Goal: Task Accomplishment & Management: Use online tool/utility

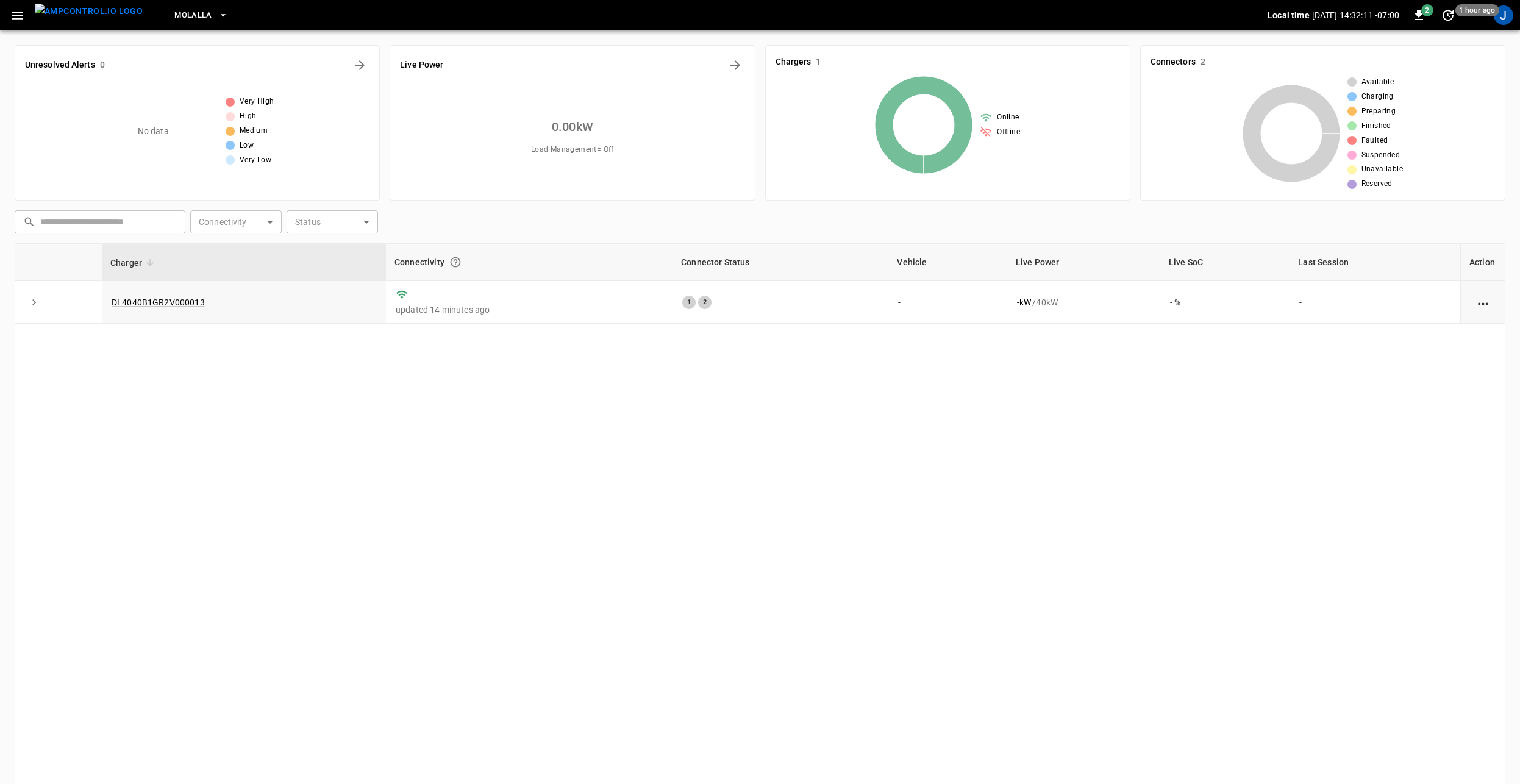
click at [175, 20] on span "Molalla" at bounding box center [193, 15] width 38 height 14
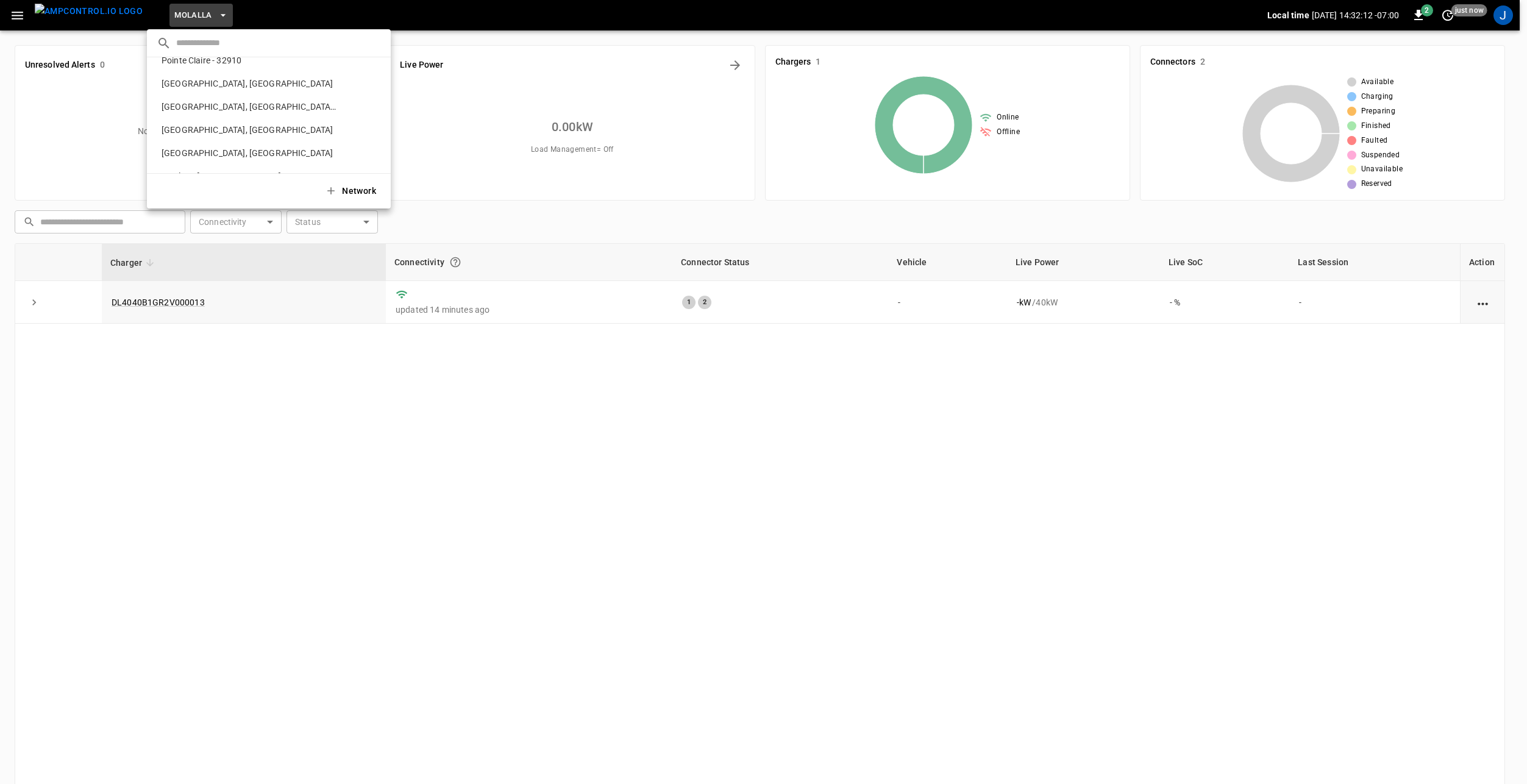
scroll to position [564, 0]
click at [220, 48] on input "text" at bounding box center [279, 43] width 204 height 18
type input "***"
click at [190, 70] on p "[PERSON_NAME], OR - 10216" at bounding box center [218, 73] width 123 height 12
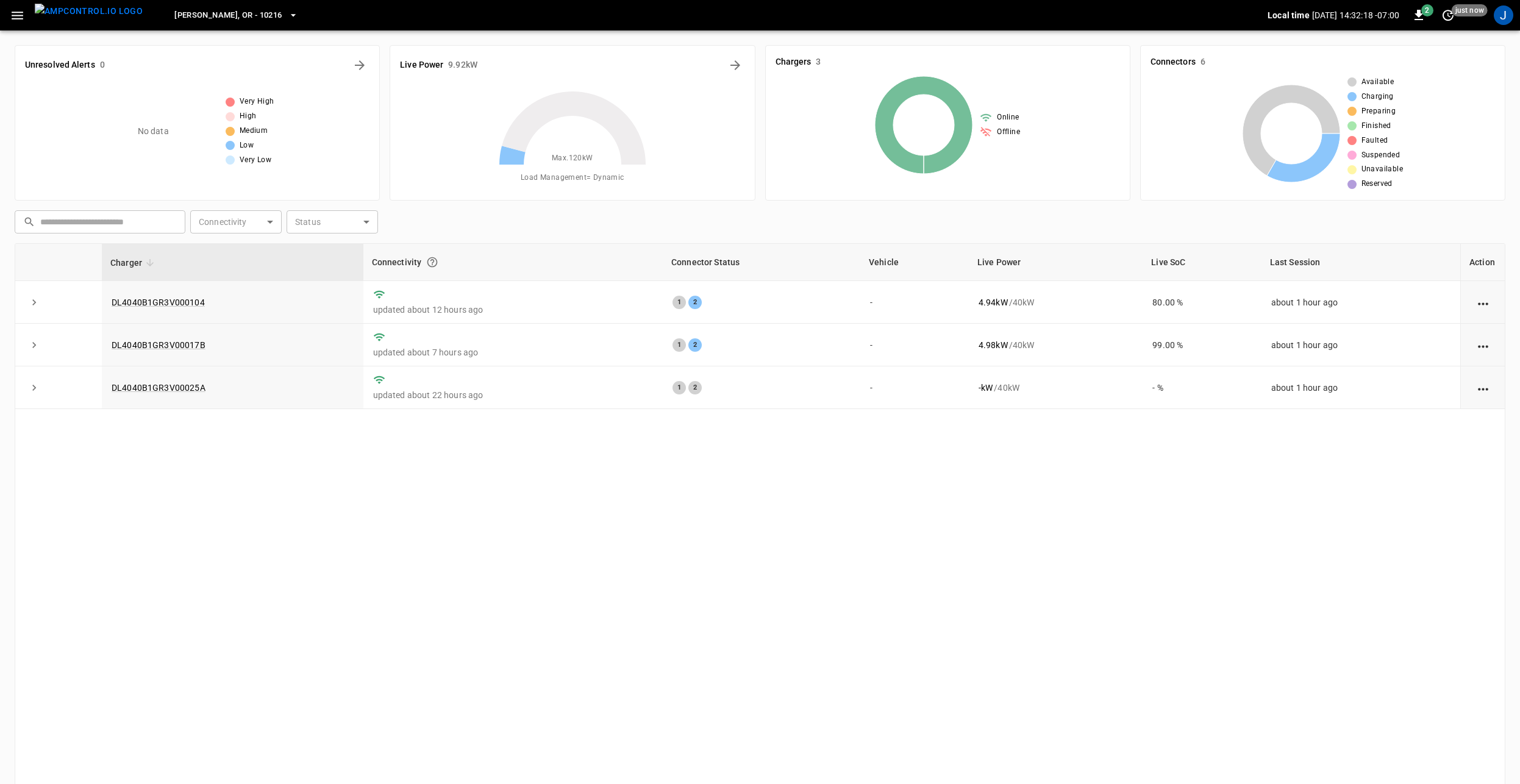
click at [23, 14] on icon "button" at bounding box center [17, 15] width 15 height 15
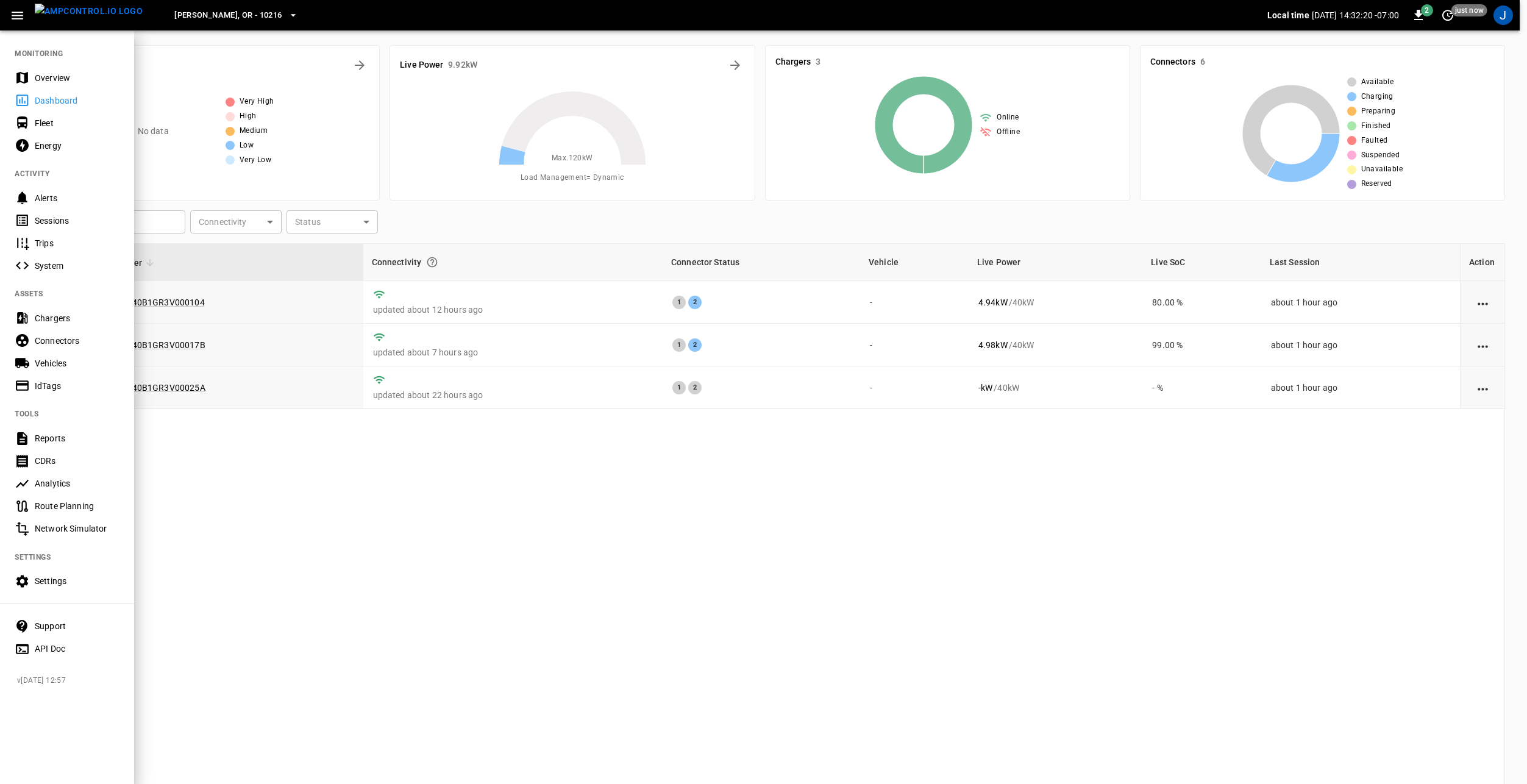
click at [68, 587] on div "Settings" at bounding box center [76, 580] width 85 height 12
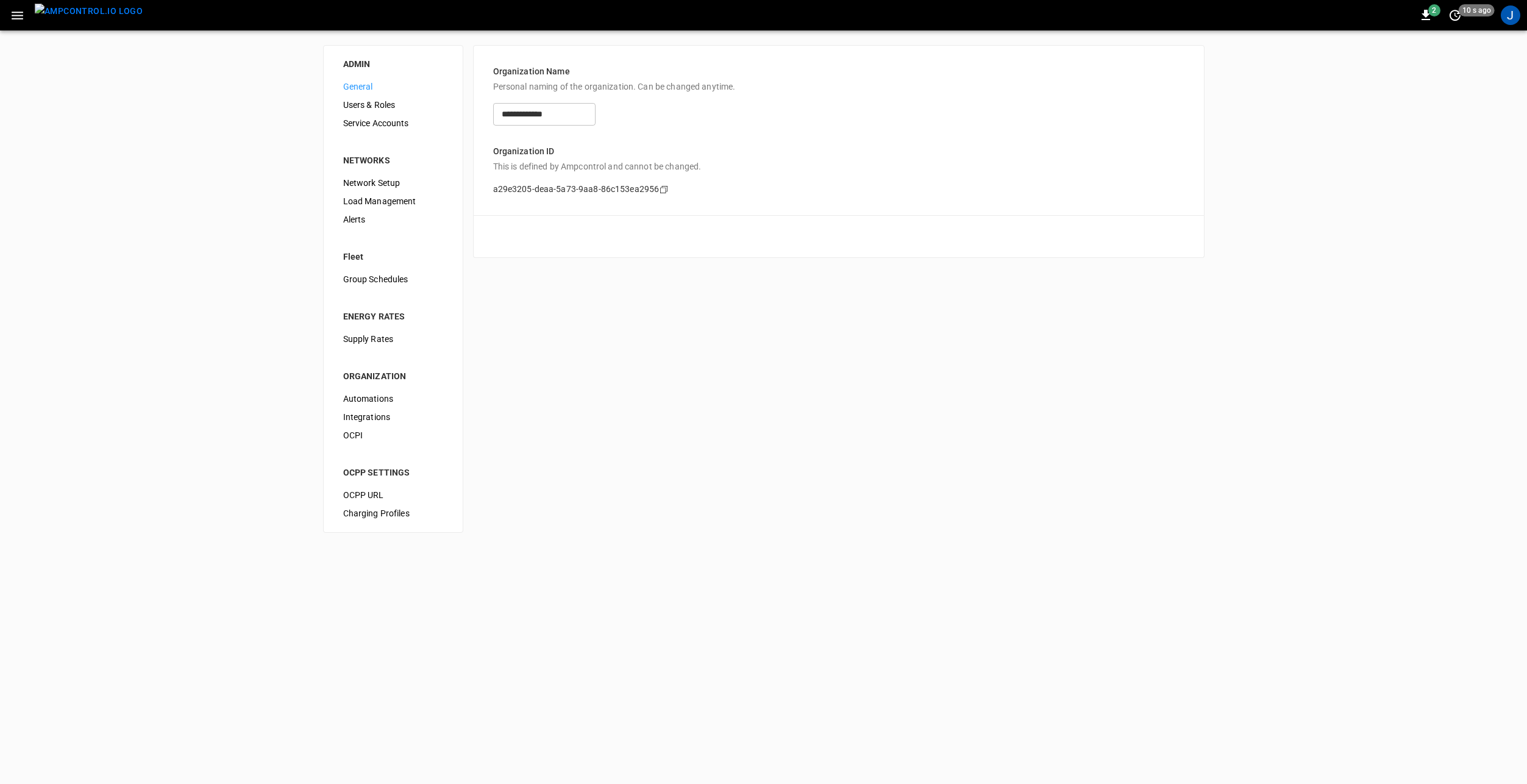
click at [386, 199] on span "Load Management" at bounding box center [393, 201] width 100 height 13
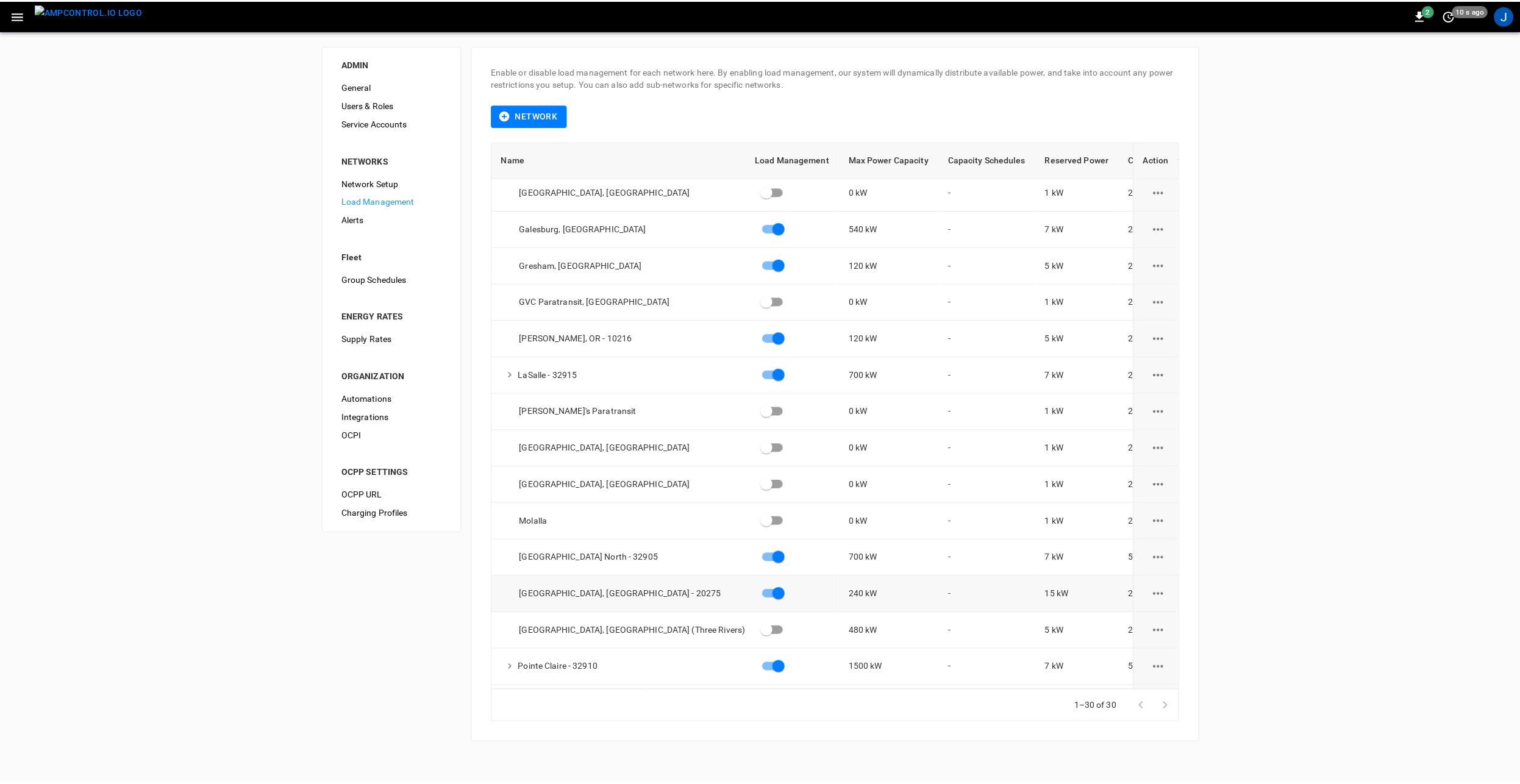
scroll to position [244, 0]
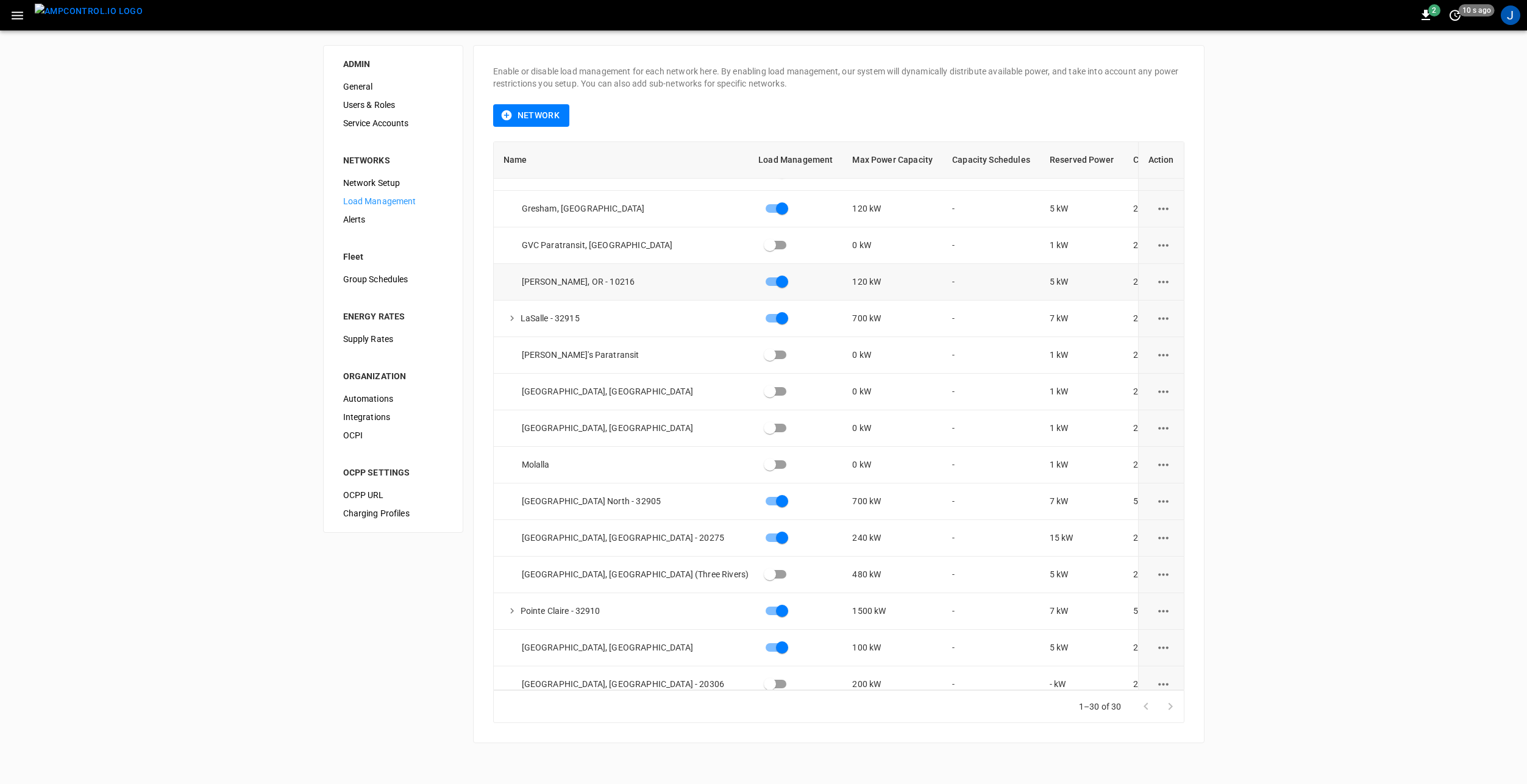
click at [1158, 283] on icon "load management options" at bounding box center [1163, 282] width 15 height 15
click at [1170, 310] on li "Edit" at bounding box center [1184, 312] width 87 height 20
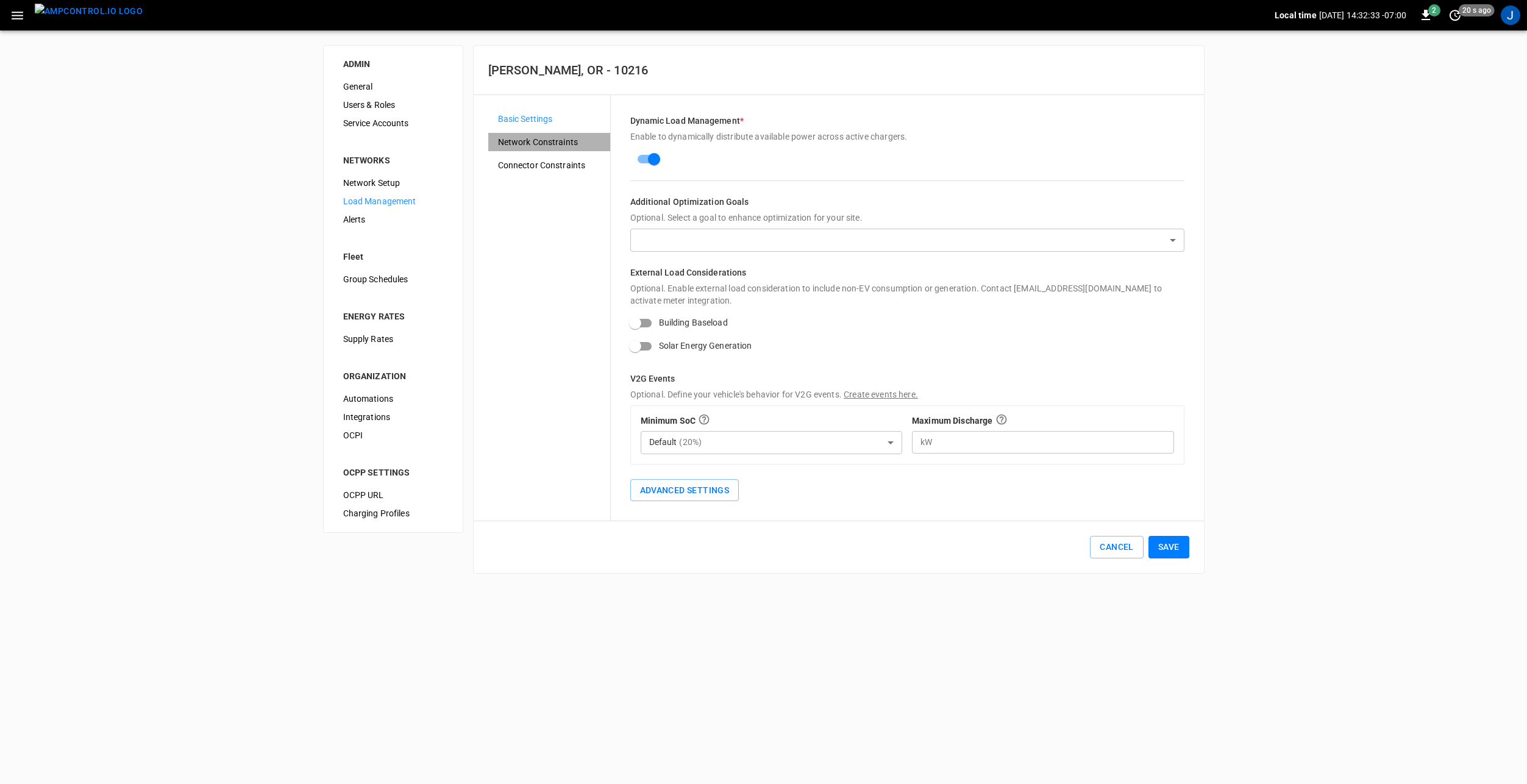
click at [551, 146] on span "Network Constraints" at bounding box center [549, 142] width 102 height 13
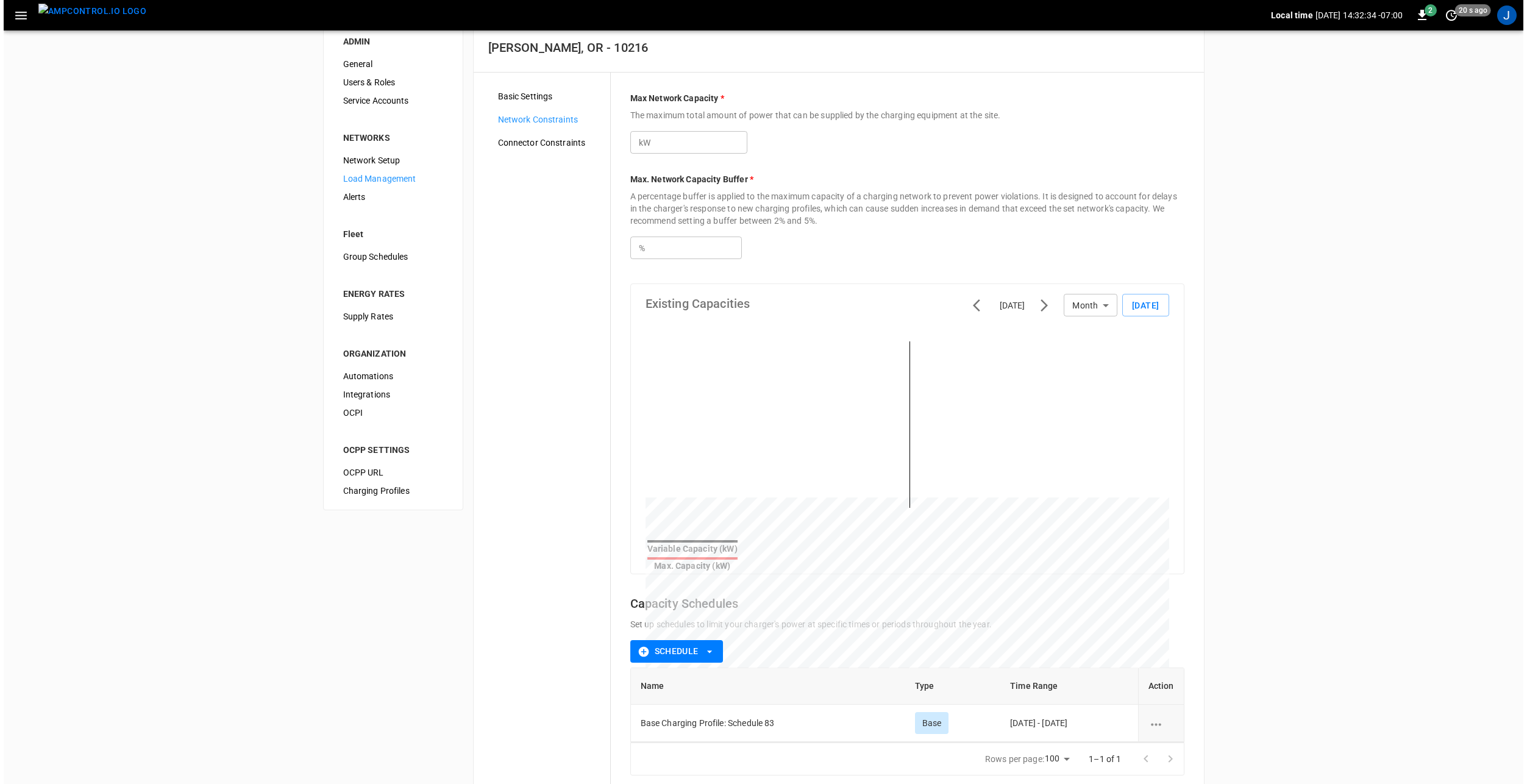
scroll to position [93, 0]
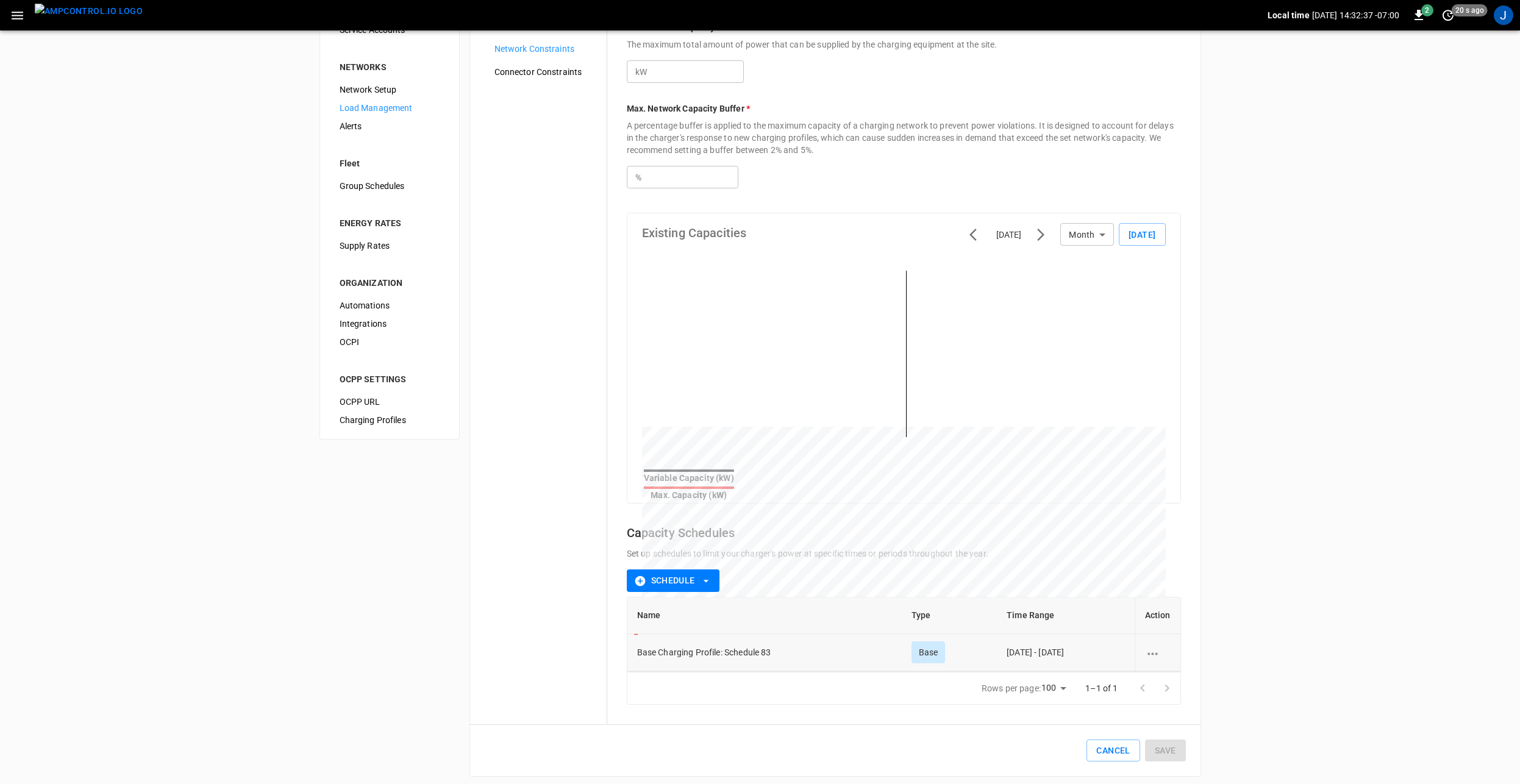
click at [1150, 647] on icon "schedule options" at bounding box center [1152, 654] width 15 height 15
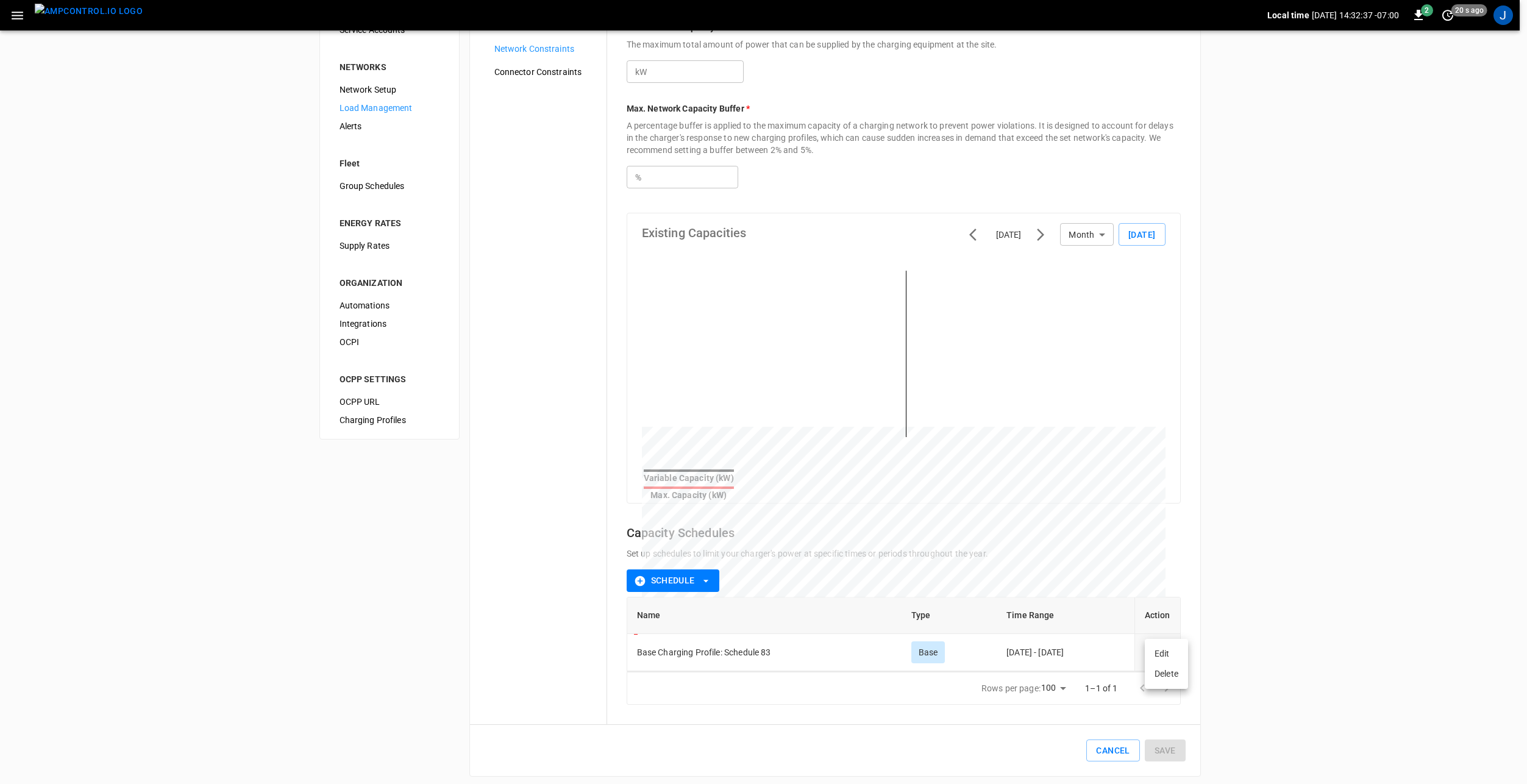
click at [1172, 656] on li "Edit" at bounding box center [1166, 654] width 43 height 20
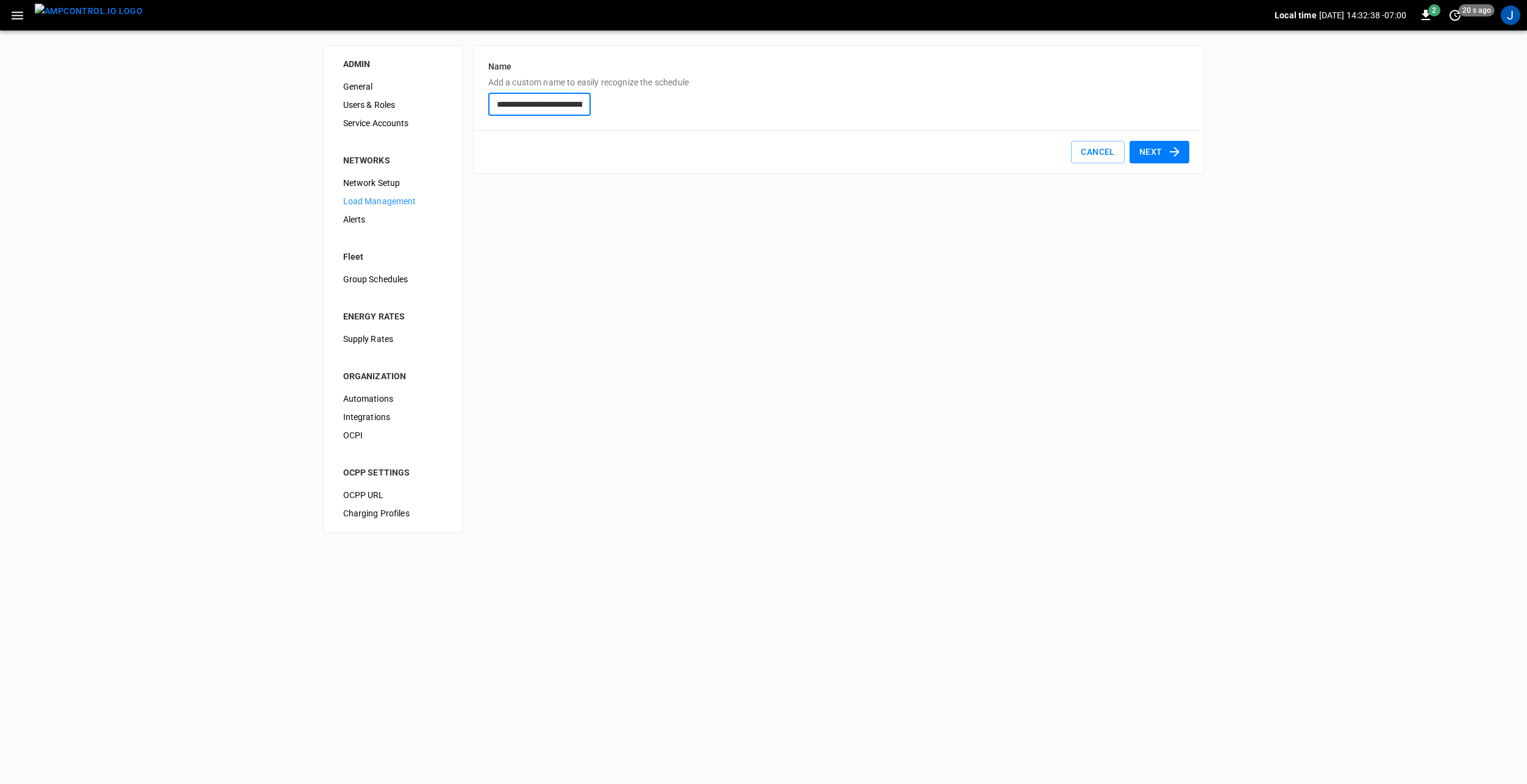
scroll to position [0, 42]
click at [1105, 155] on button "Cancel" at bounding box center [1097, 152] width 53 height 23
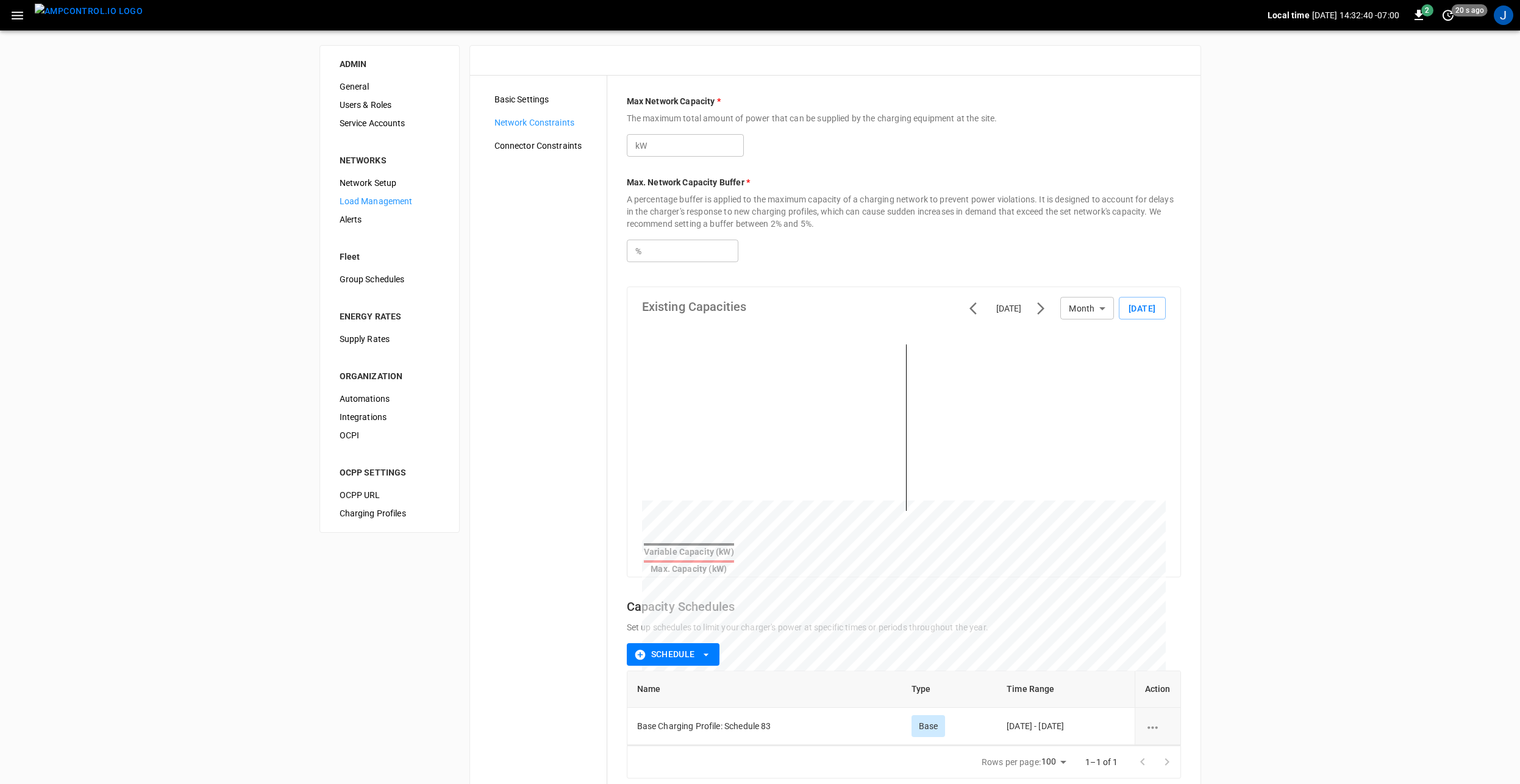
type input "***"
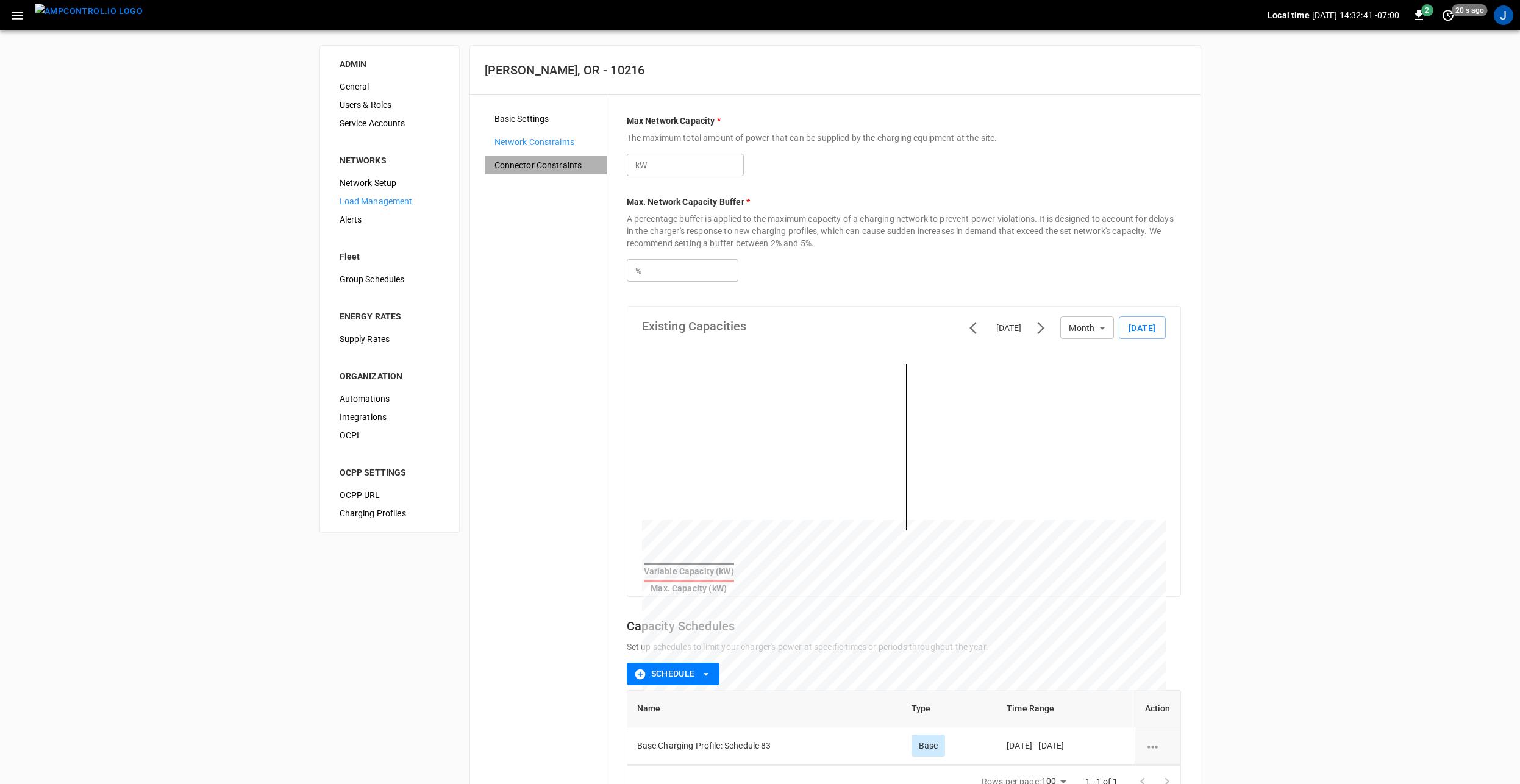
click at [526, 166] on span "Connector Constraints" at bounding box center [545, 166] width 102 height 13
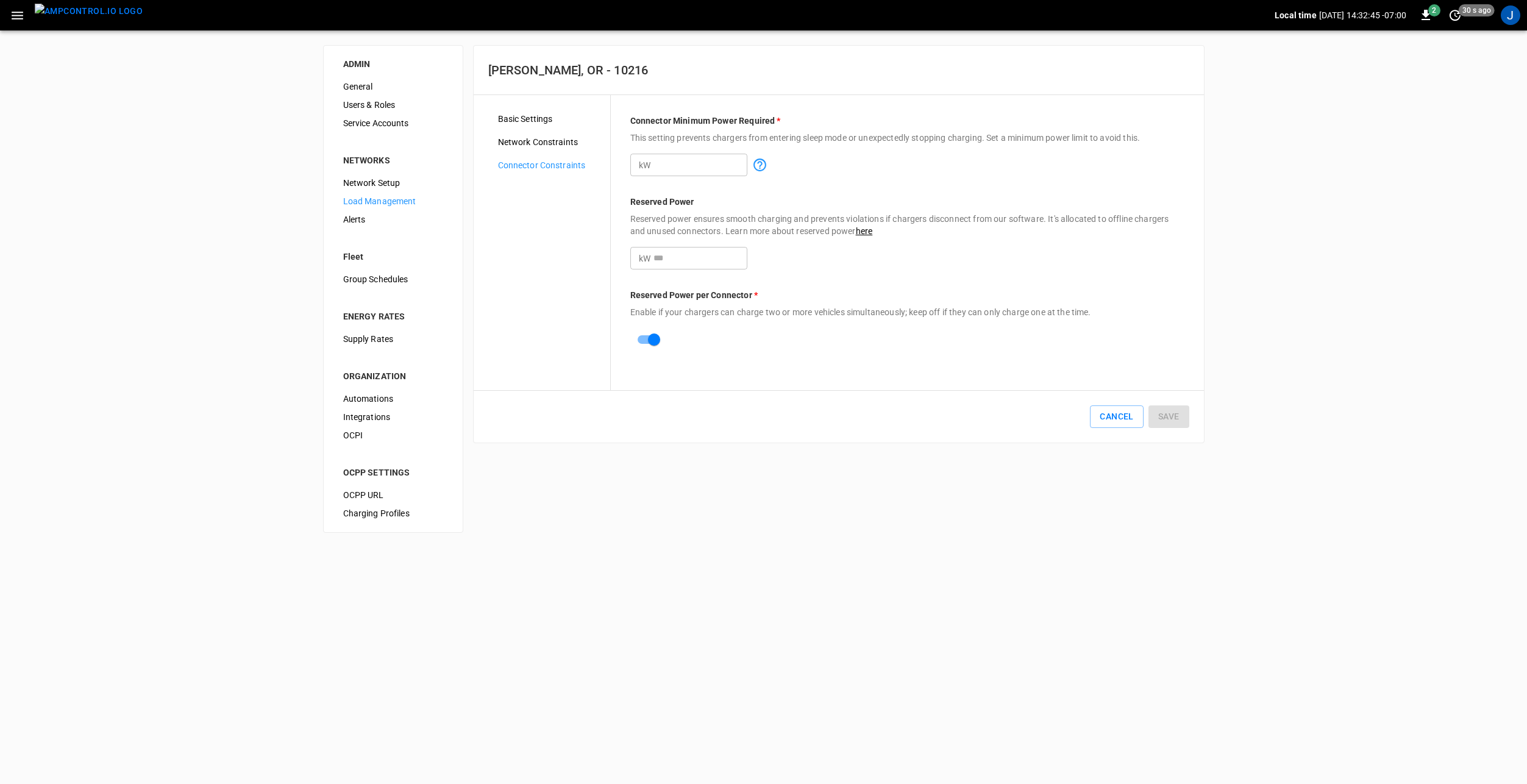
click at [528, 120] on span "Basic Settings" at bounding box center [549, 119] width 102 height 13
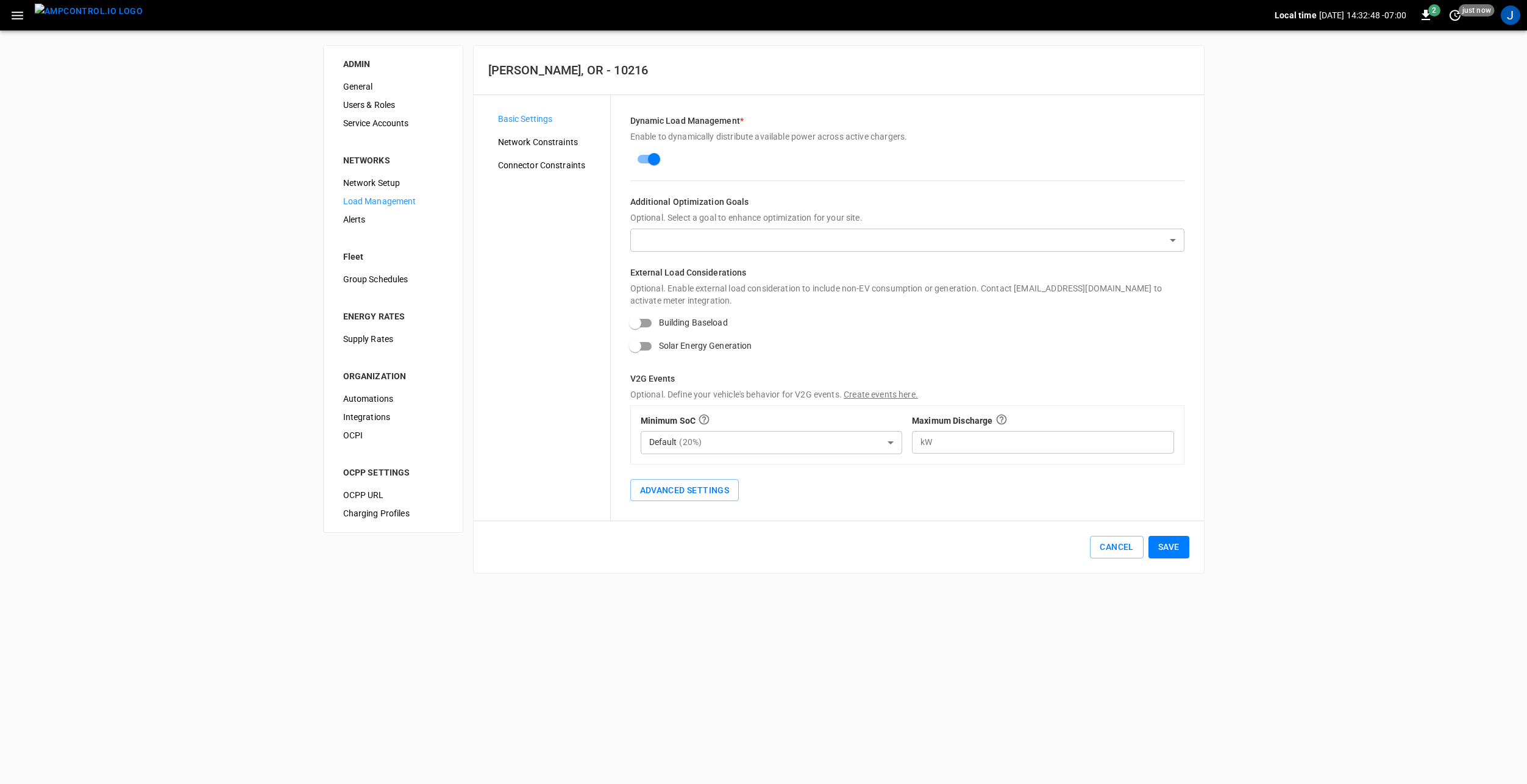
click at [373, 179] on span "Network Setup" at bounding box center [393, 184] width 100 height 13
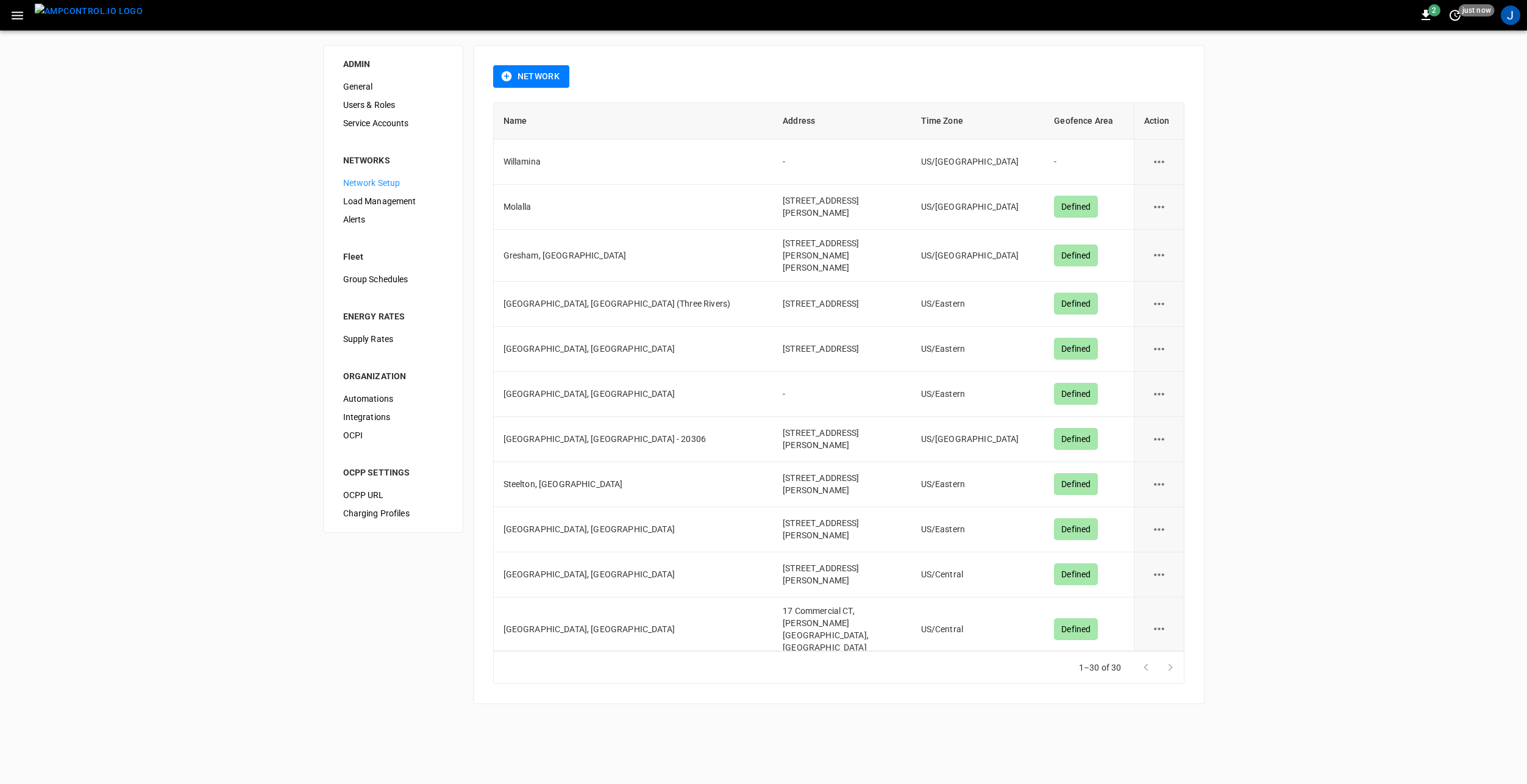
click at [83, 19] on img "menu" at bounding box center [89, 11] width 108 height 15
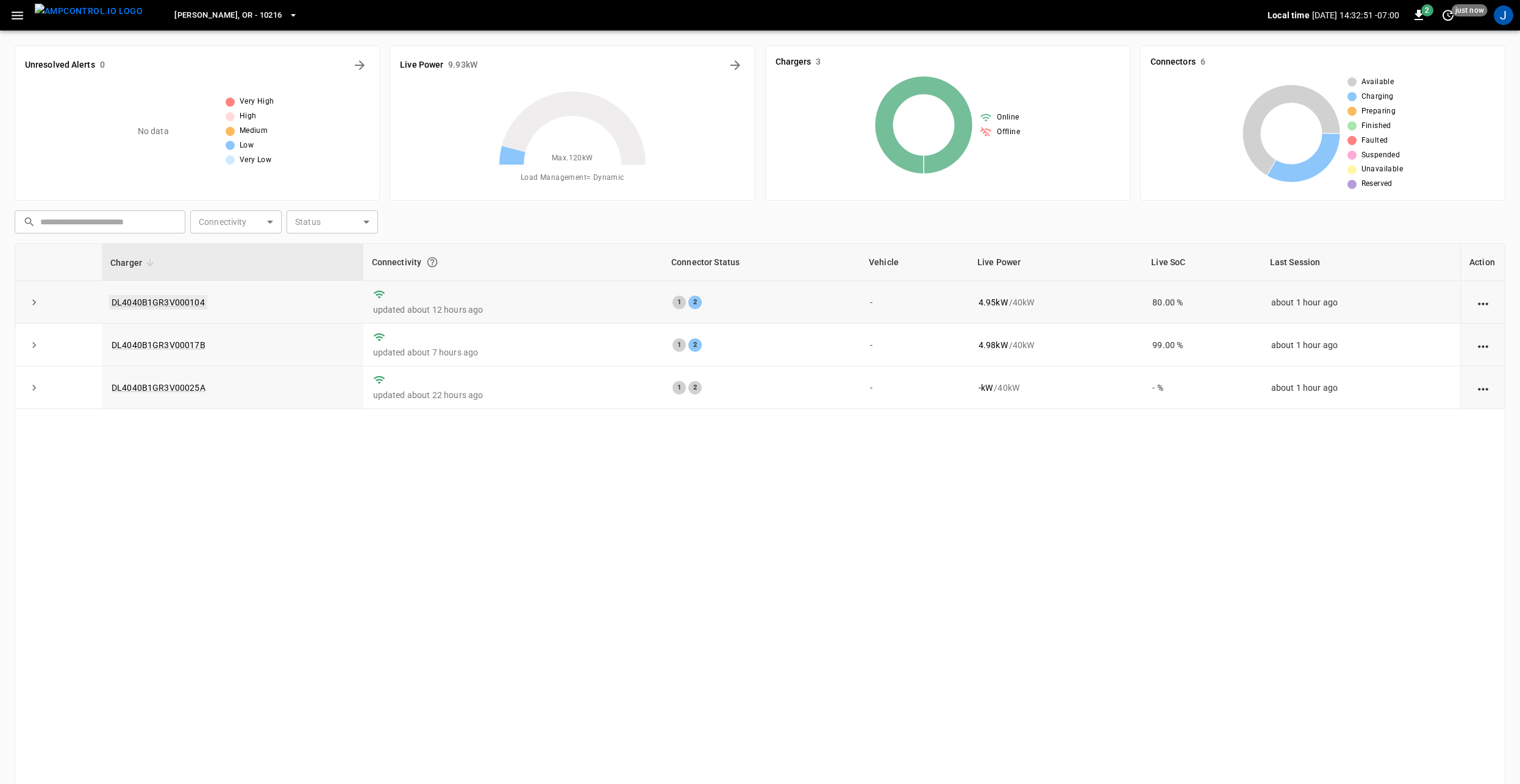
click at [176, 304] on link "DL4040B1GR3V000104" at bounding box center [159, 302] width 98 height 14
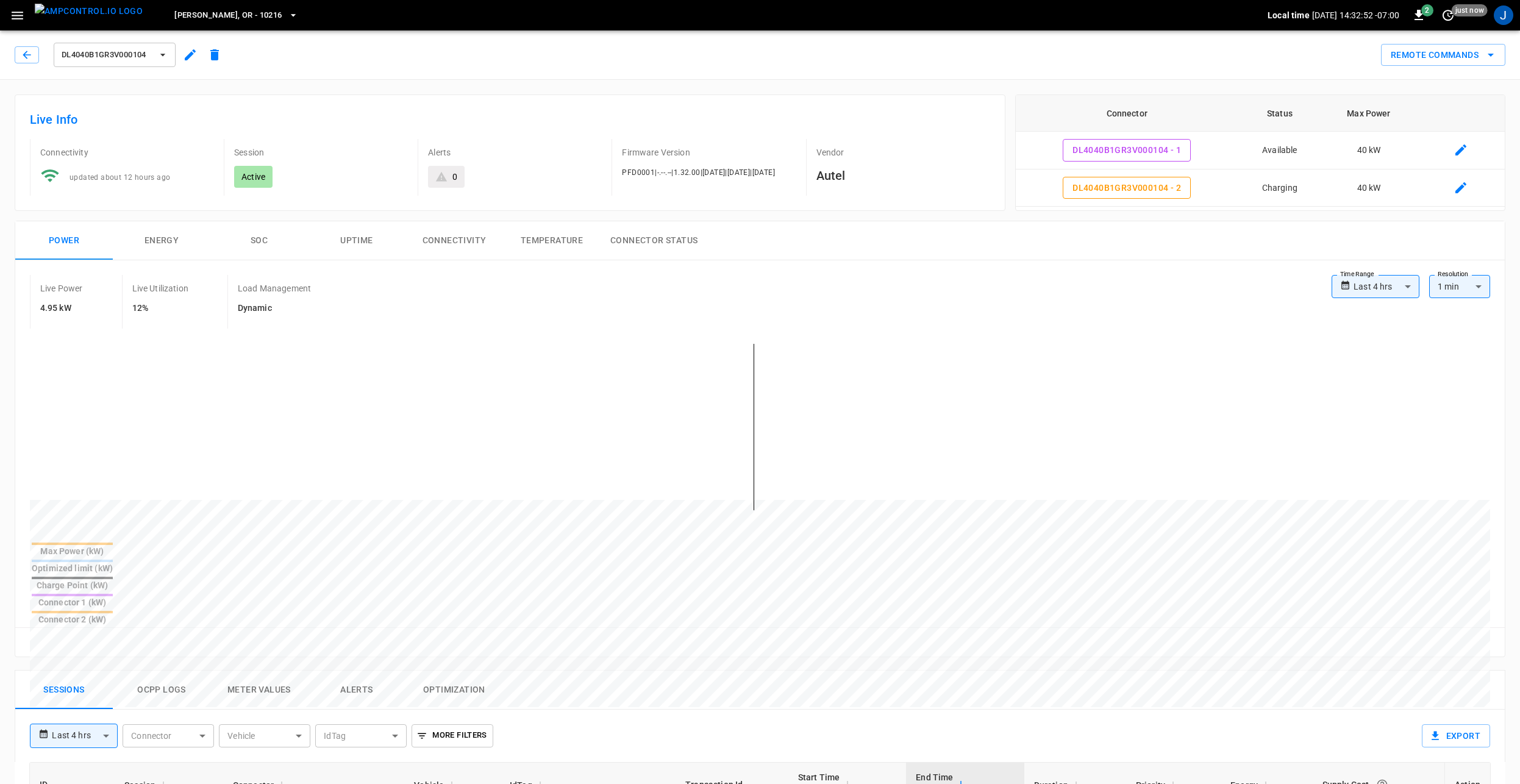
click at [188, 55] on icon "button" at bounding box center [190, 55] width 14 height 14
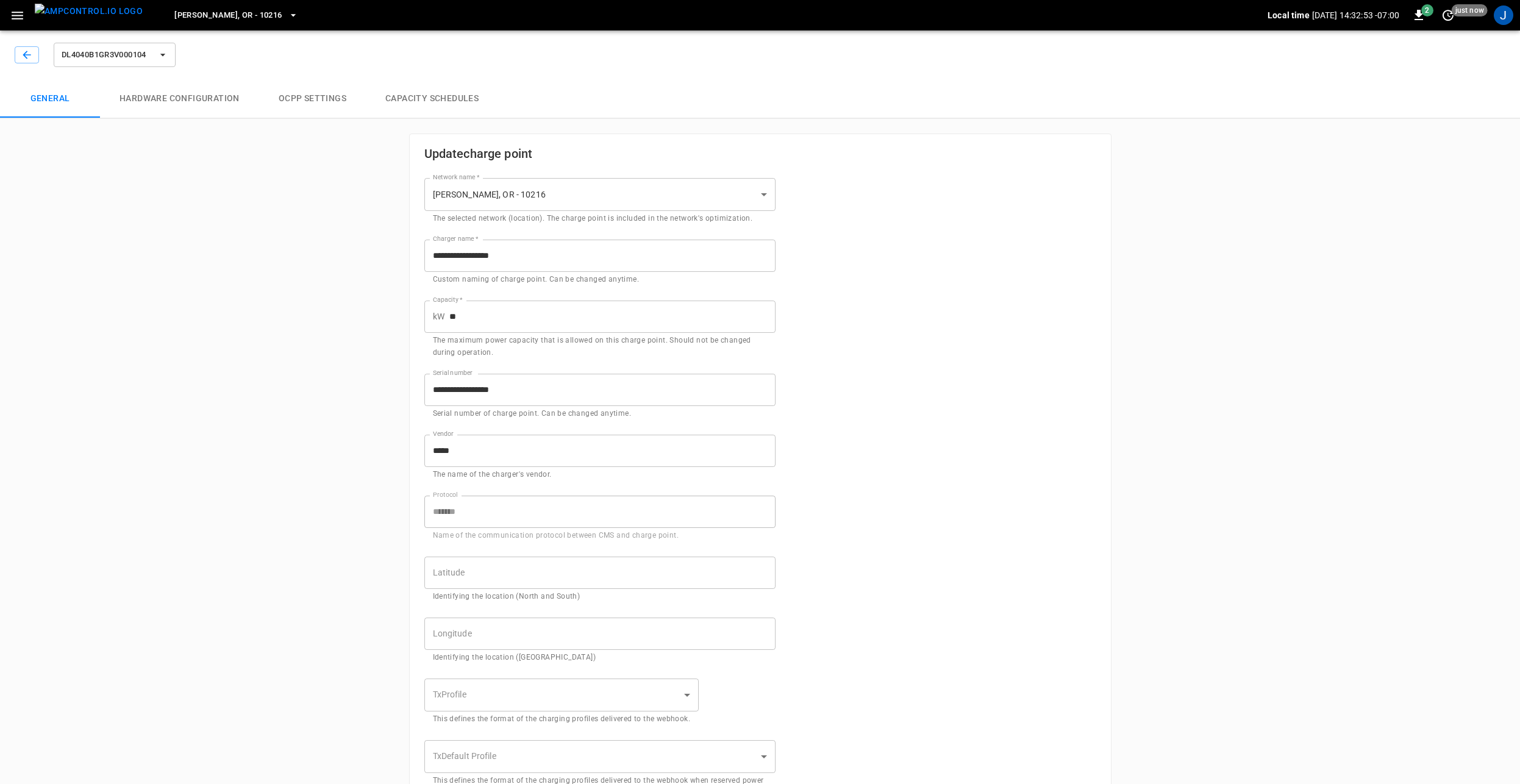
type input "**********"
click at [446, 90] on button "Capacity Schedules" at bounding box center [432, 98] width 132 height 39
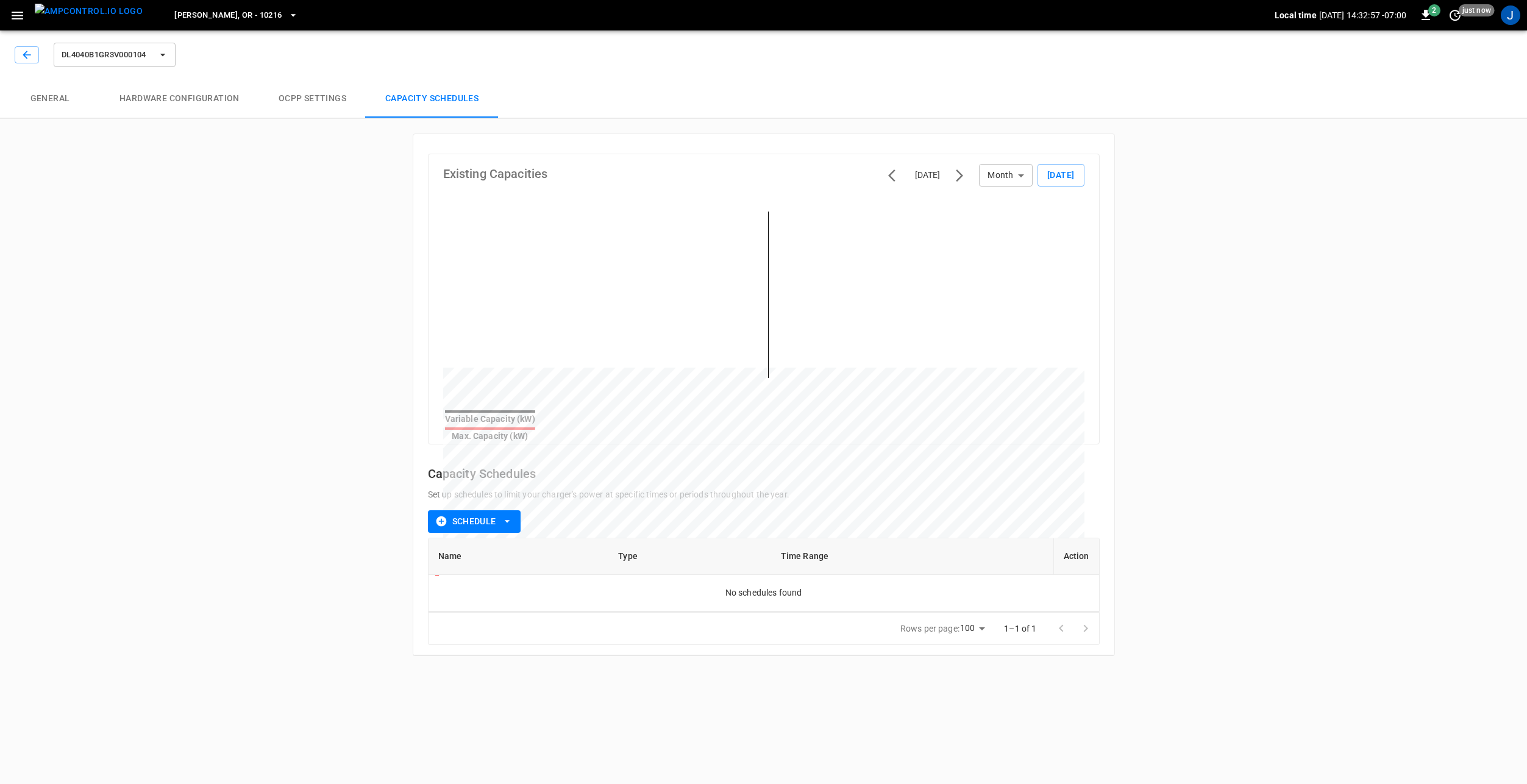
click at [312, 102] on button "OCPP settings" at bounding box center [312, 98] width 107 height 39
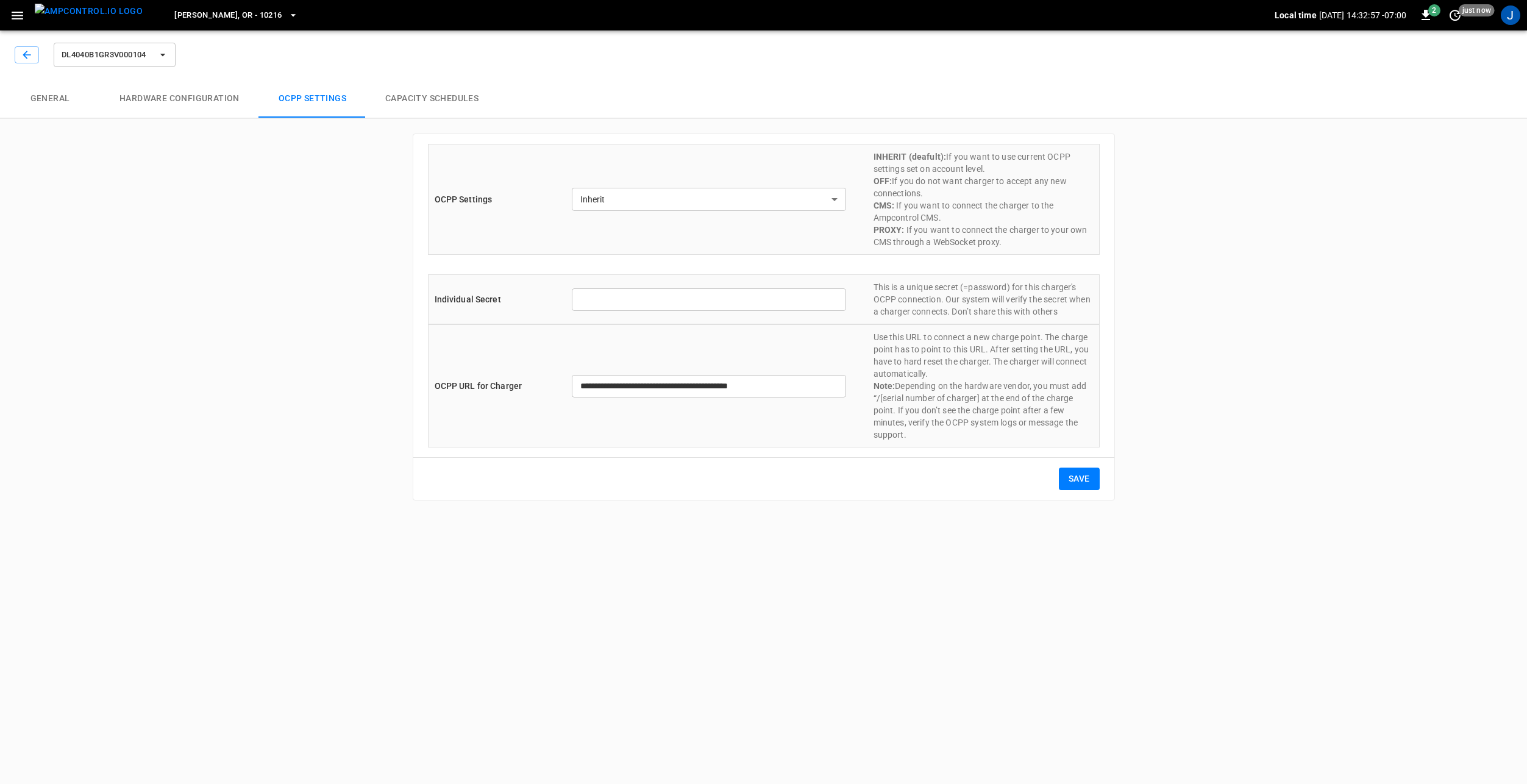
type input "*******"
type input "**********"
click at [192, 102] on button "Hardware configuration" at bounding box center [180, 98] width 159 height 39
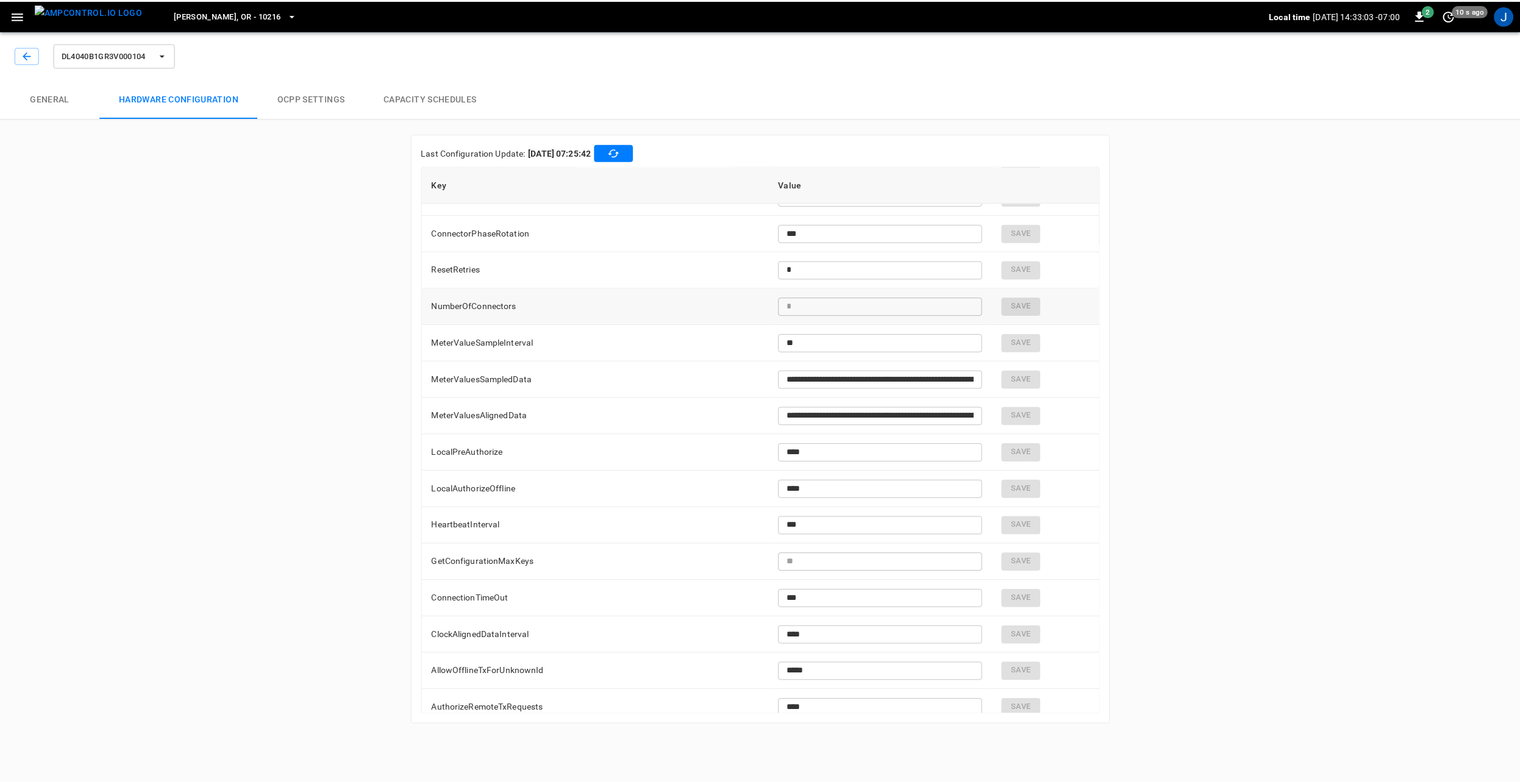
scroll to position [2305, 0]
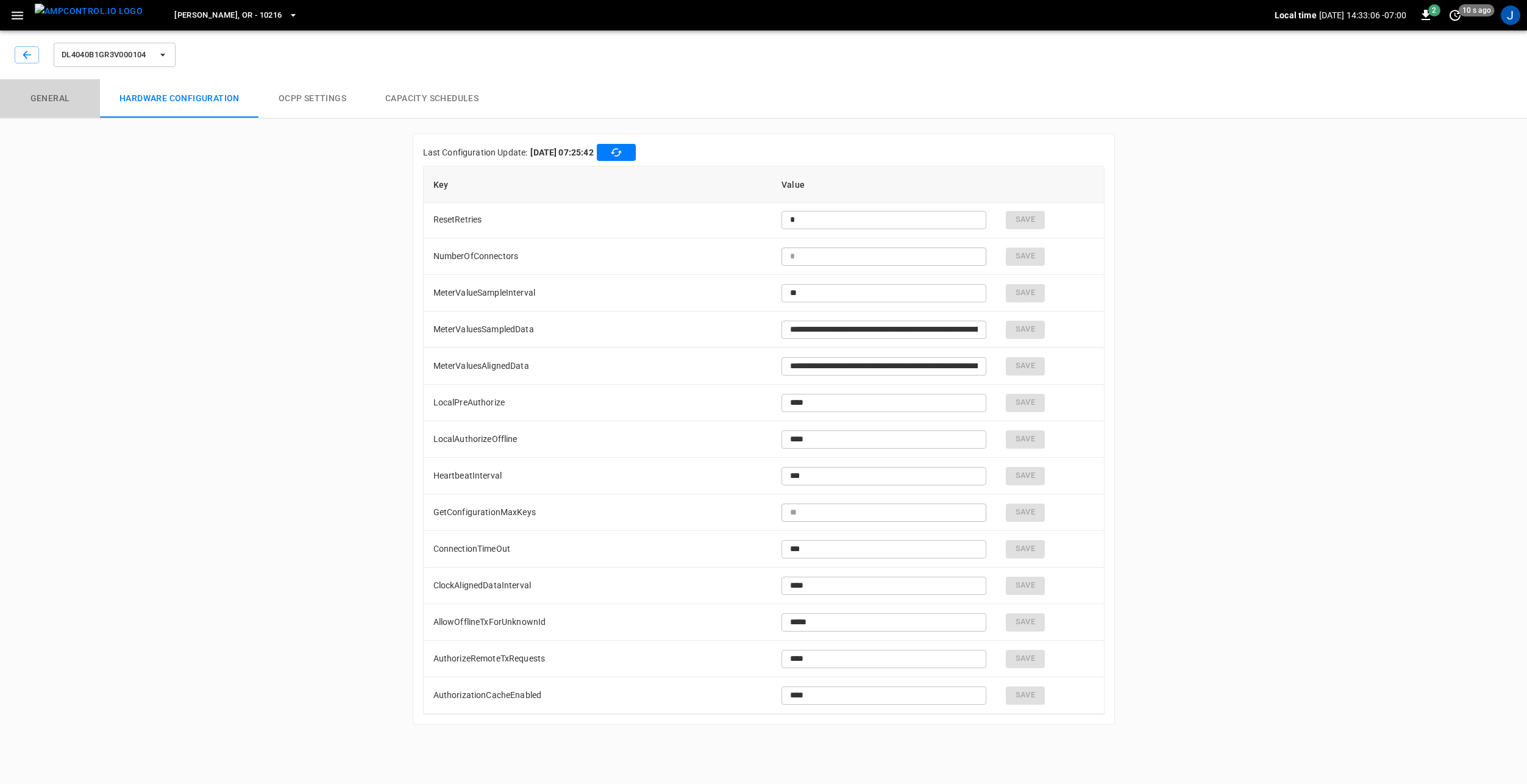
click at [47, 92] on button "General" at bounding box center [50, 98] width 100 height 39
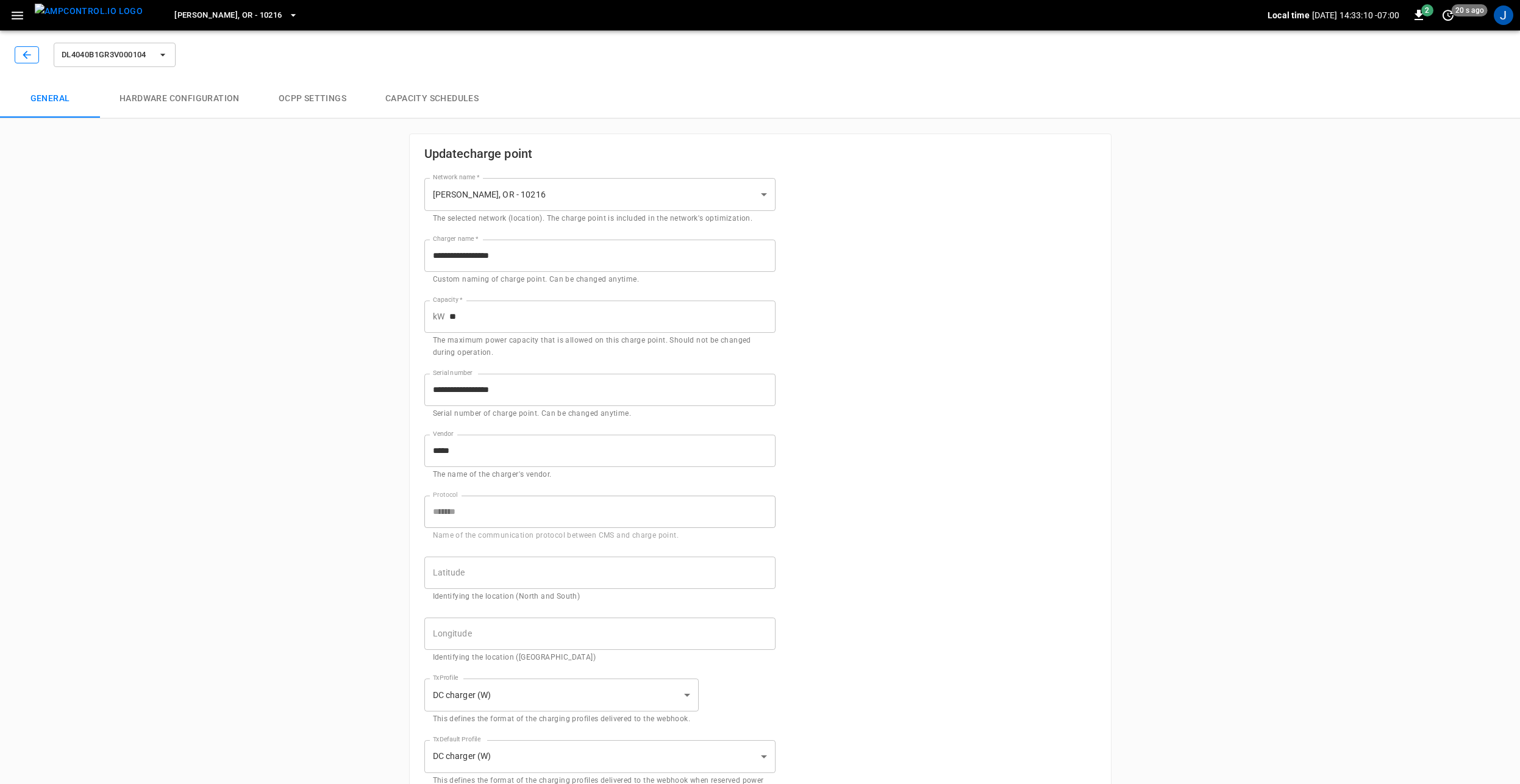
click at [26, 54] on icon "button" at bounding box center [27, 55] width 12 height 12
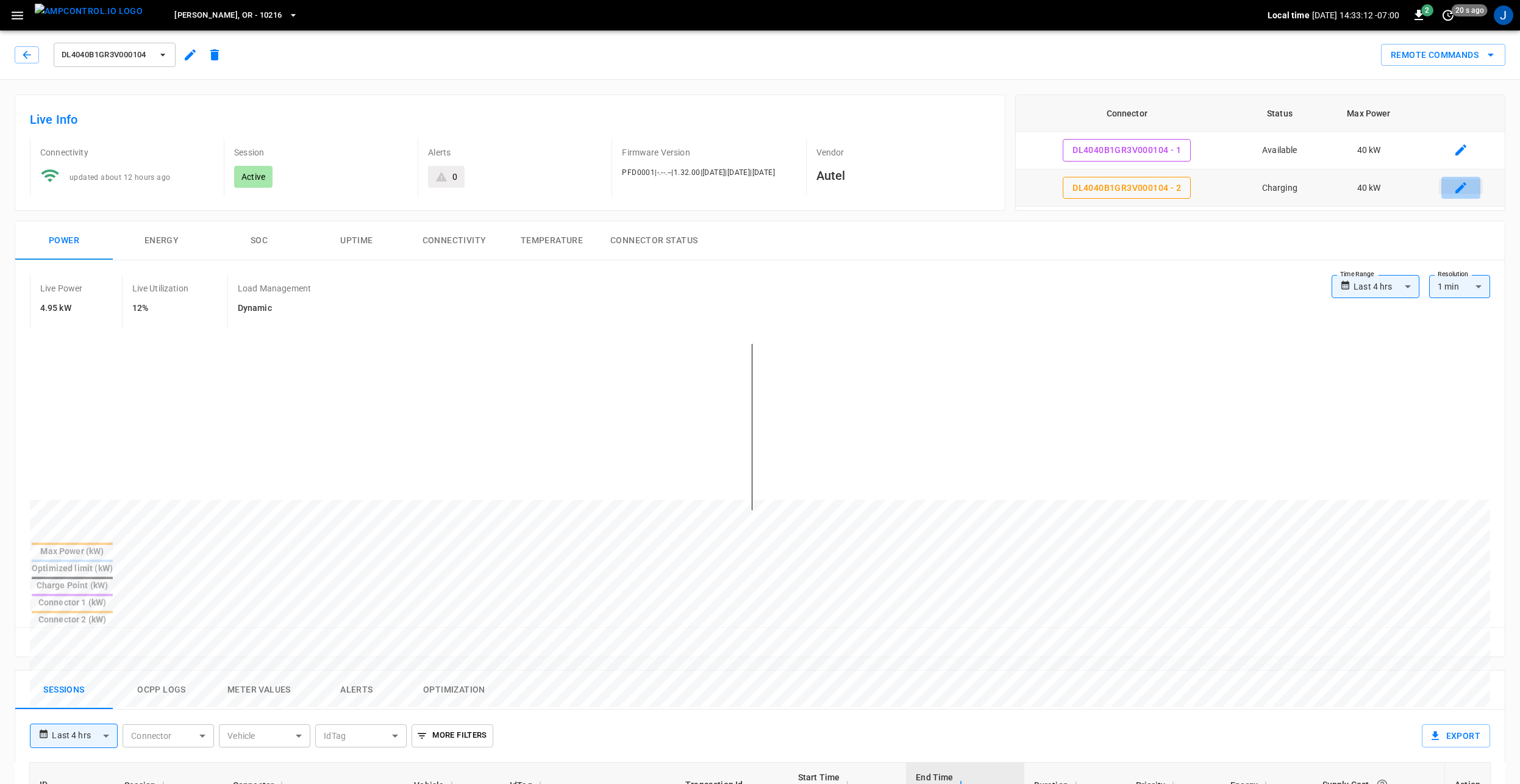
click at [1465, 191] on icon "connector table" at bounding box center [1460, 188] width 14 height 14
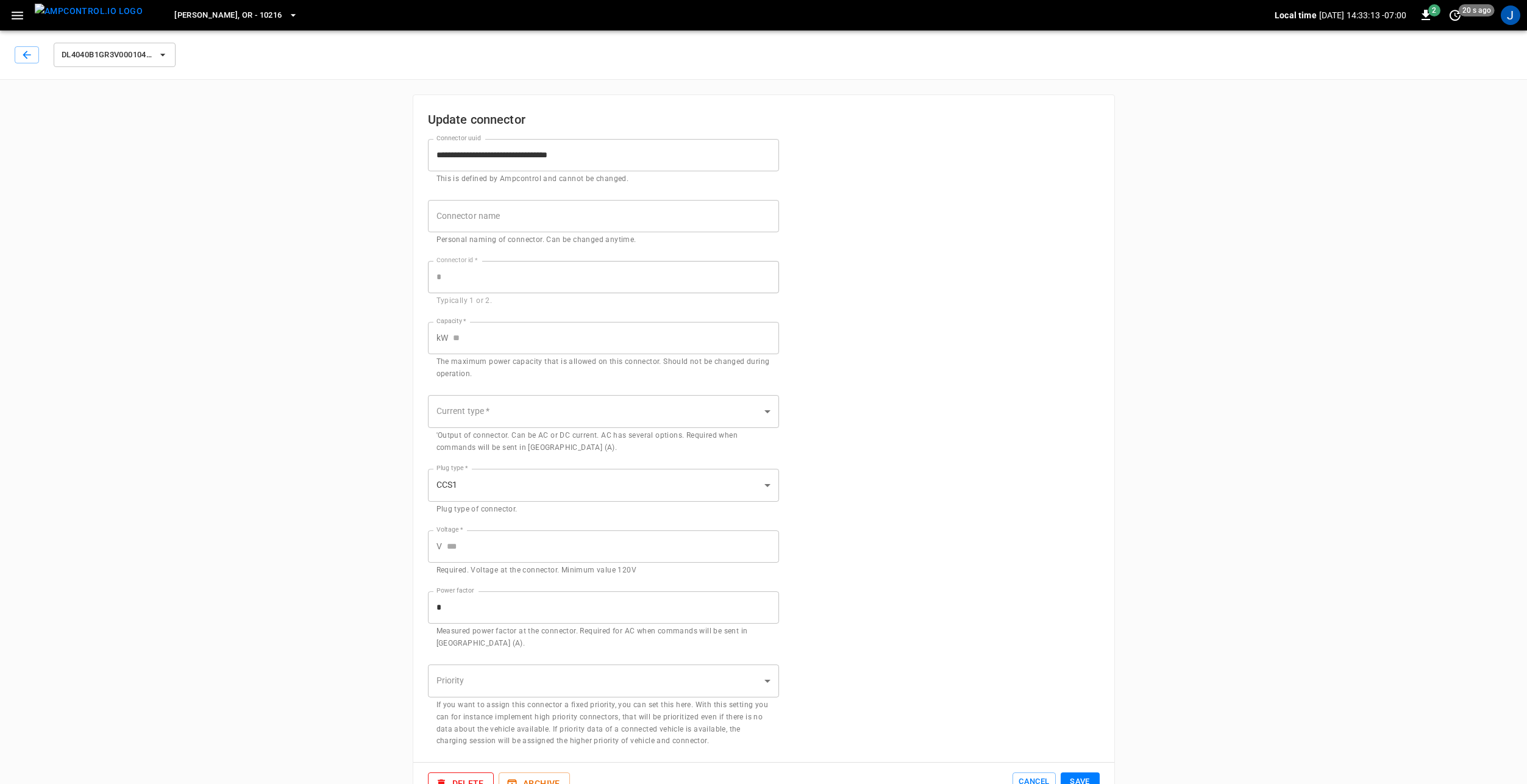
type input "*"
type input "**"
type input "***"
type input "*"
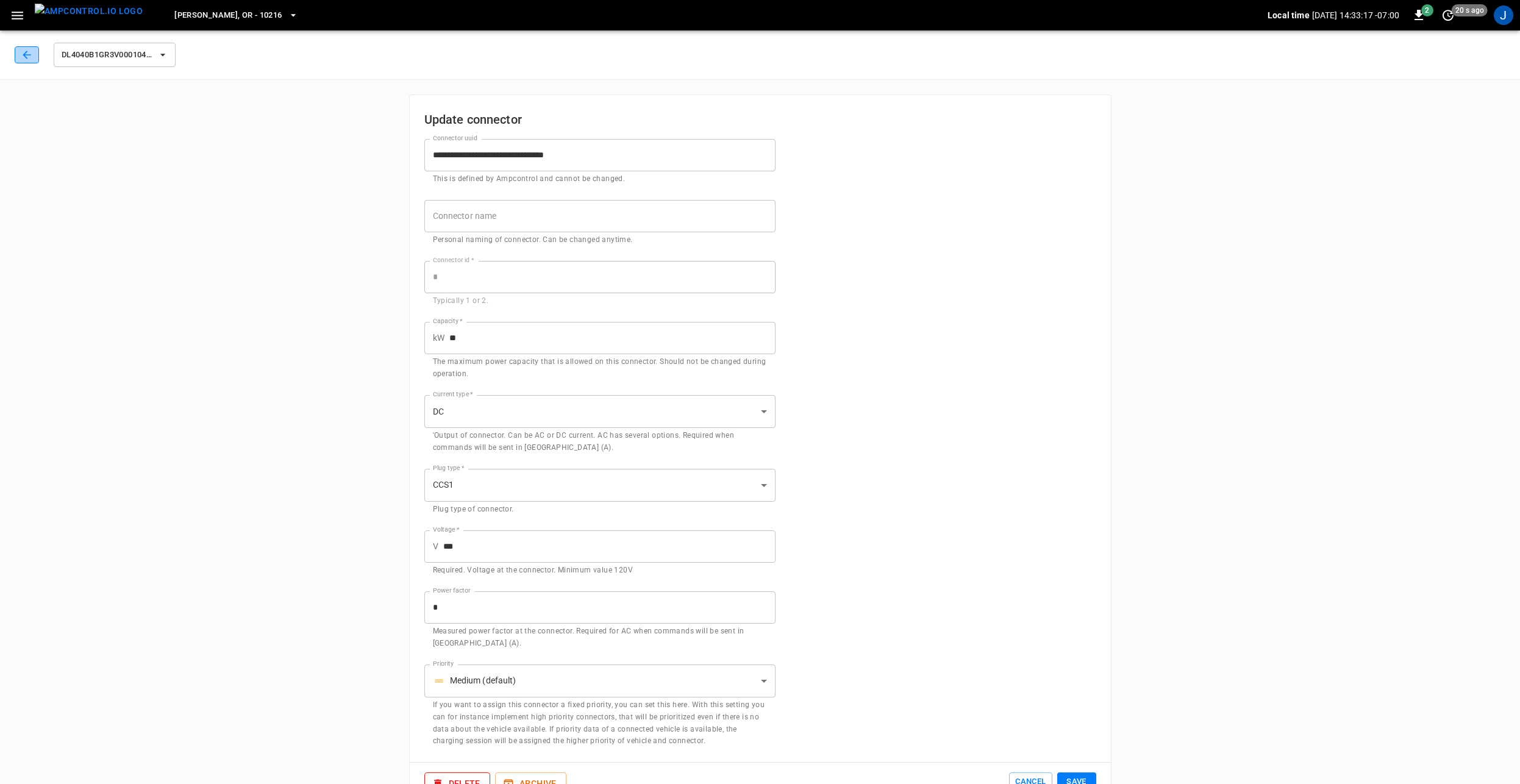
click at [15, 56] on button "button" at bounding box center [27, 55] width 24 height 17
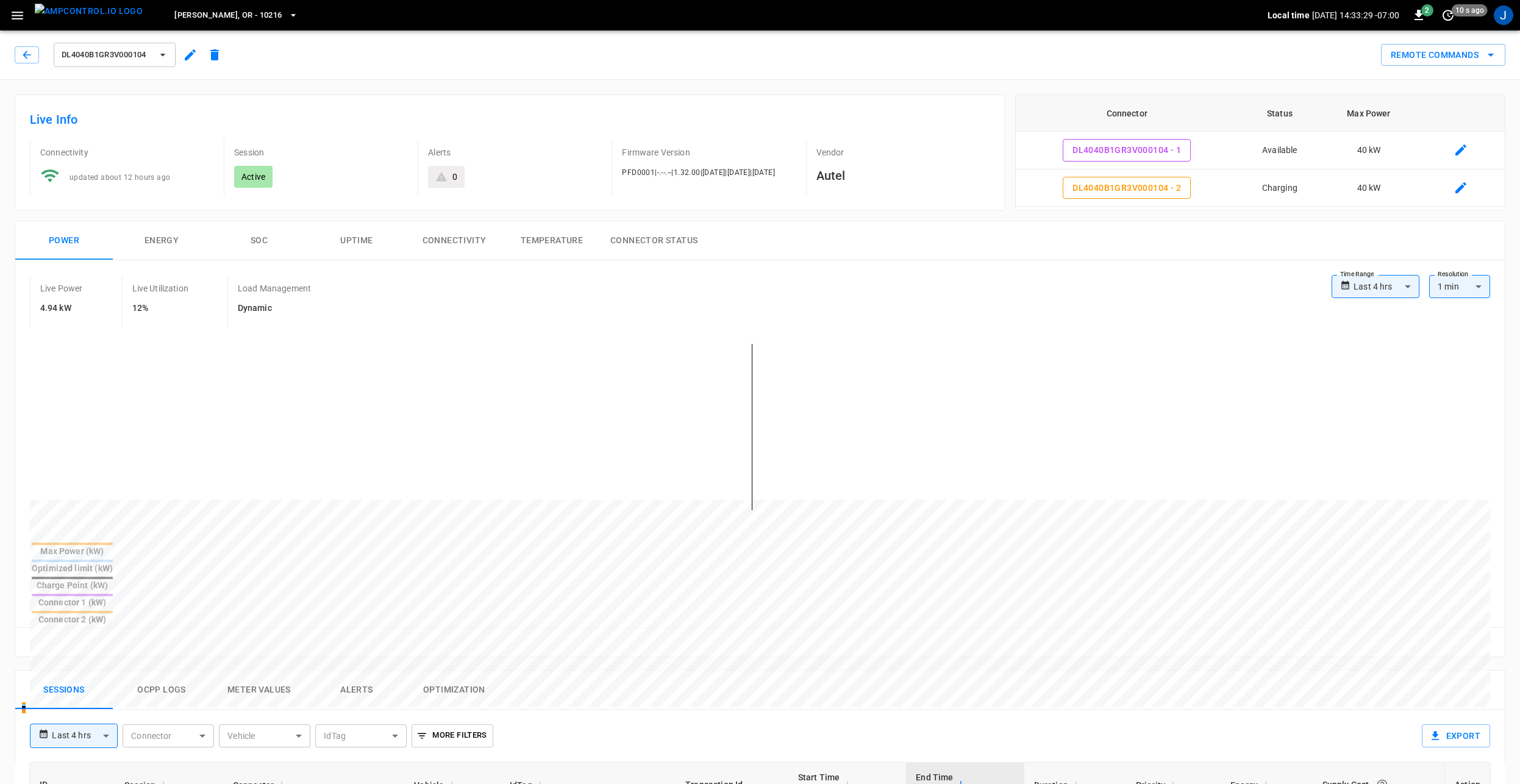
click at [1448, 55] on button "Remote Commands" at bounding box center [1443, 56] width 124 height 23
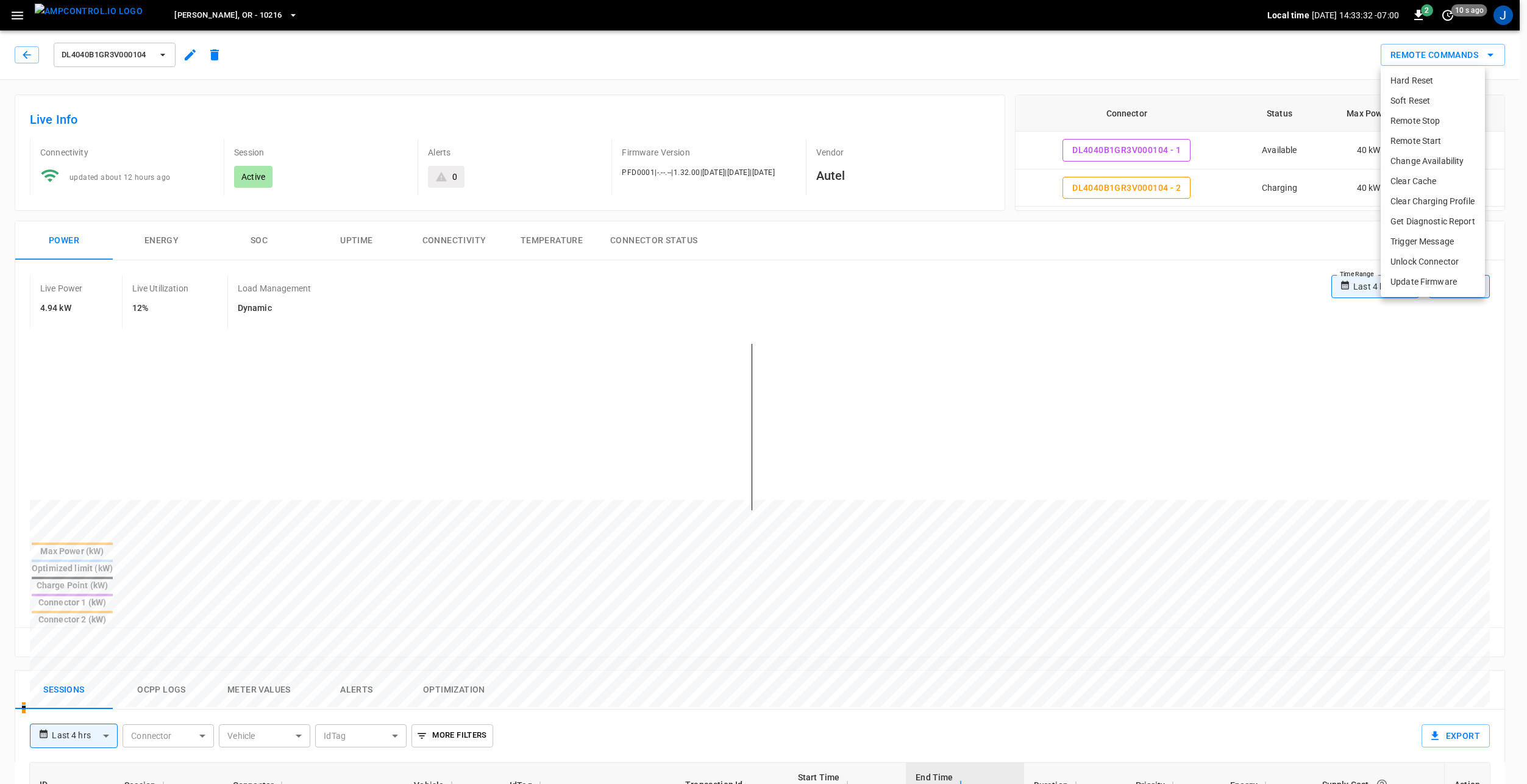
click at [1440, 177] on li "Clear Cache" at bounding box center [1432, 181] width 104 height 20
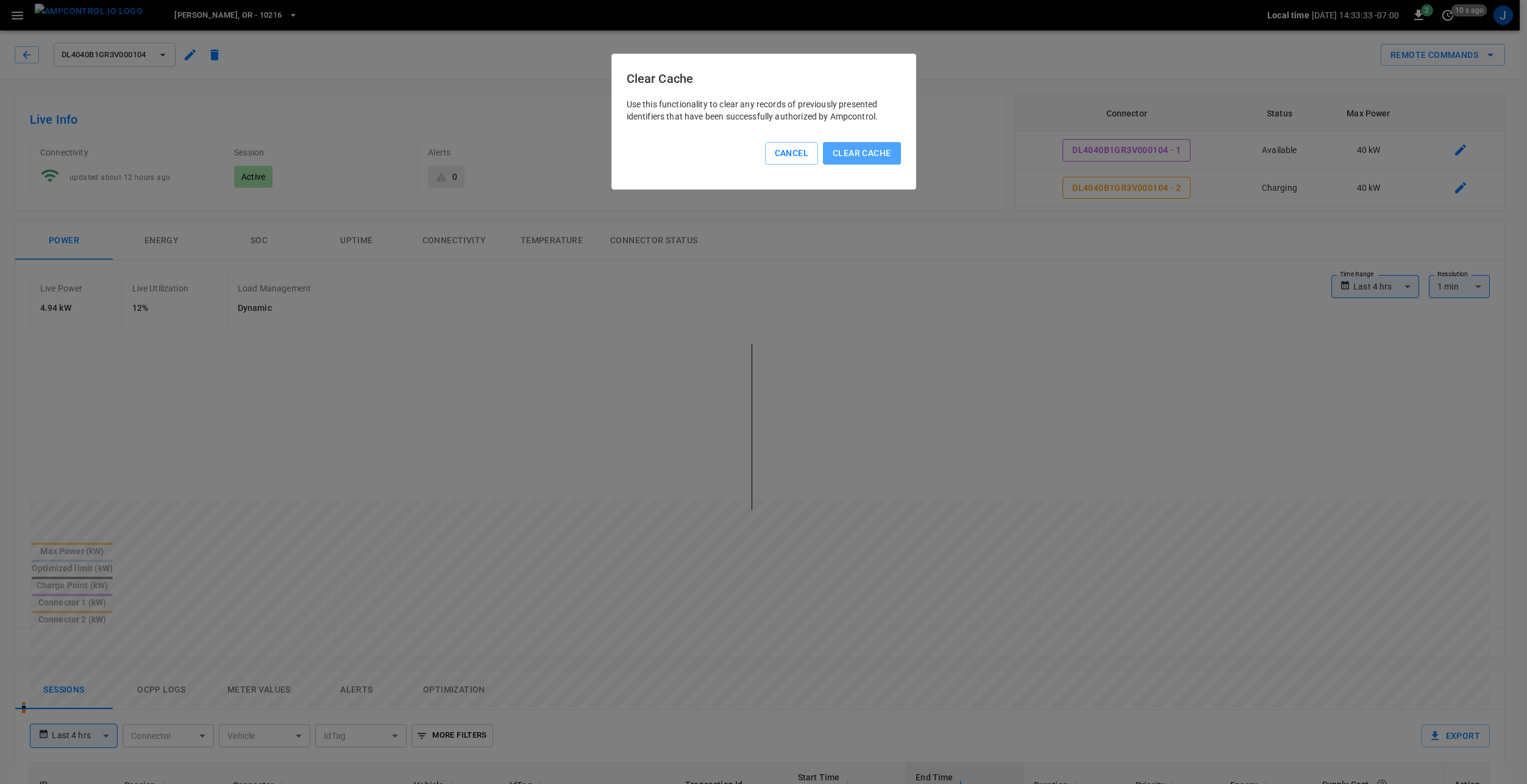
click at [848, 151] on button "Clear Cache" at bounding box center [861, 153] width 77 height 23
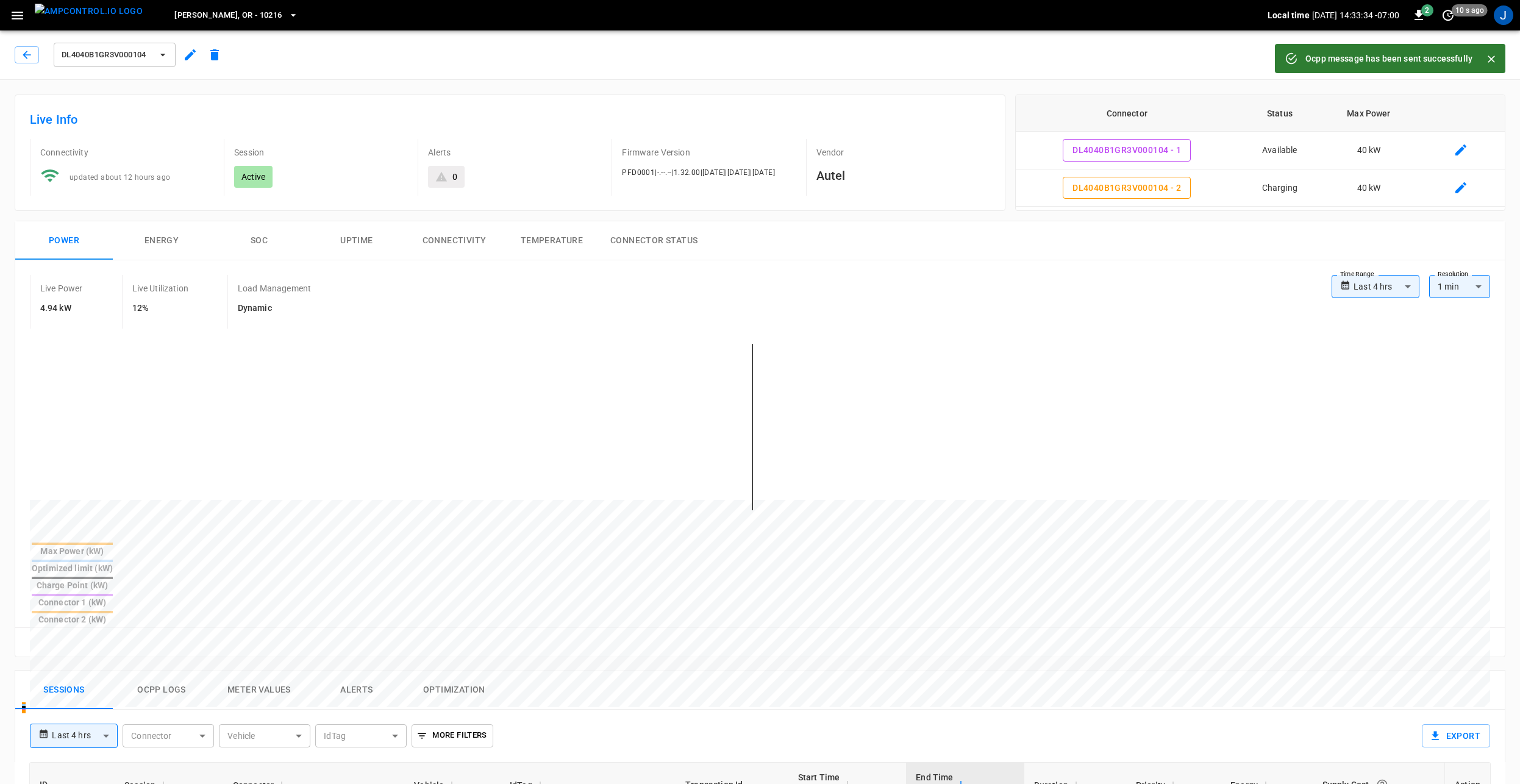
click at [1428, 52] on div "Ocpp message has been sent successfully" at bounding box center [1388, 58] width 167 height 22
click at [1493, 58] on icon "Close" at bounding box center [1490, 59] width 12 height 12
click at [1412, 56] on button "Remote Commands" at bounding box center [1443, 56] width 124 height 23
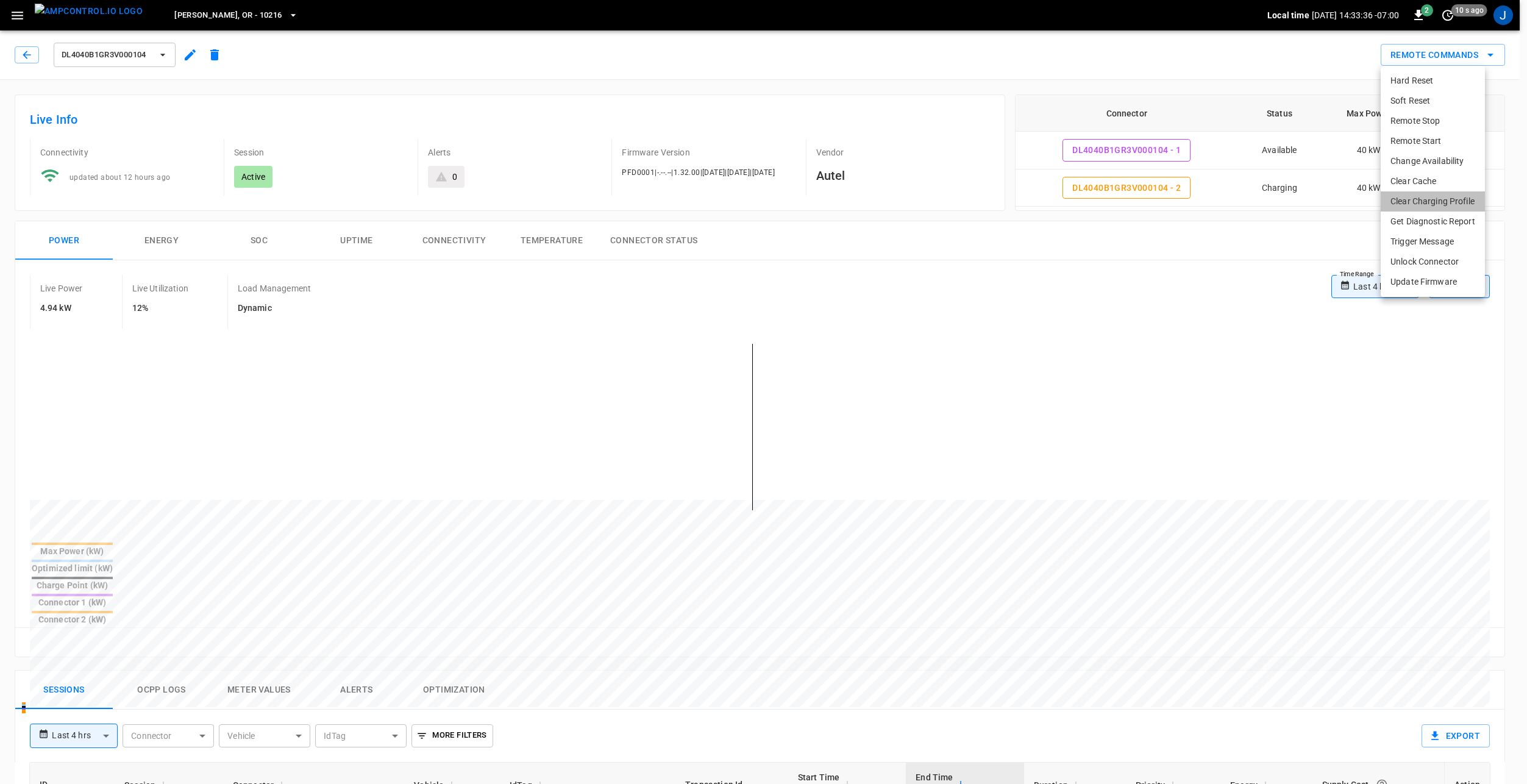
click at [1447, 201] on li "Clear Charging Profile" at bounding box center [1432, 201] width 104 height 20
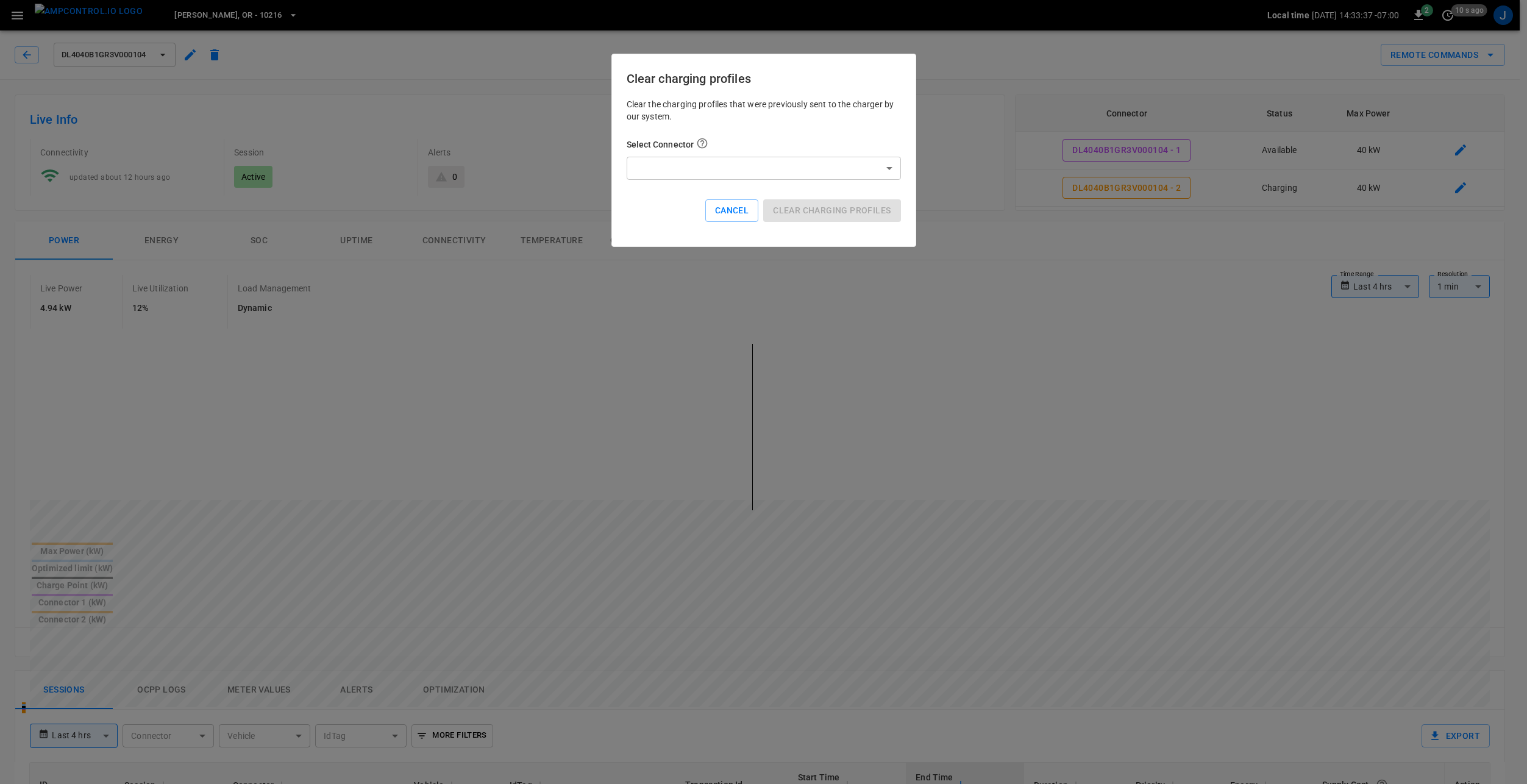
click at [745, 158] on body "**********" at bounding box center [763, 679] width 1527 height 1358
click at [724, 233] on li "DL4040B1GR3V000104 - 2 (Charging)" at bounding box center [763, 234] width 274 height 20
type input "**********"
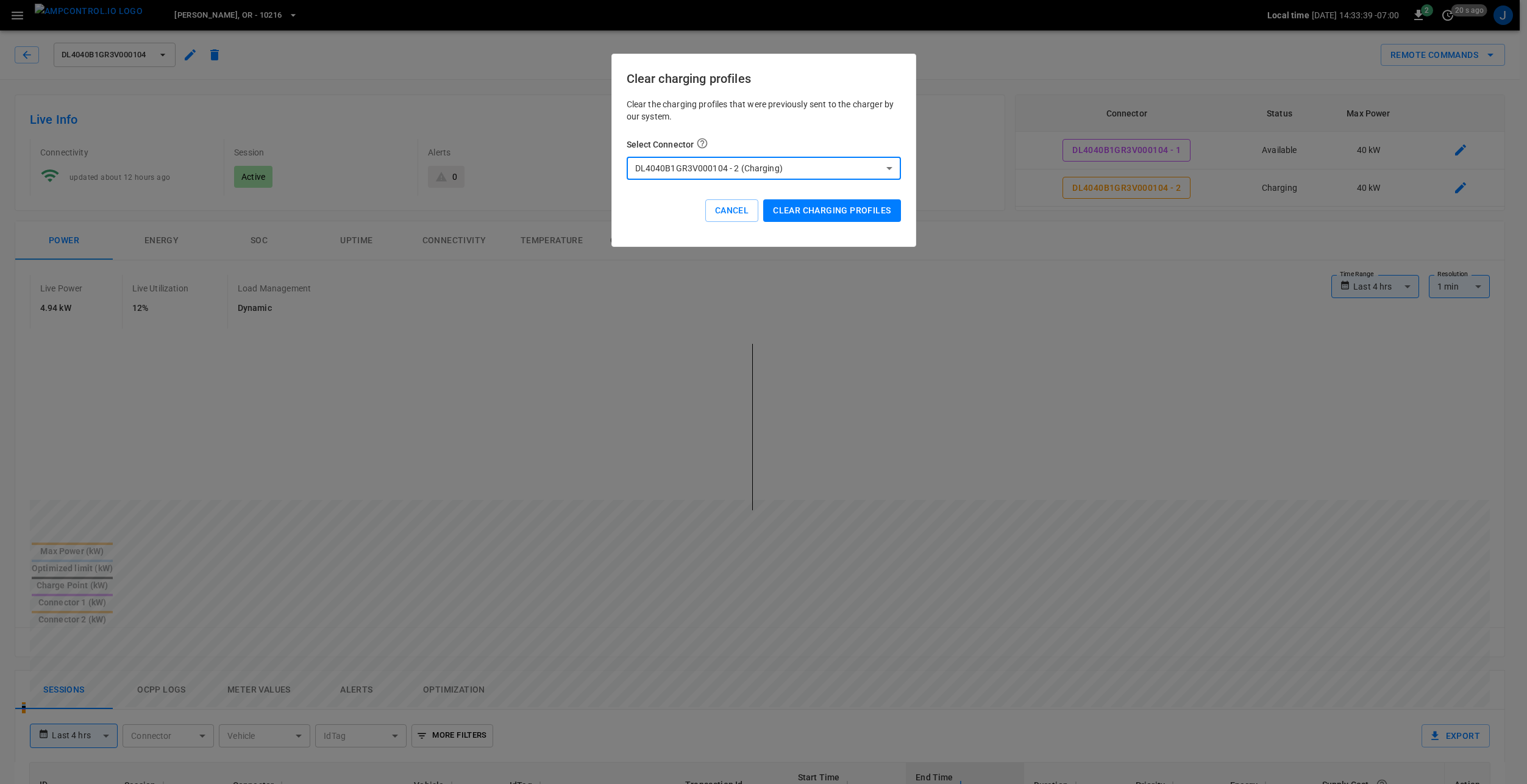
click at [829, 209] on button "Clear charging profiles" at bounding box center [832, 211] width 137 height 23
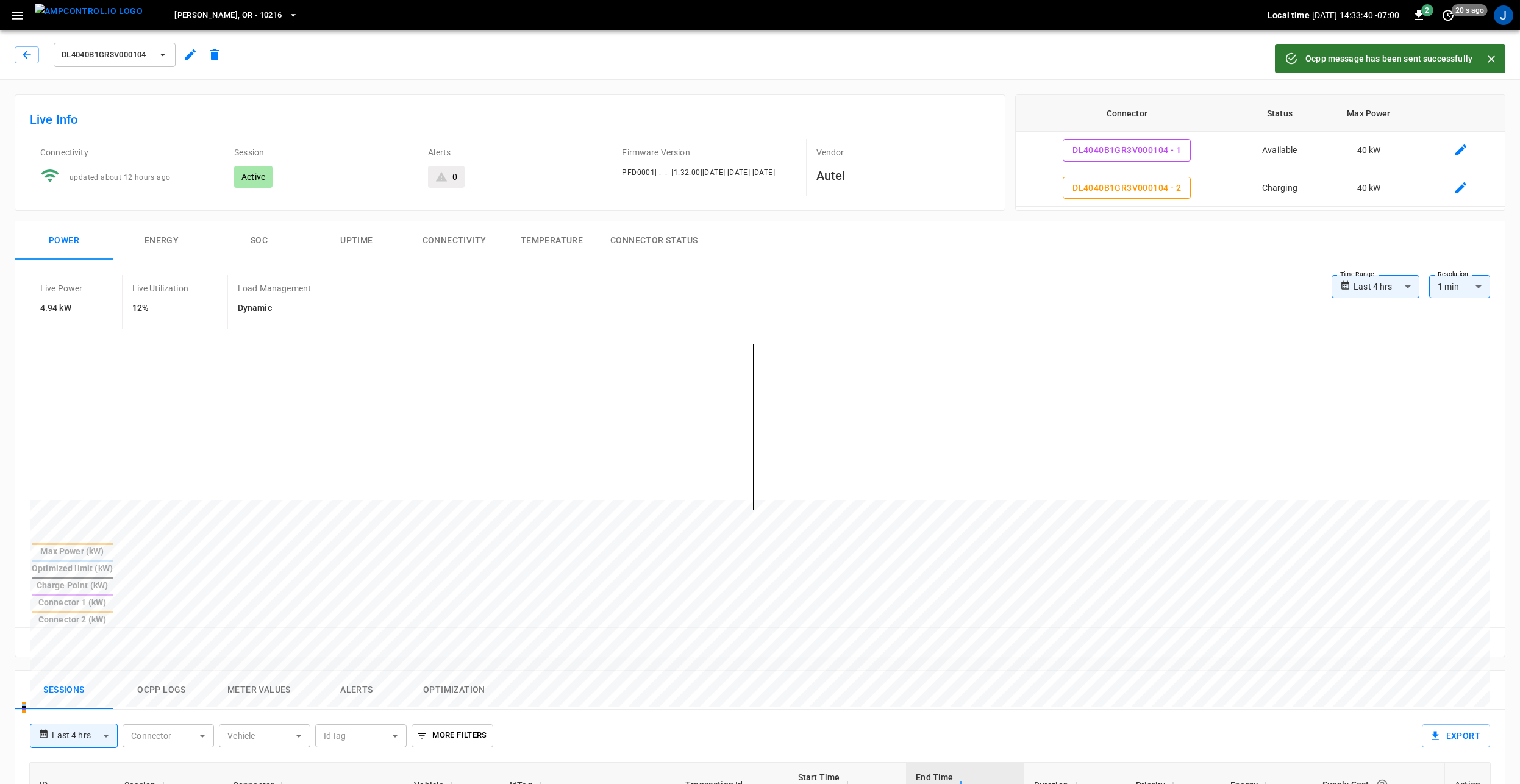
click at [1495, 58] on icon "Close" at bounding box center [1490, 59] width 12 height 12
click at [1450, 54] on button "Remote Commands" at bounding box center [1443, 56] width 124 height 23
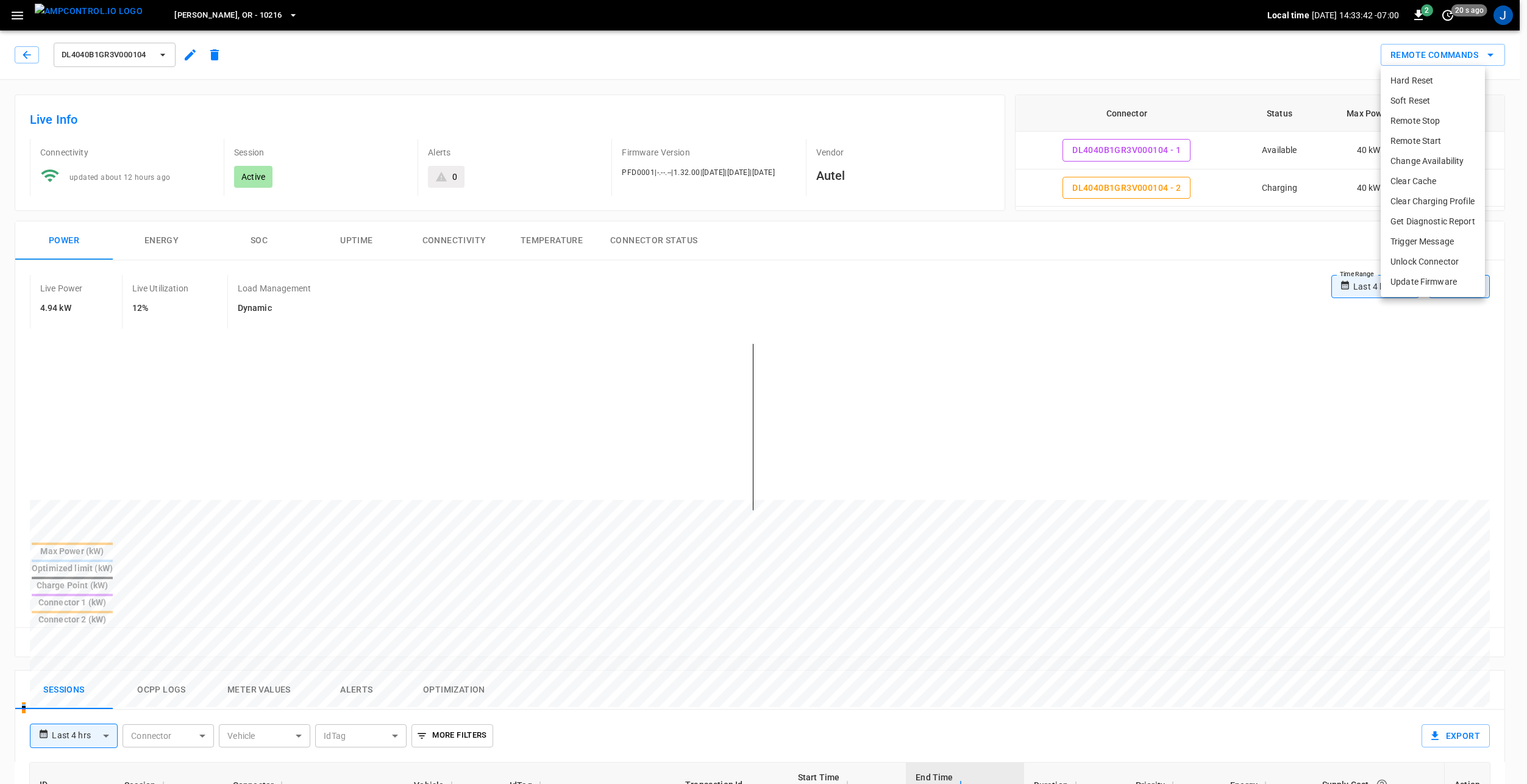
click at [1453, 202] on li "Clear Charging Profile" at bounding box center [1432, 201] width 104 height 20
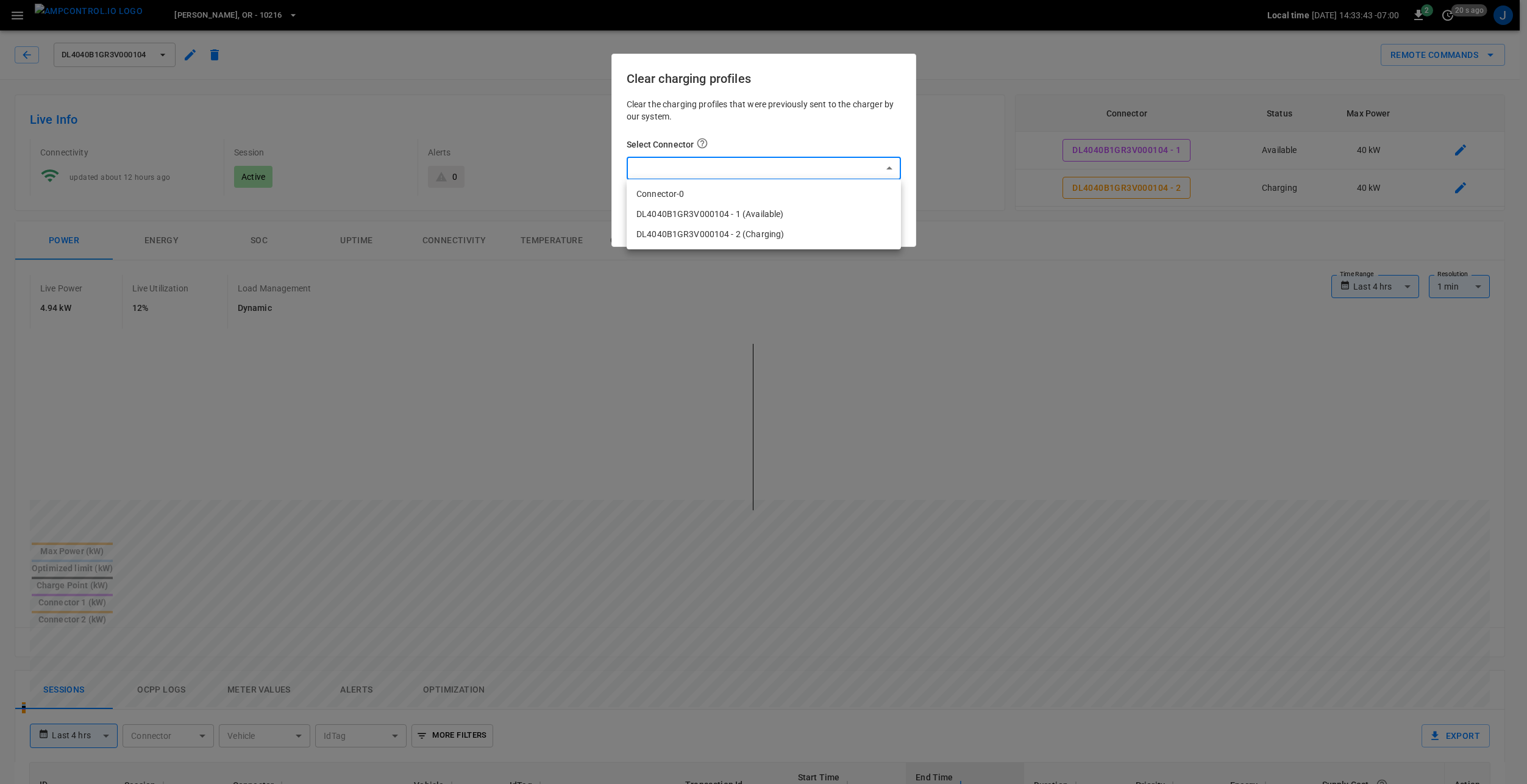
click at [771, 168] on body "**********" at bounding box center [763, 679] width 1527 height 1358
click at [700, 213] on li "DL4040B1GR3V000104 - 1 (Available)" at bounding box center [763, 214] width 274 height 20
type input "**********"
click at [832, 204] on button "Clear charging profiles" at bounding box center [832, 211] width 137 height 23
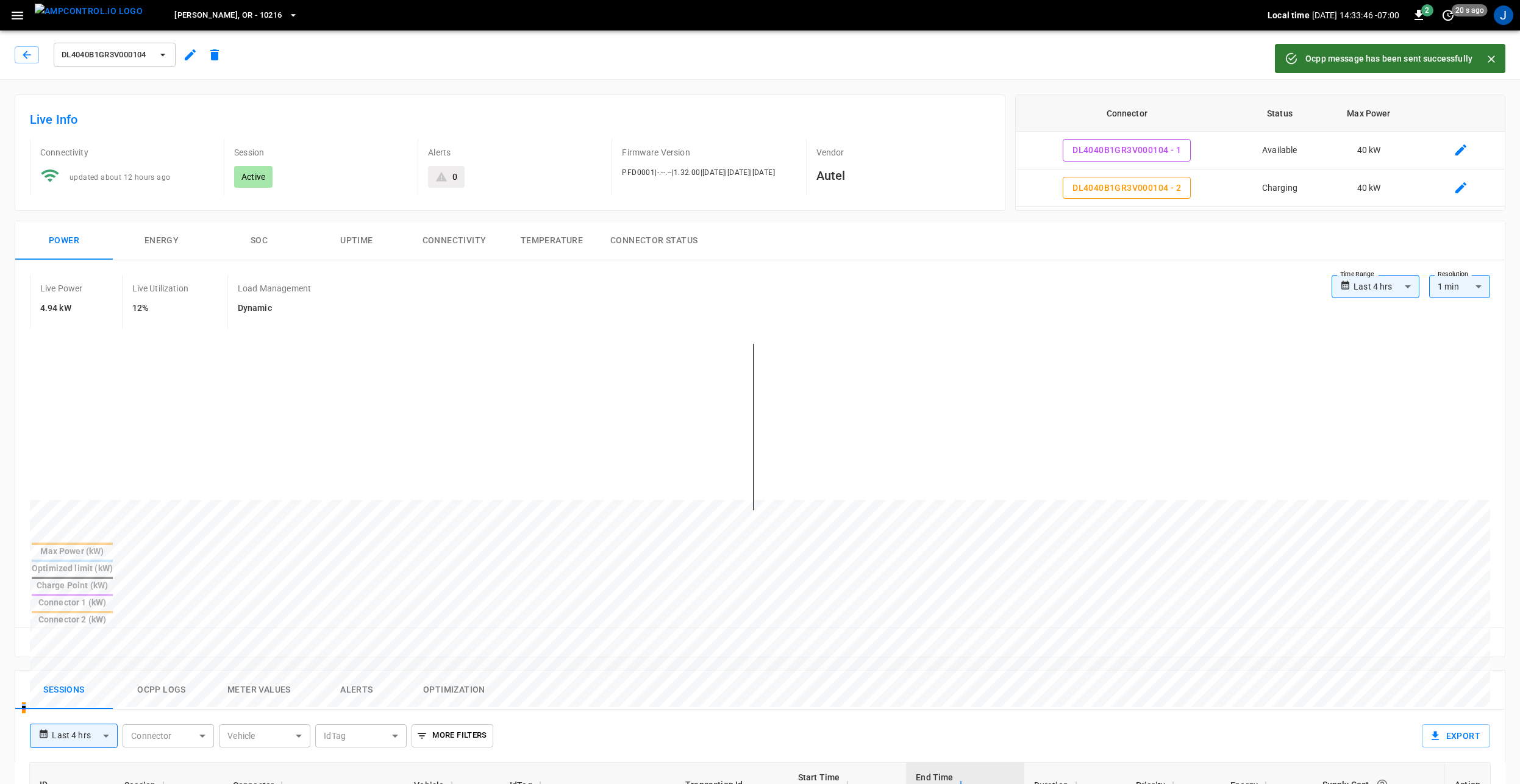
click at [1490, 57] on icon "Close" at bounding box center [1490, 59] width 12 height 12
drag, startPoint x: 157, startPoint y: 236, endPoint x: 170, endPoint y: 241, distance: 13.9
click at [157, 236] on button "Energy" at bounding box center [161, 241] width 97 height 39
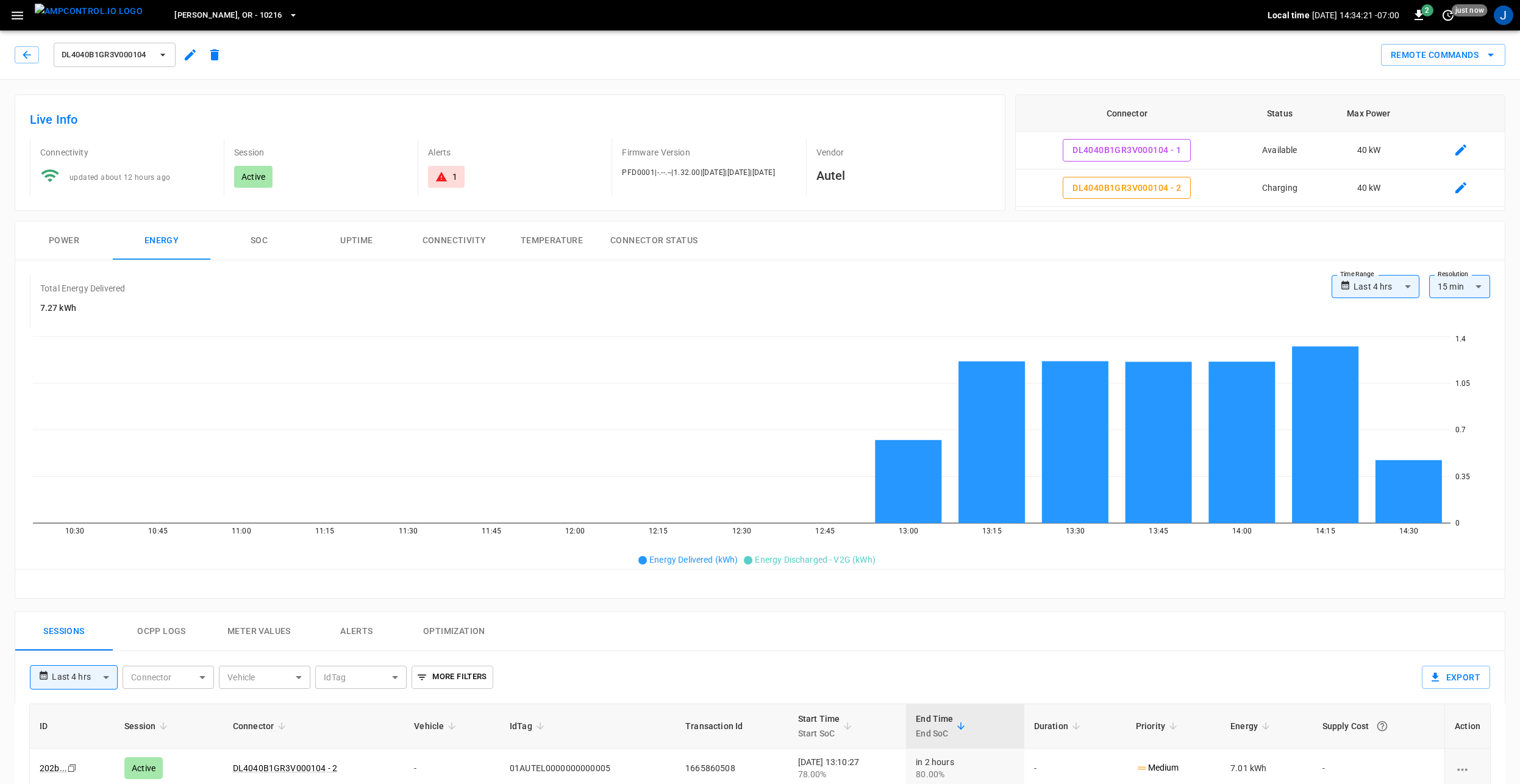
click at [70, 241] on button "Power" at bounding box center [64, 241] width 97 height 39
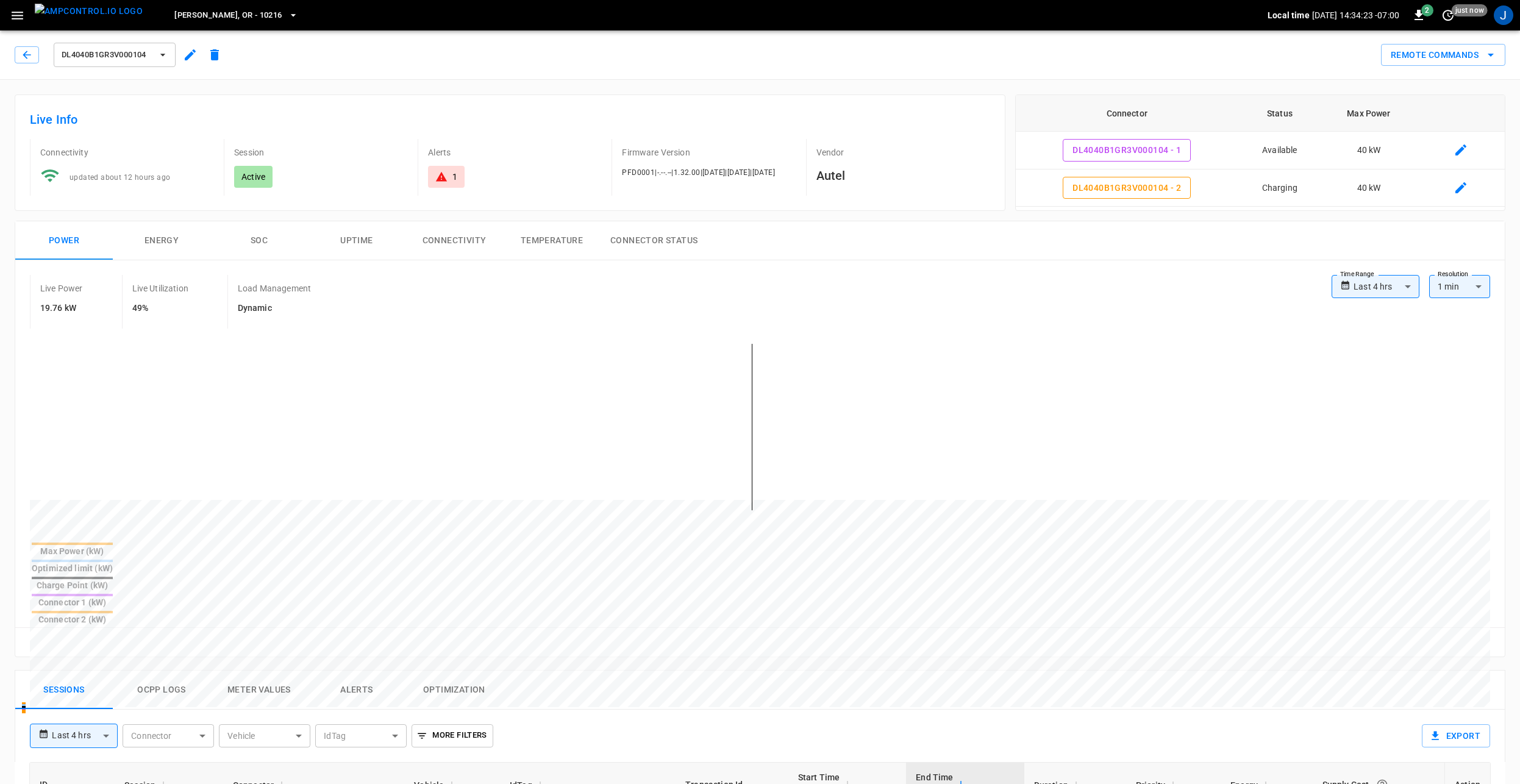
click at [452, 172] on div "1" at bounding box center [455, 176] width 5 height 12
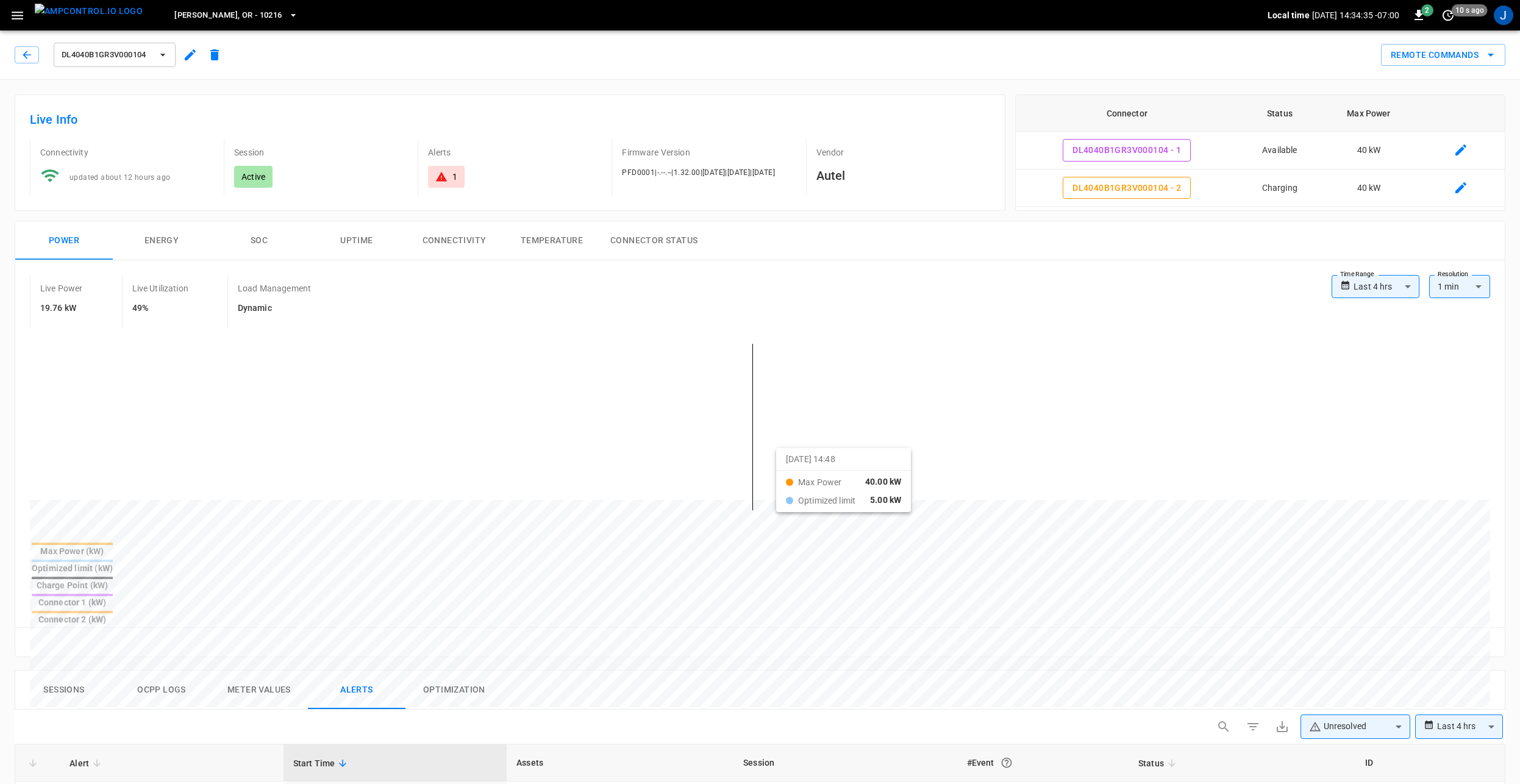
drag, startPoint x: 719, startPoint y: 459, endPoint x: 793, endPoint y: 459, distance: 74.0
click at [792, 710] on div at bounding box center [737, 793] width 1415 height 167
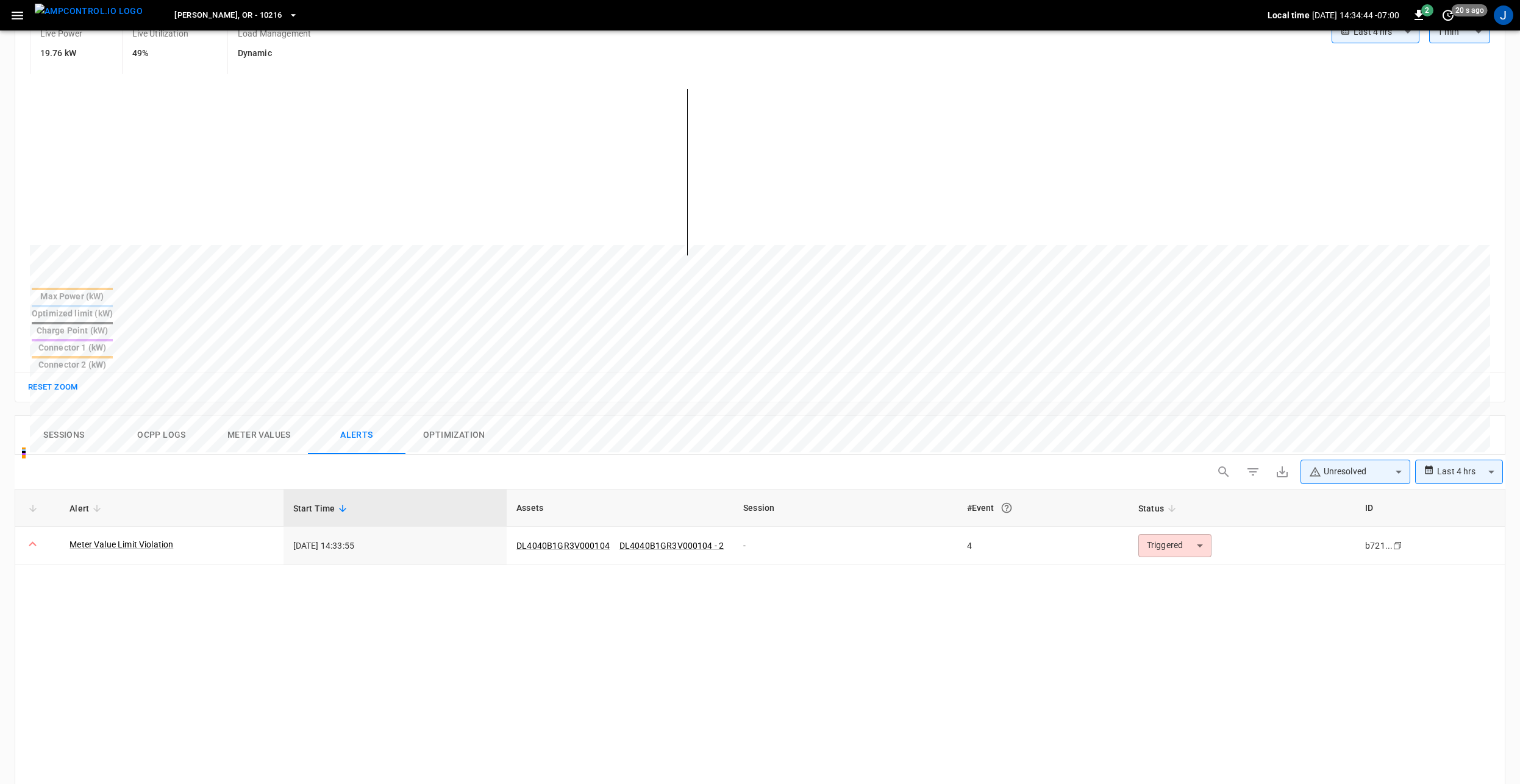
scroll to position [305, 0]
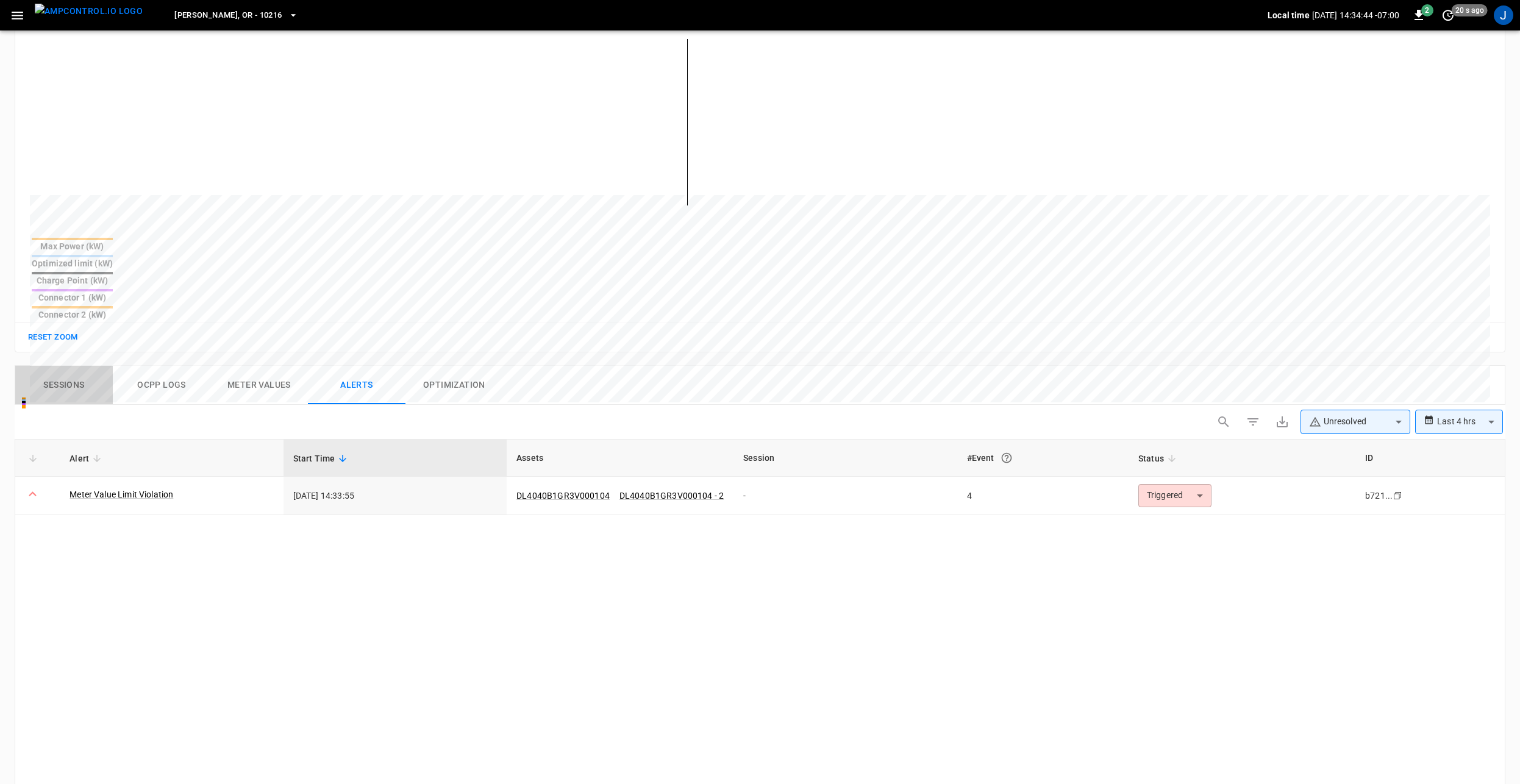
click at [53, 365] on button "Sessions" at bounding box center [64, 385] width 97 height 39
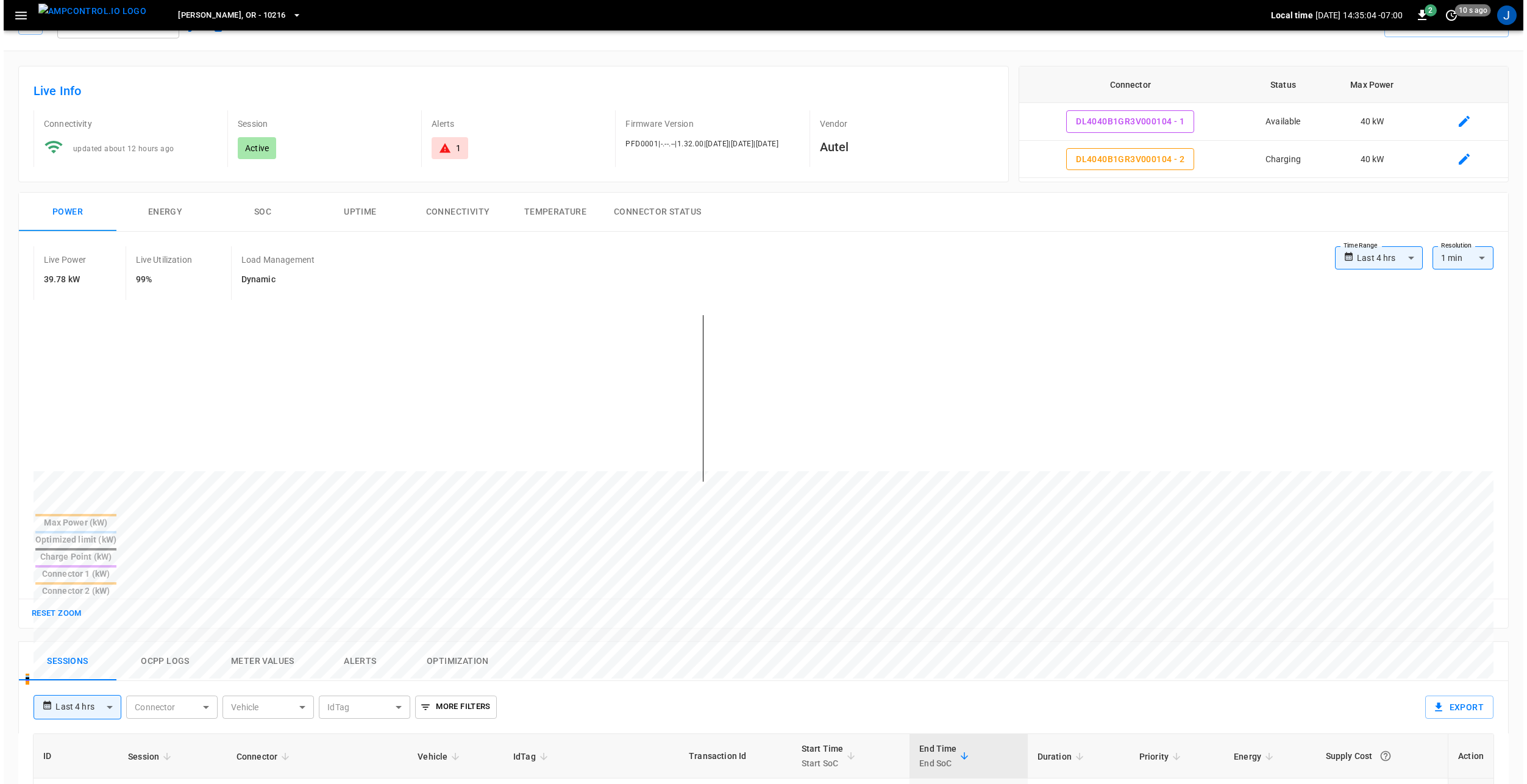
scroll to position [0, 0]
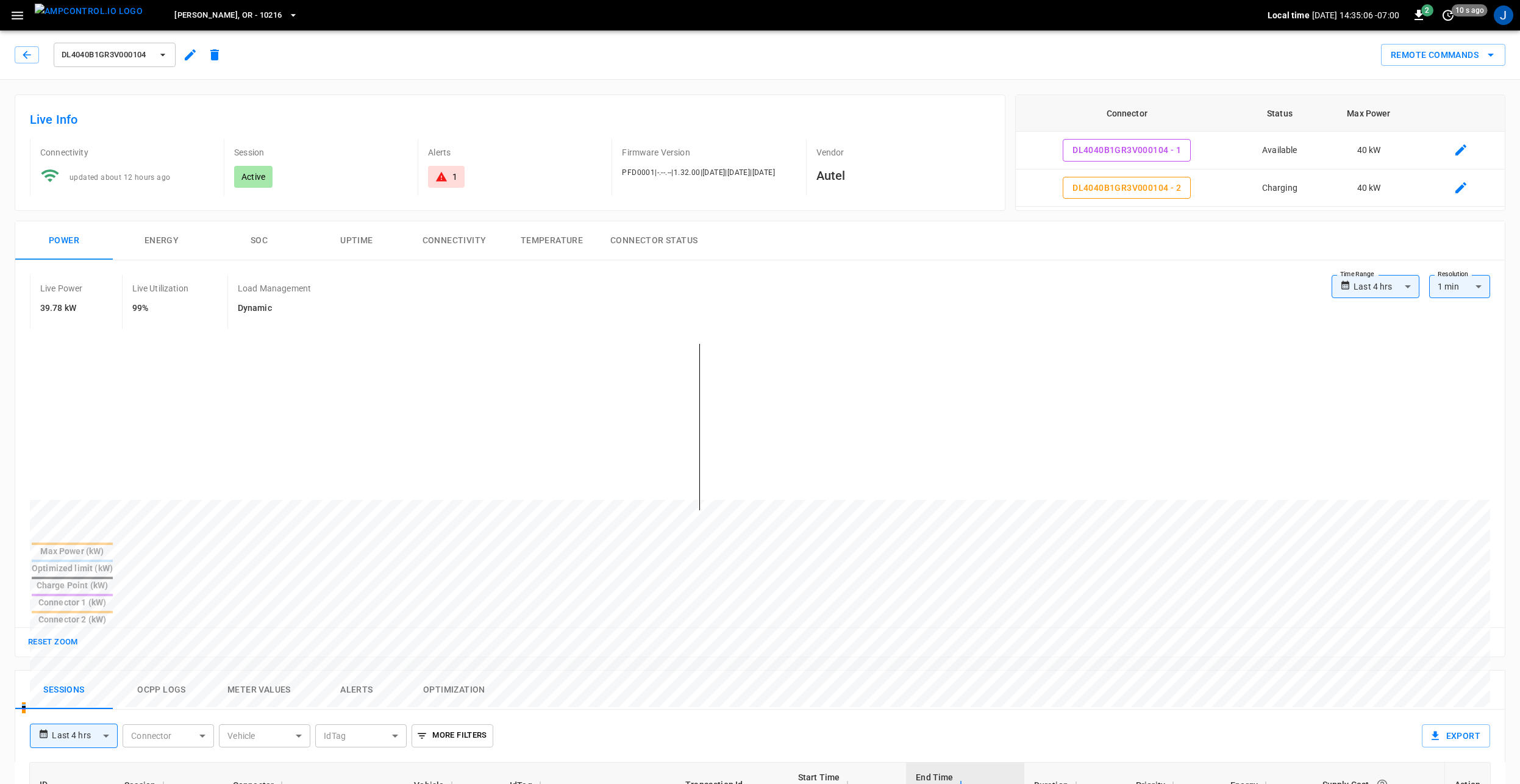
click at [19, 17] on icon "button" at bounding box center [17, 15] width 15 height 15
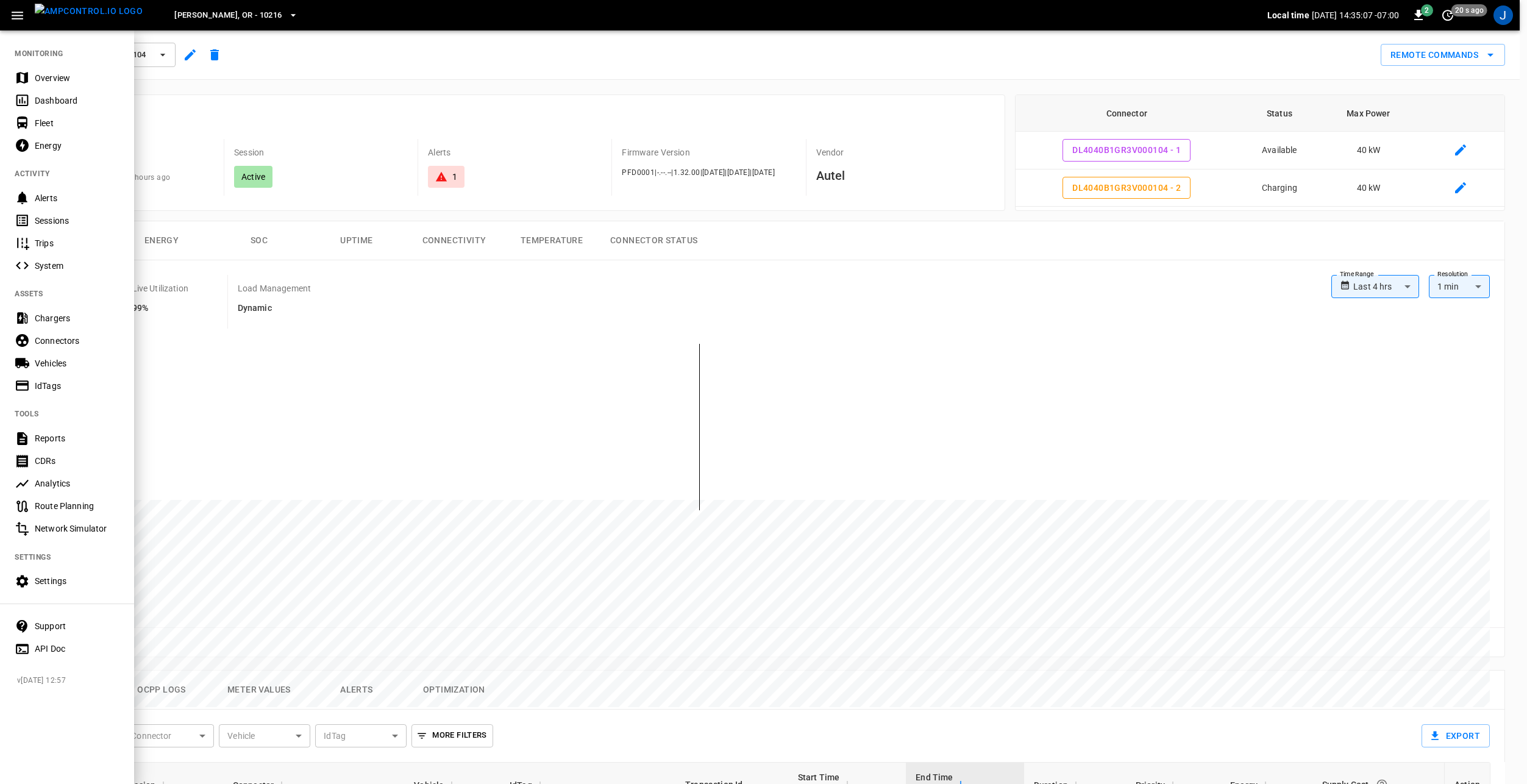
drag, startPoint x: 58, startPoint y: 100, endPoint x: 106, endPoint y: 112, distance: 49.5
click at [58, 100] on div "Dashboard" at bounding box center [76, 100] width 85 height 12
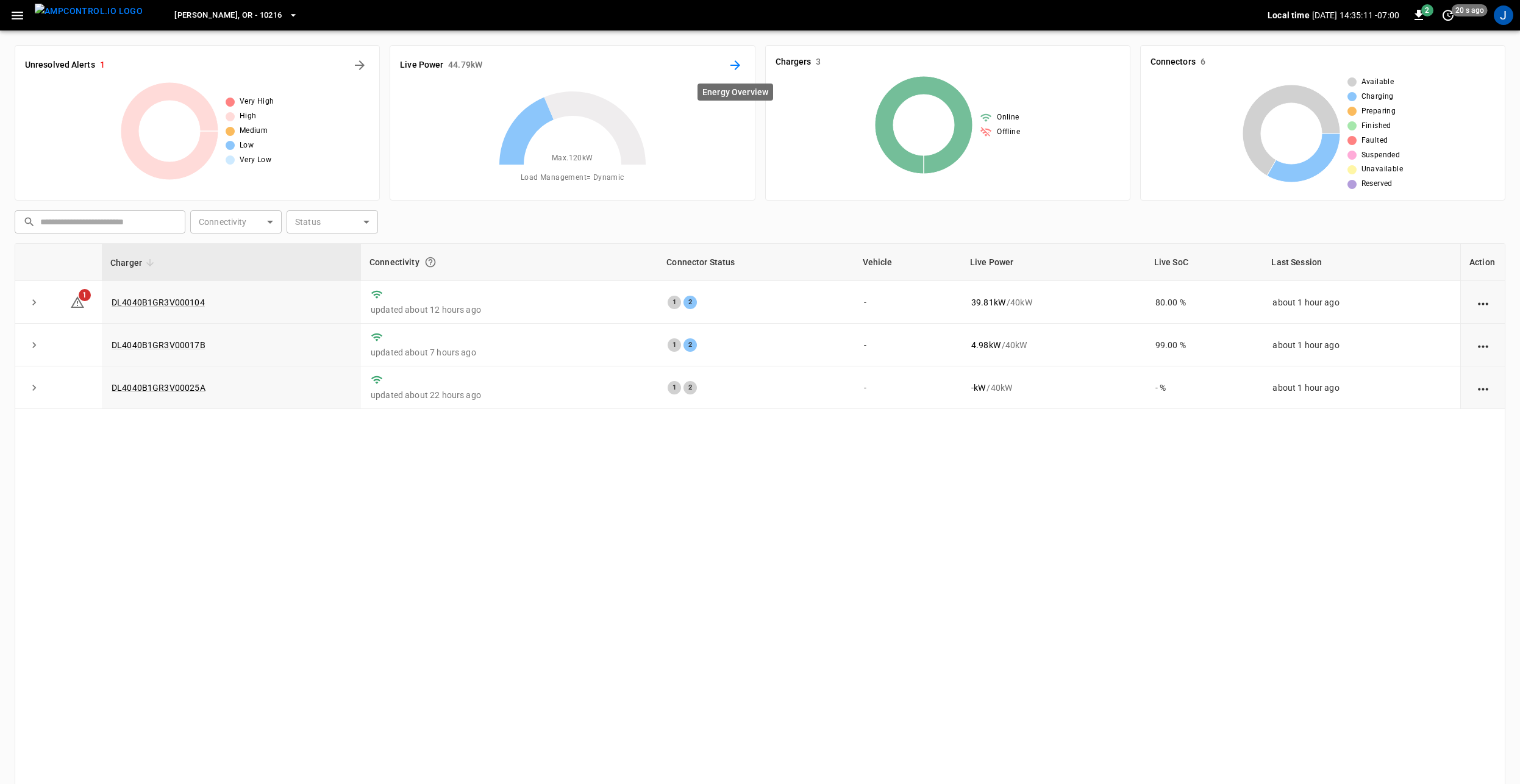
click at [731, 68] on icon "Energy Overview" at bounding box center [735, 65] width 14 height 14
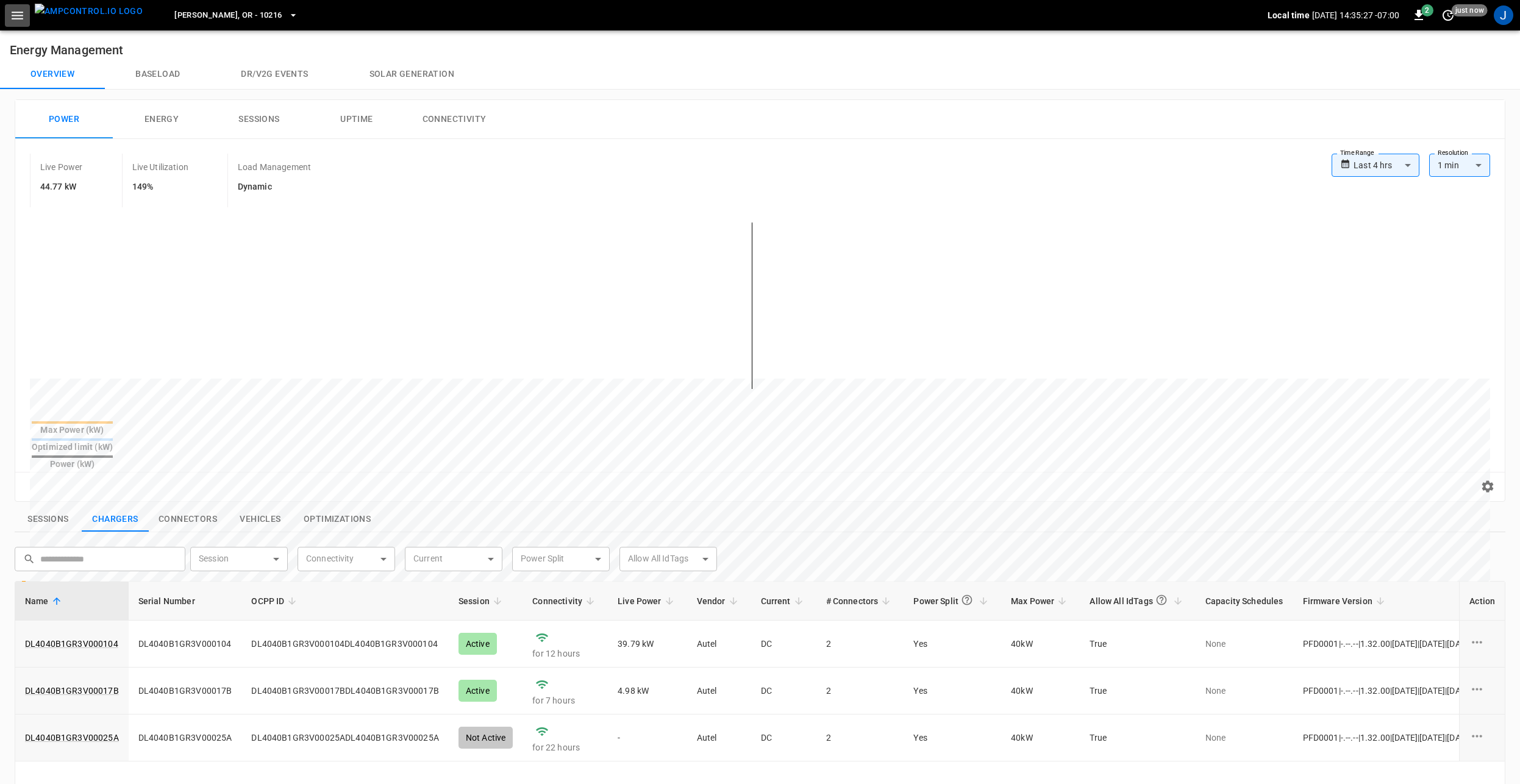
click at [14, 19] on icon "button" at bounding box center [17, 15] width 15 height 15
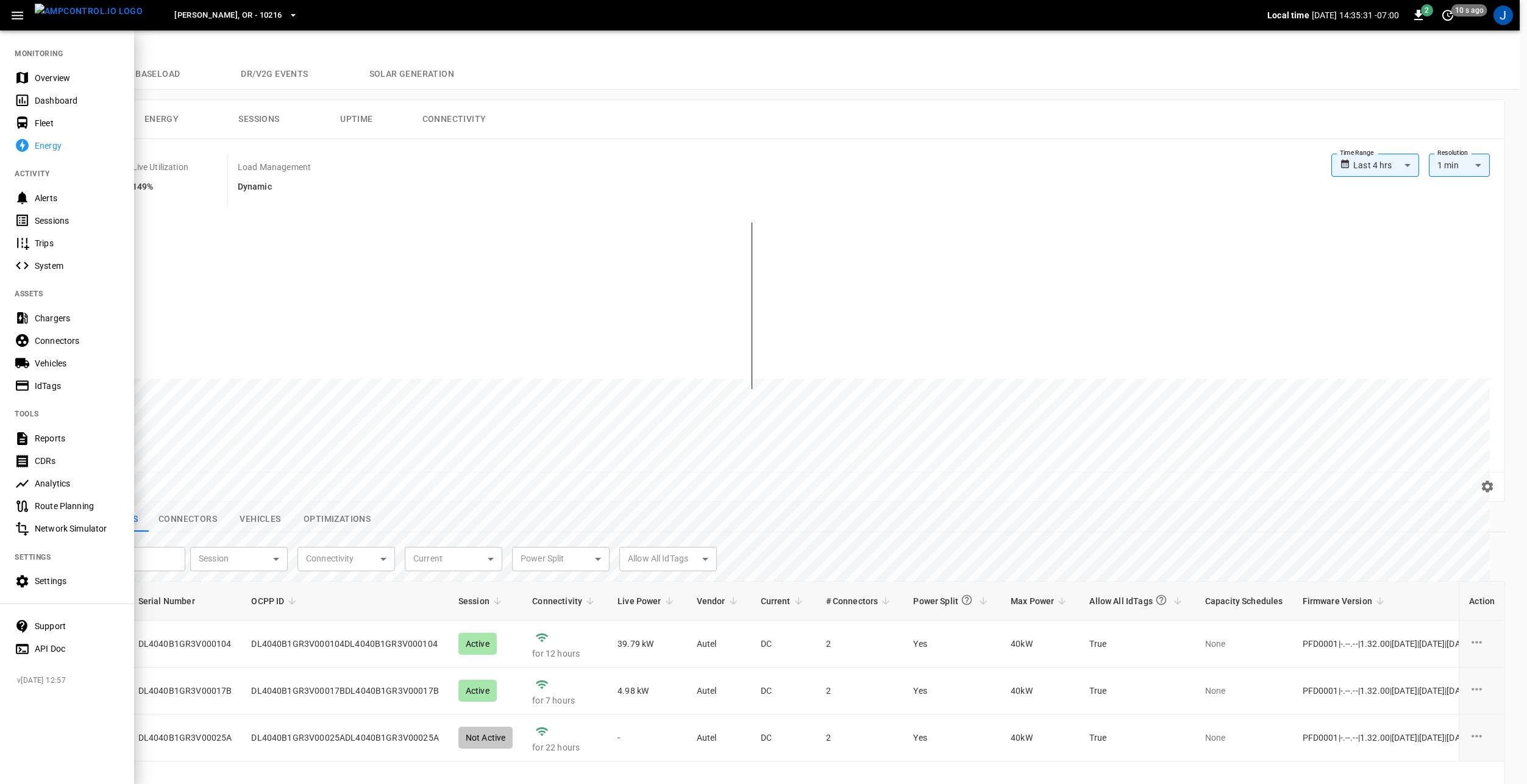
click at [748, 229] on div at bounding box center [763, 392] width 1527 height 784
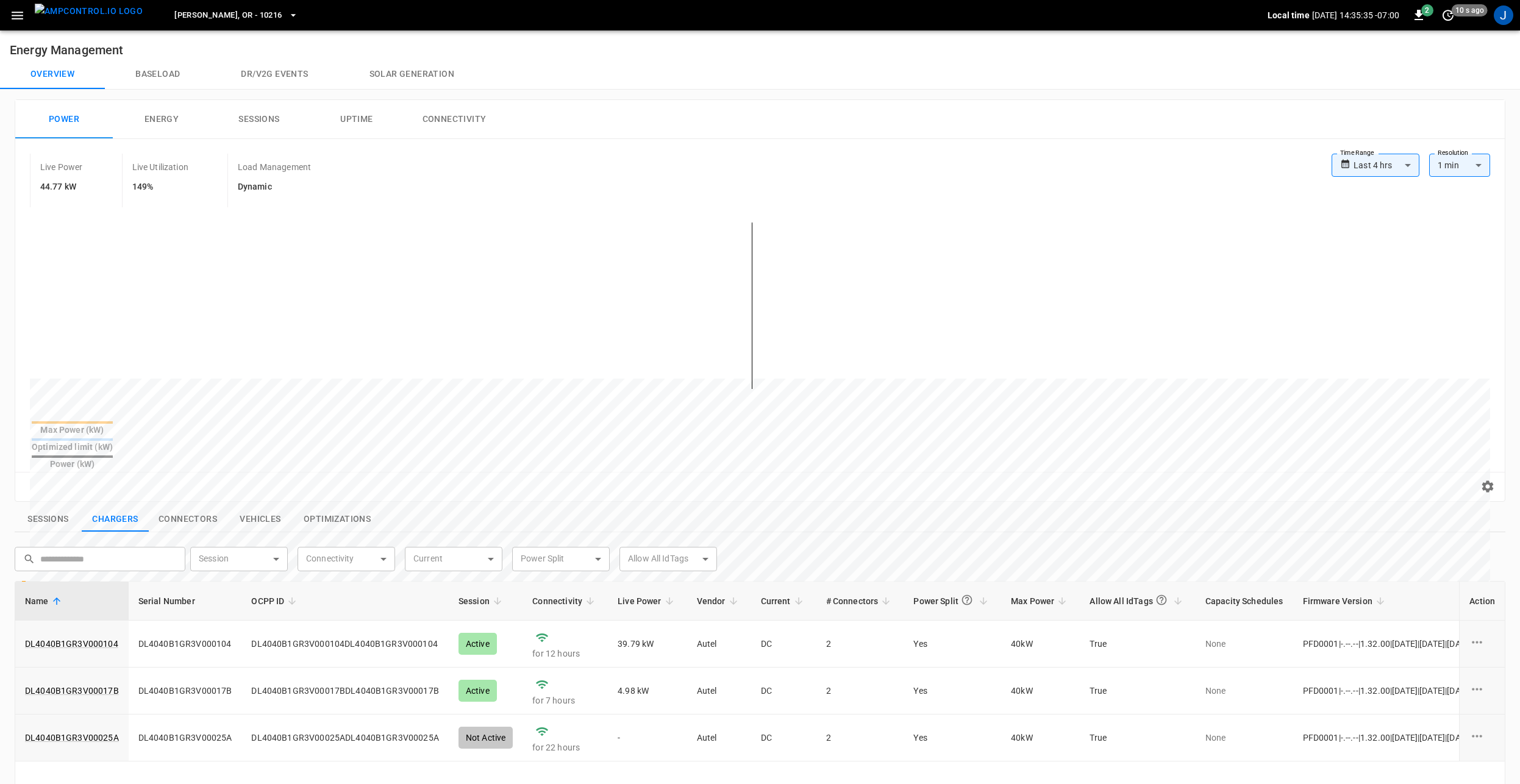
click at [14, 19] on icon "button" at bounding box center [17, 15] width 15 height 15
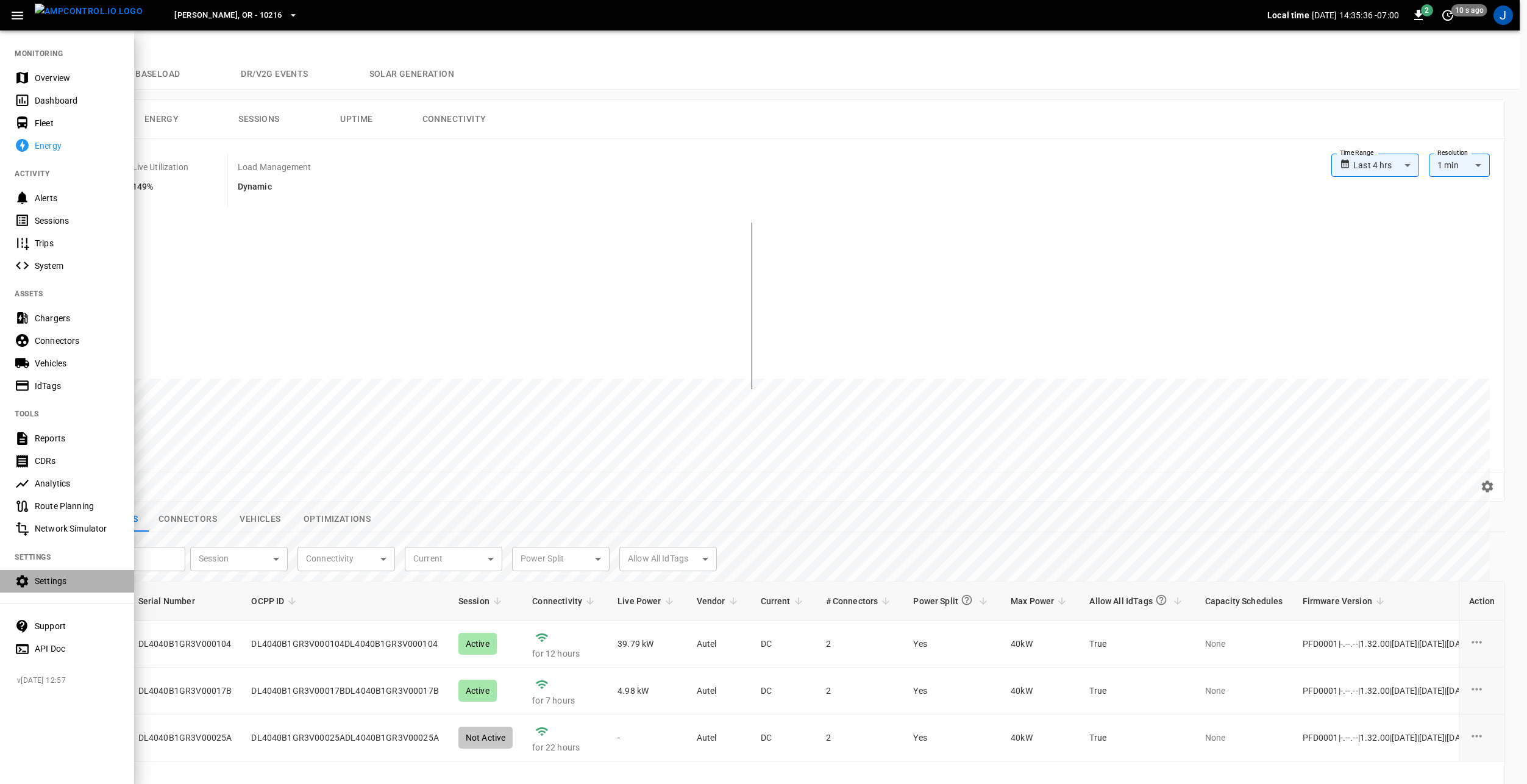
click at [52, 576] on div "Settings" at bounding box center [76, 580] width 85 height 12
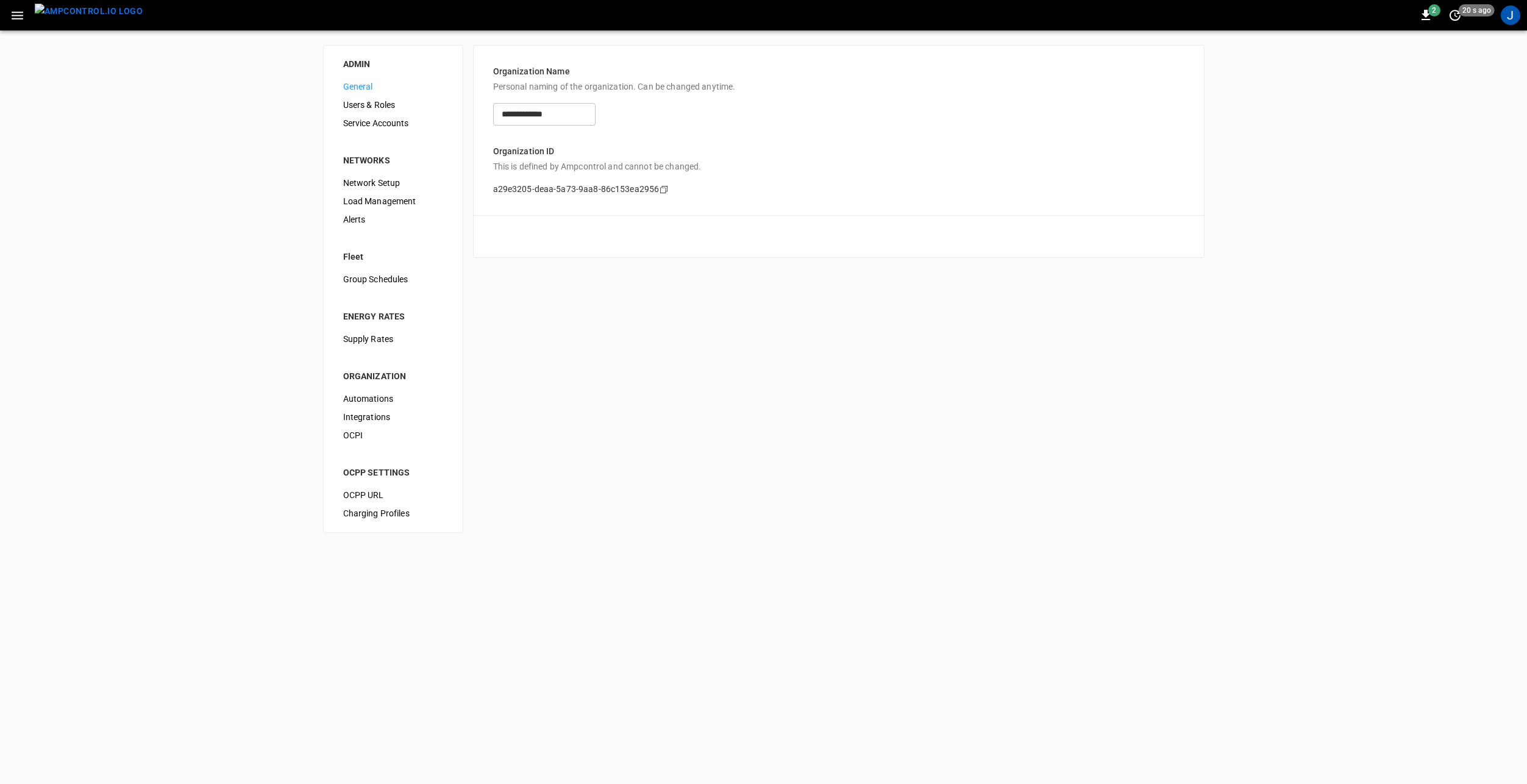
click at [390, 340] on span "Supply Rates" at bounding box center [393, 339] width 100 height 13
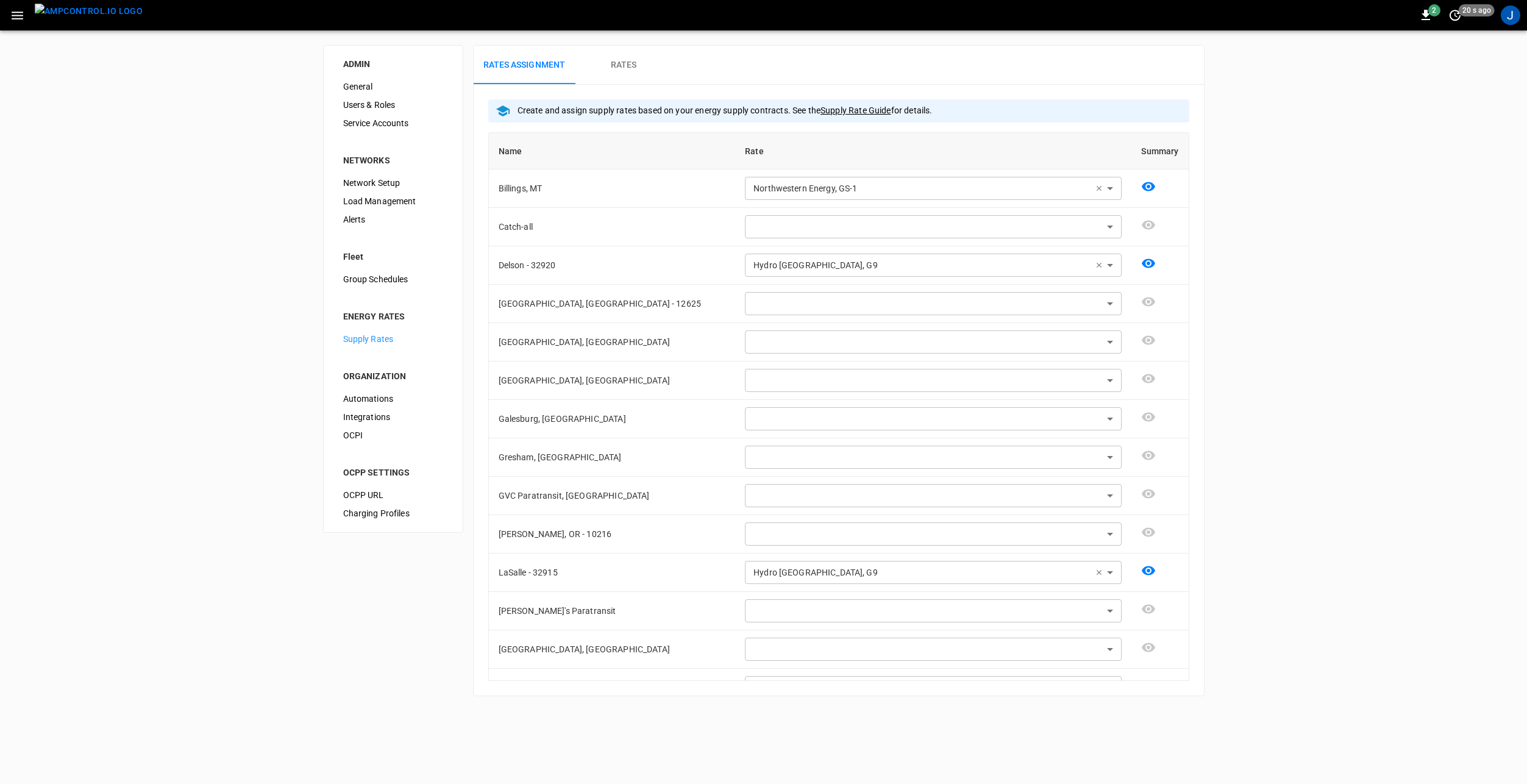
click at [382, 195] on span "Load Management" at bounding box center [393, 201] width 100 height 13
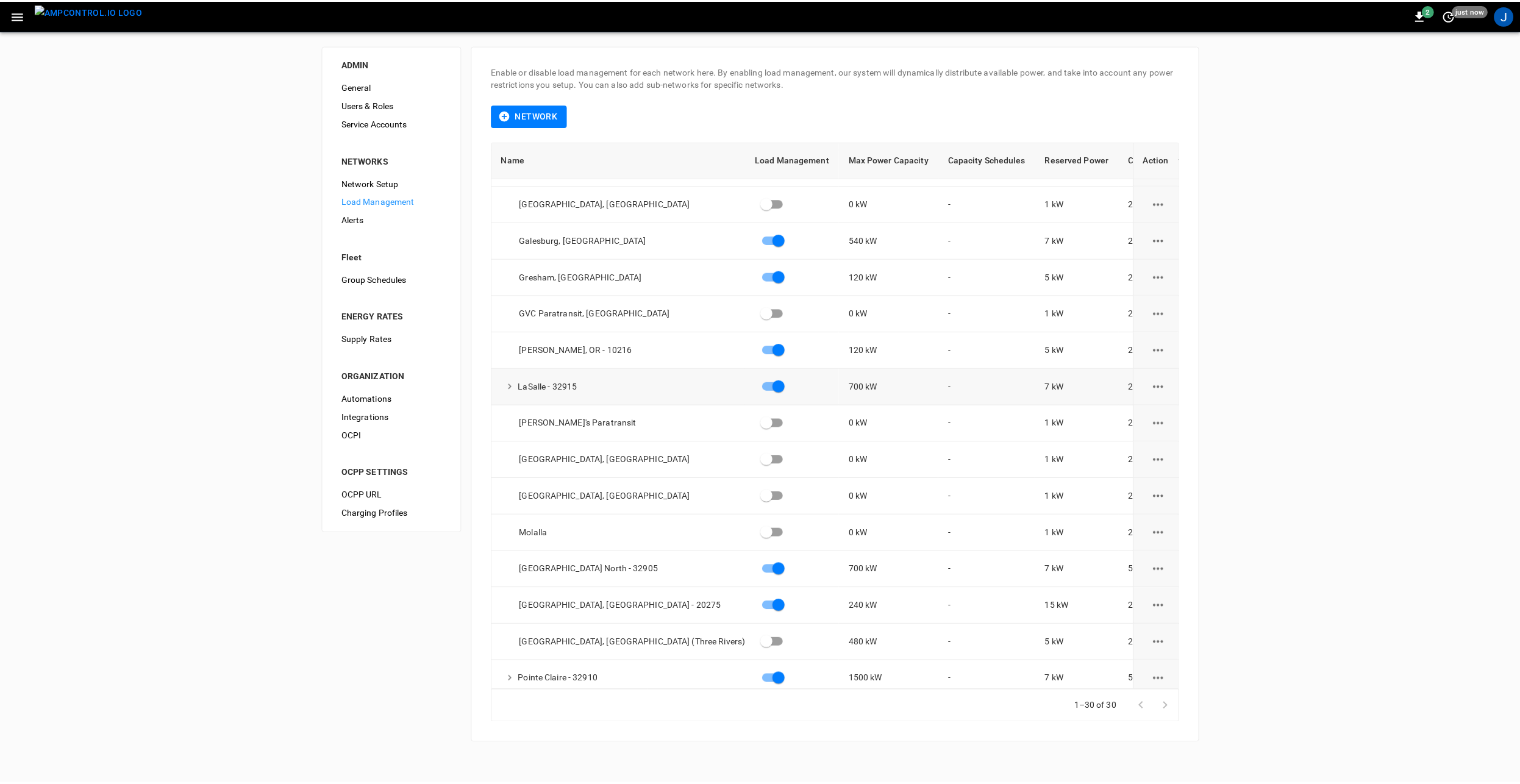
scroll to position [183, 0]
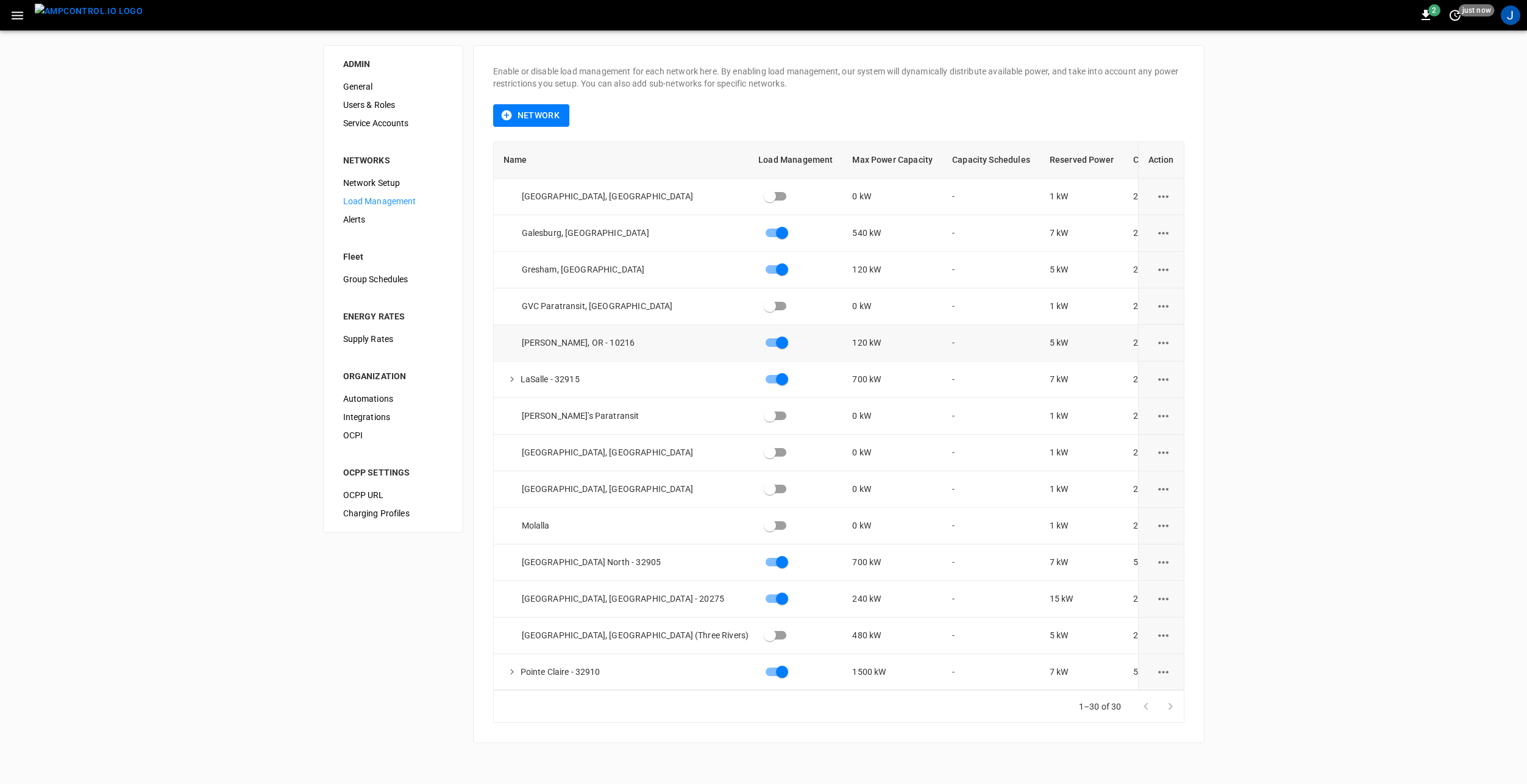
click at [1156, 345] on icon "load management options" at bounding box center [1163, 342] width 15 height 15
click at [1171, 375] on li "Edit" at bounding box center [1184, 373] width 87 height 20
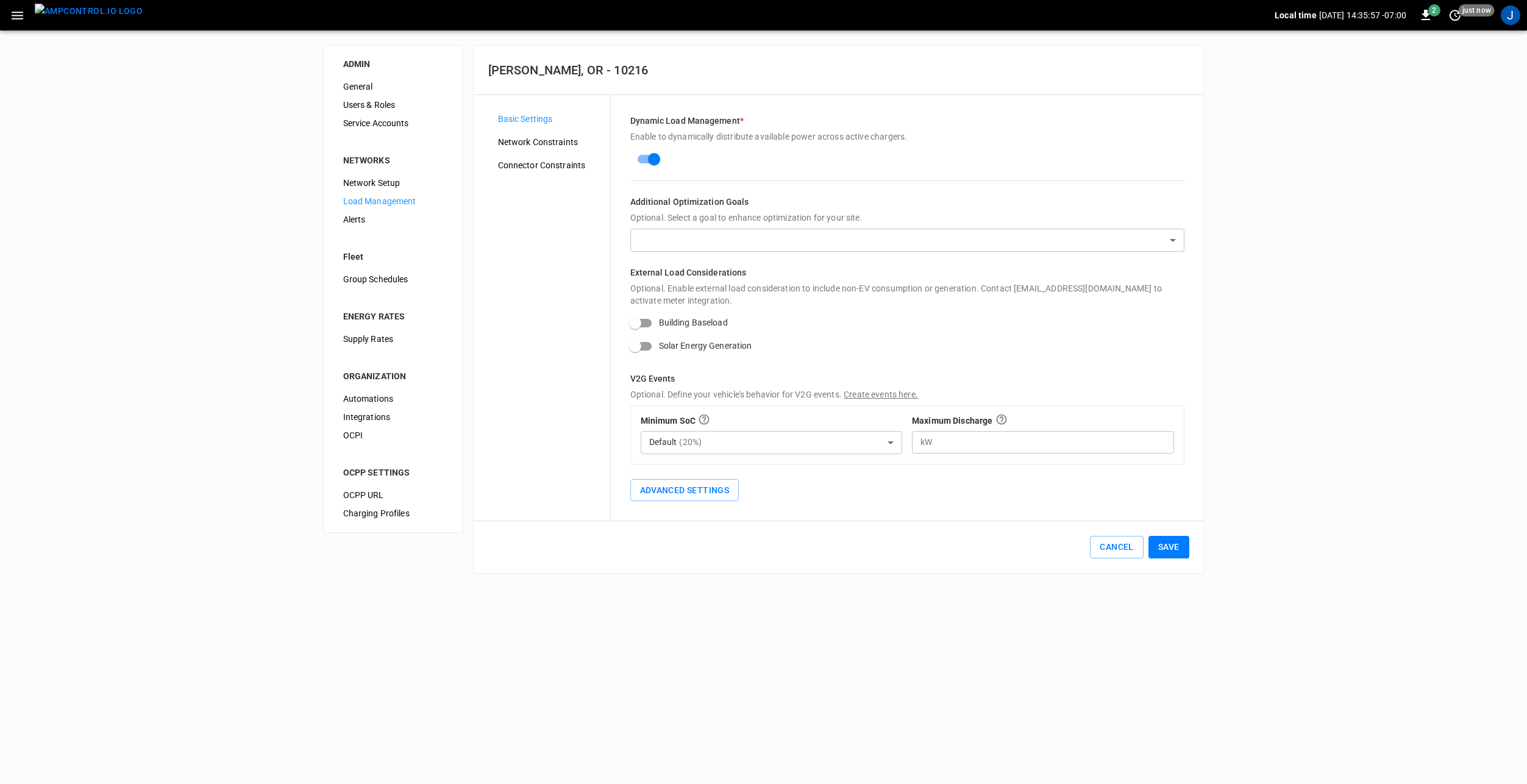
click at [538, 156] on div "Connector Constraints" at bounding box center [549, 165] width 122 height 19
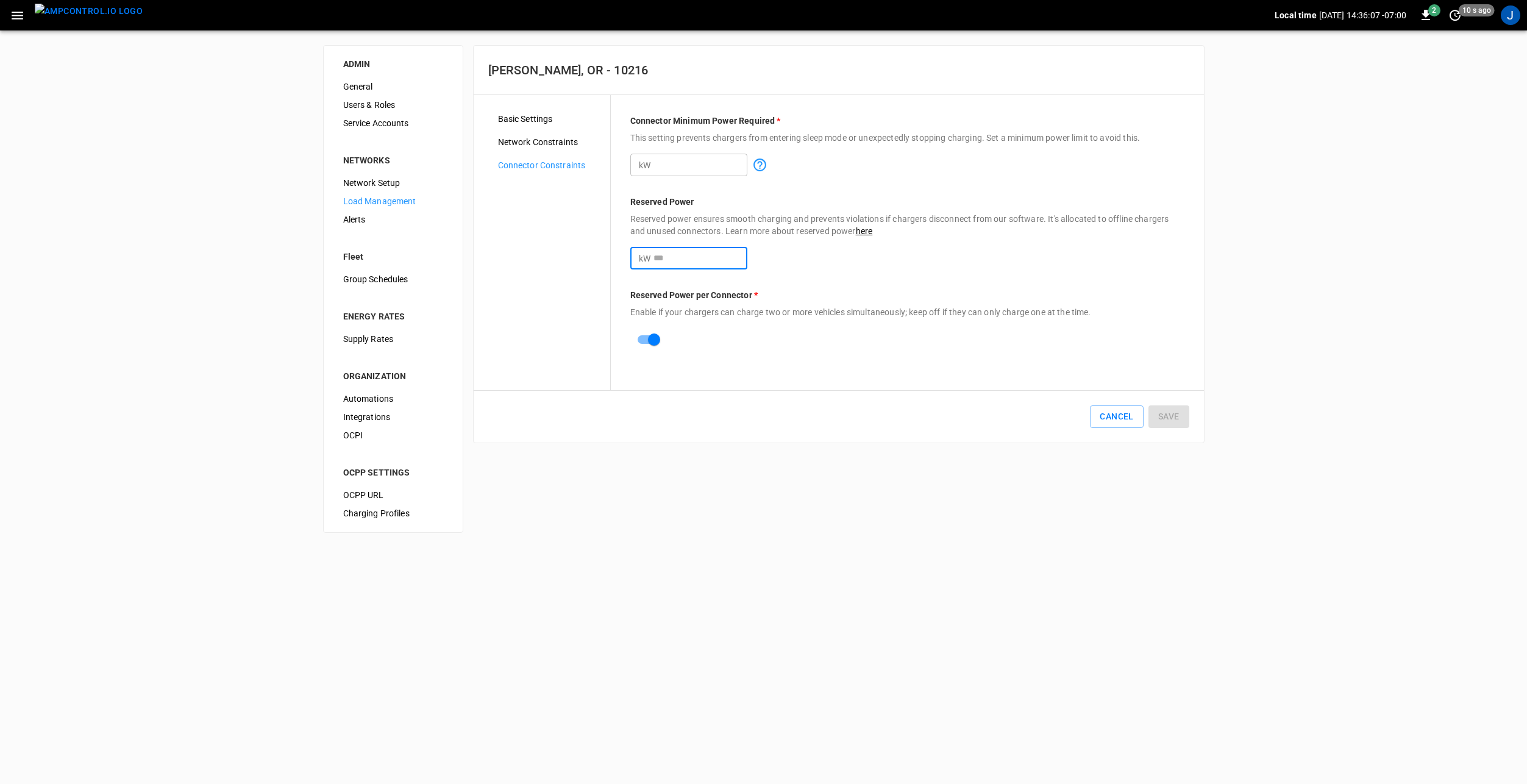
click at [662, 258] on input "*" at bounding box center [700, 258] width 94 height 23
type input "*"
click at [1165, 420] on button "Save" at bounding box center [1169, 417] width 41 height 23
click at [1499, 60] on icon "Close" at bounding box center [1498, 59] width 7 height 7
click at [97, 19] on img "menu" at bounding box center [89, 11] width 108 height 15
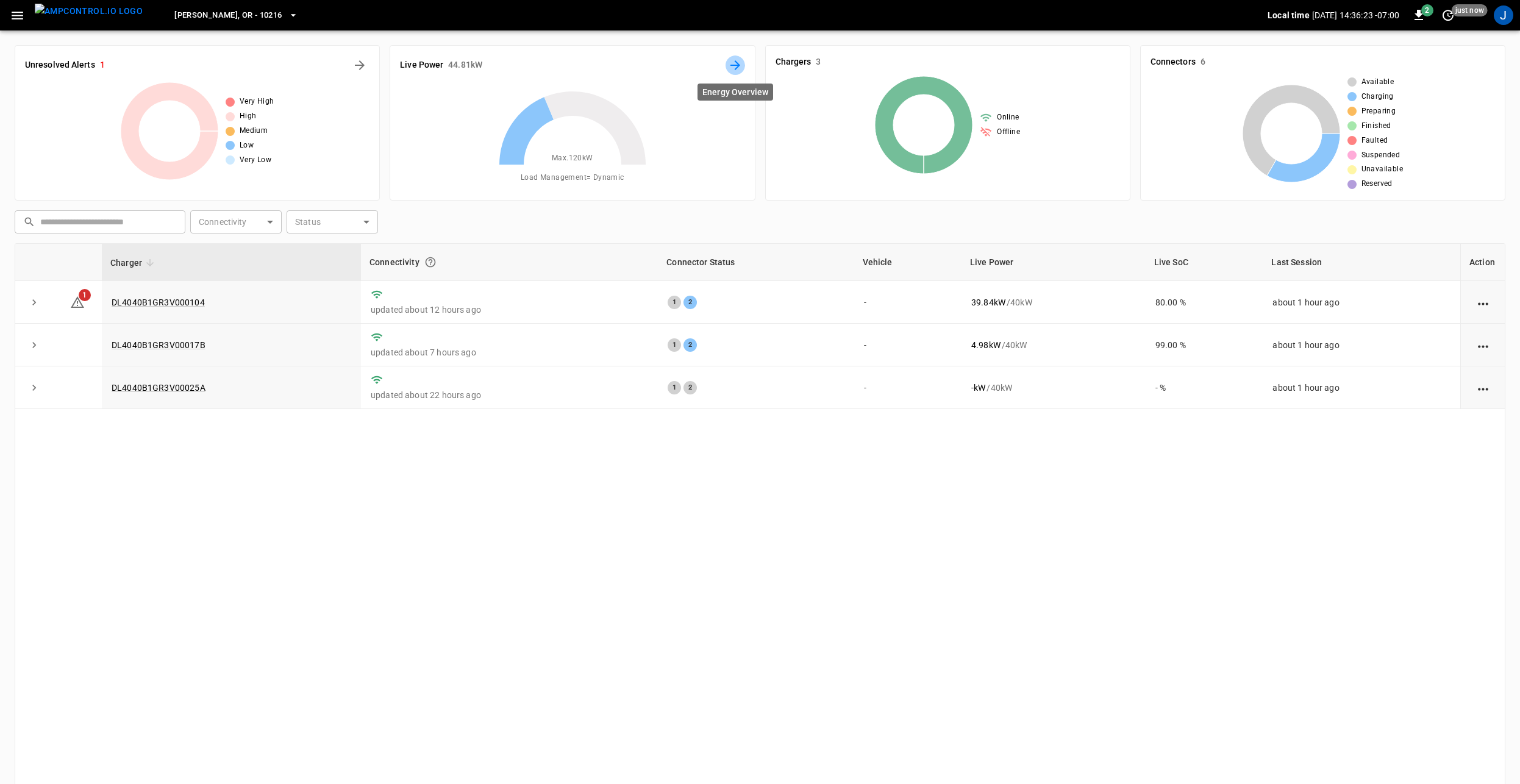
click at [737, 69] on icon "Energy Overview" at bounding box center [735, 65] width 14 height 14
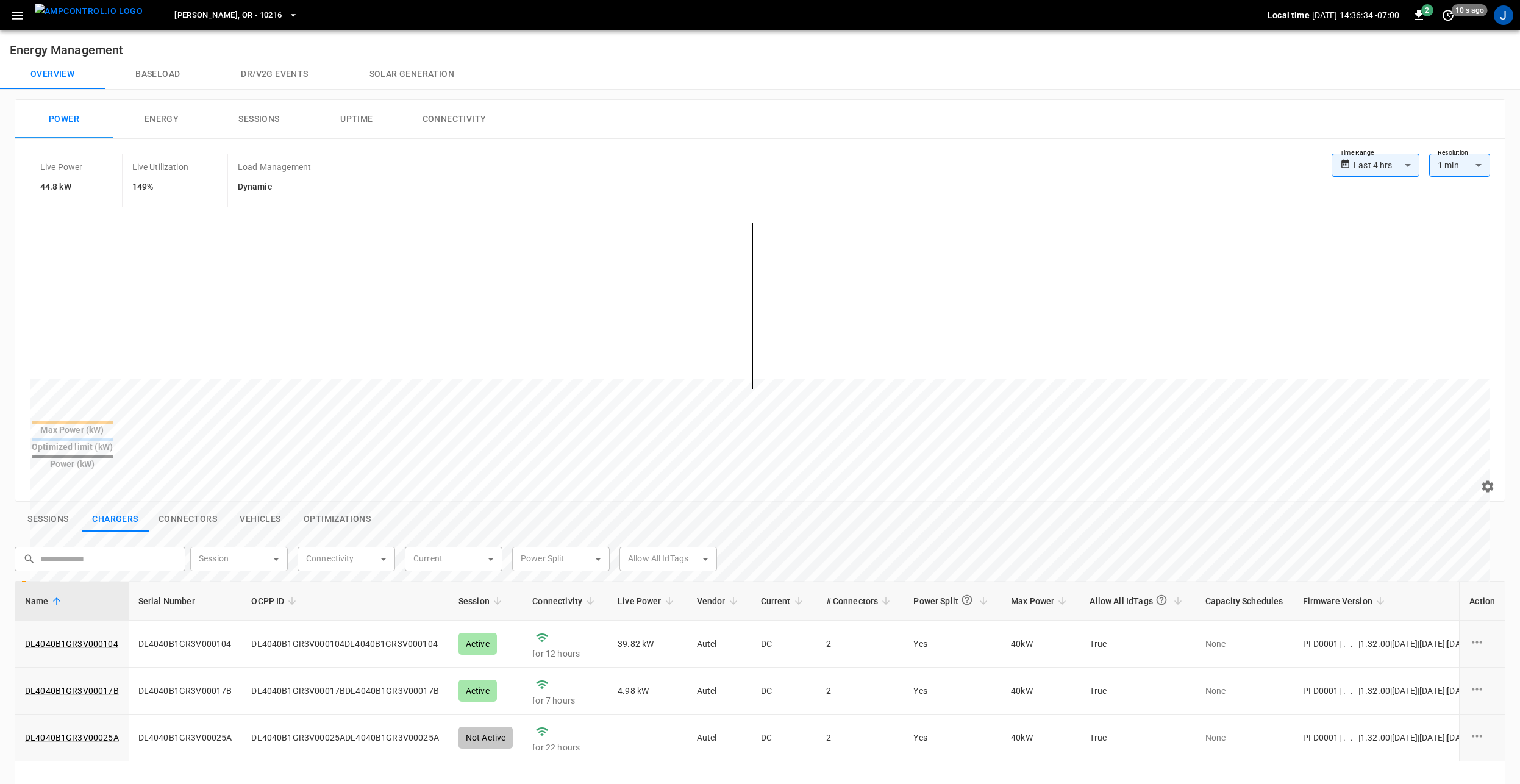
drag, startPoint x: 84, startPoint y: 510, endPoint x: 76, endPoint y: 505, distance: 9.4
click at [54, 506] on button "Sessions" at bounding box center [48, 519] width 67 height 26
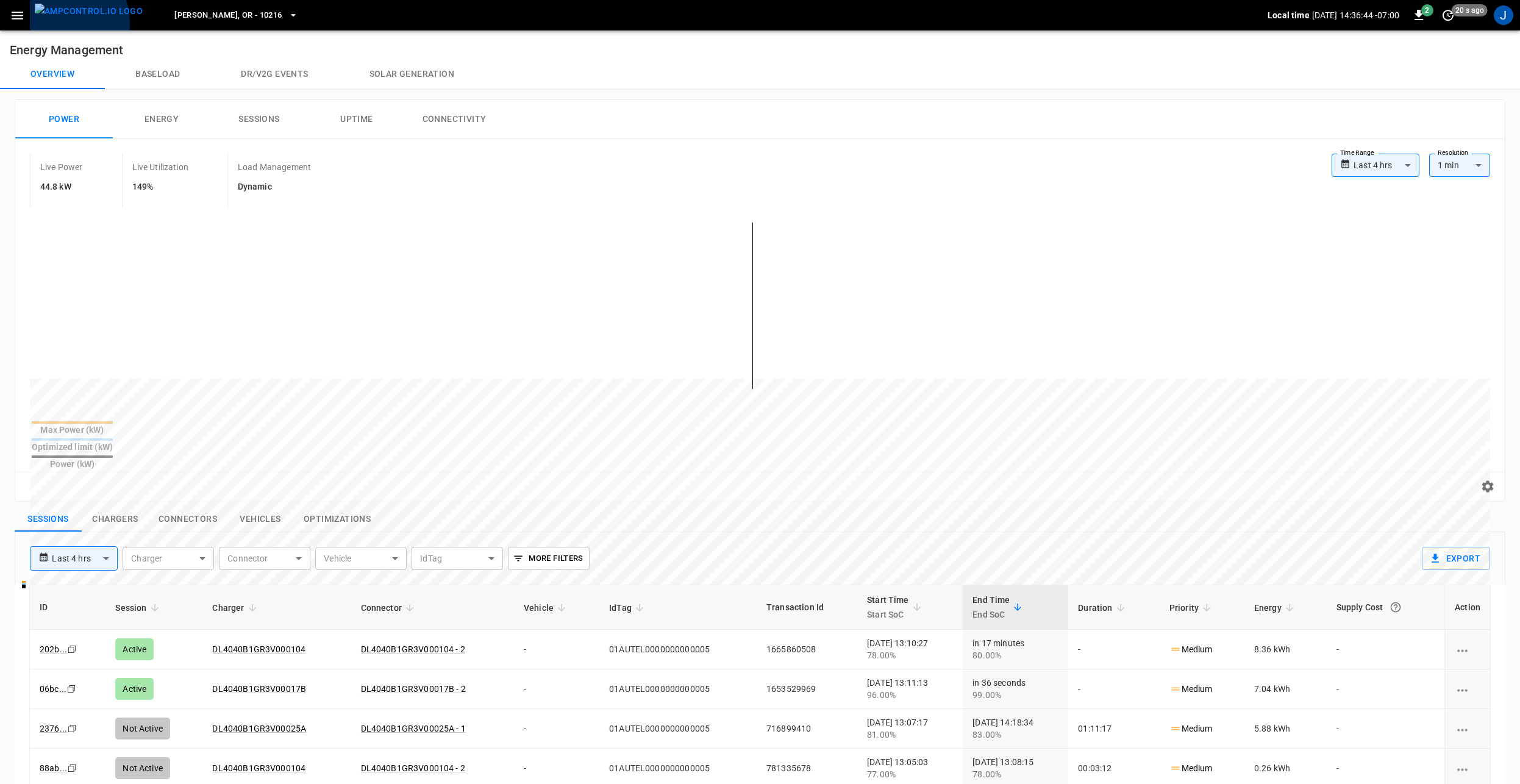
click at [60, 19] on img "menu" at bounding box center [89, 11] width 108 height 15
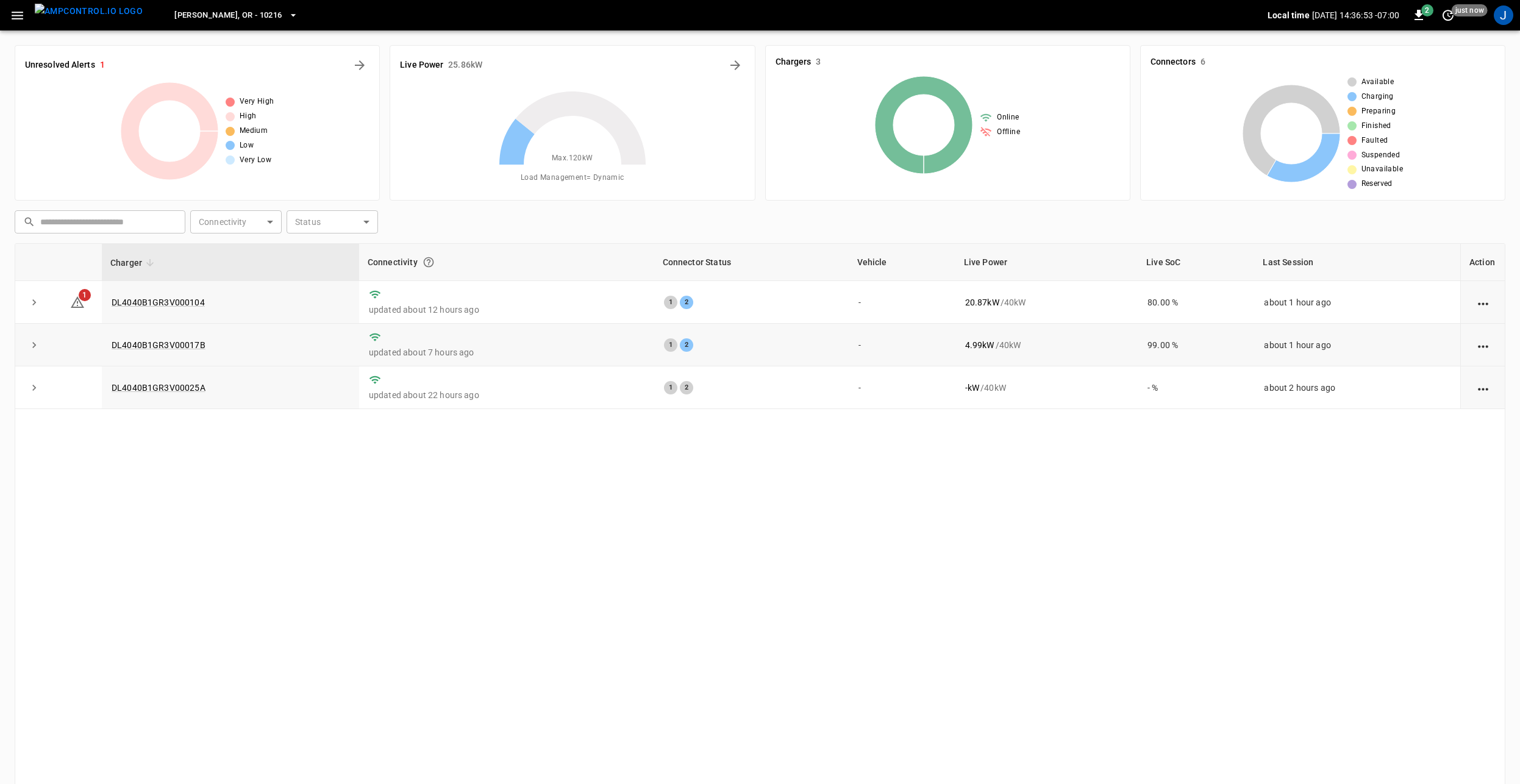
click at [1488, 349] on icon "action cell options" at bounding box center [1482, 346] width 15 height 15
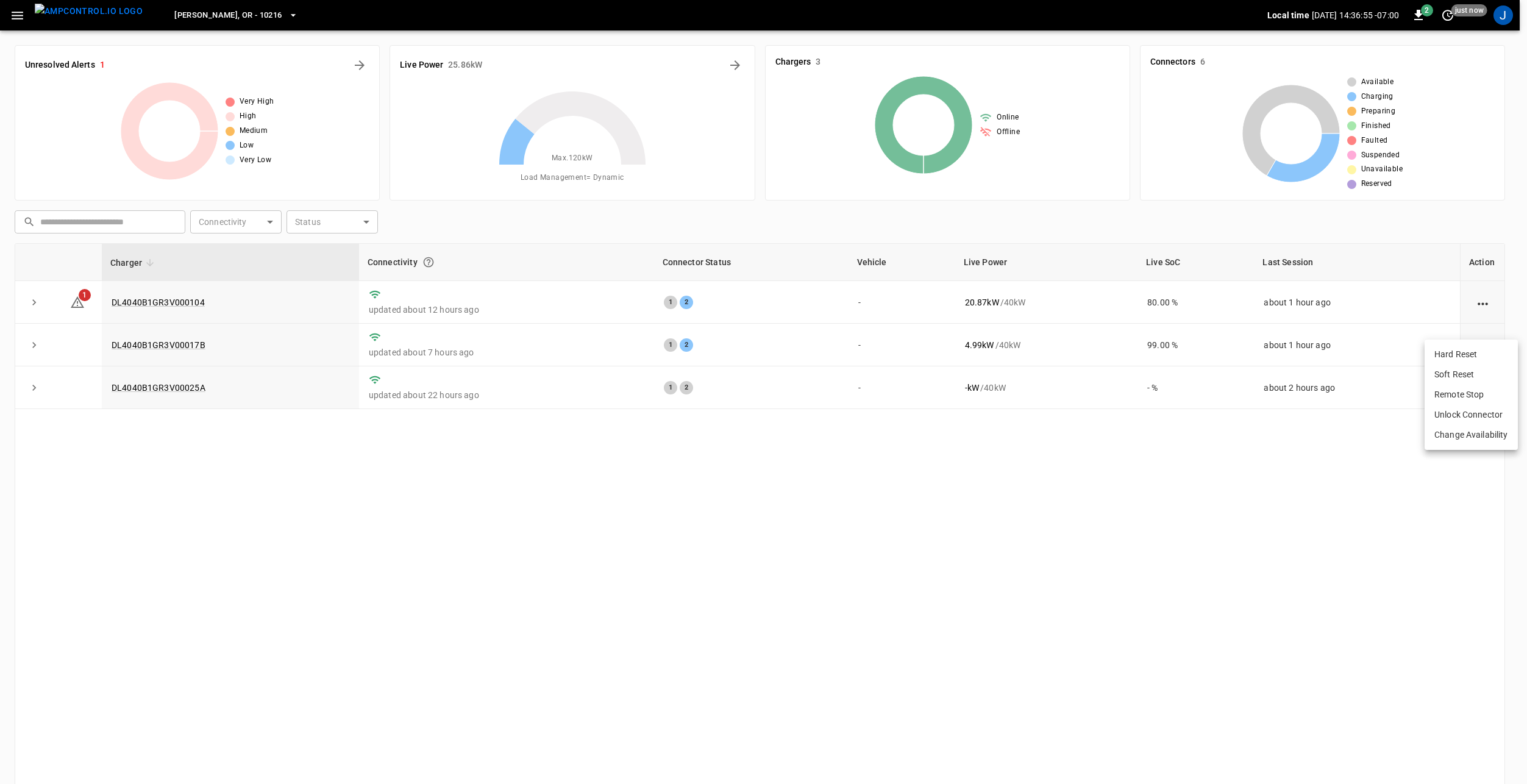
click at [1224, 505] on div at bounding box center [763, 392] width 1527 height 784
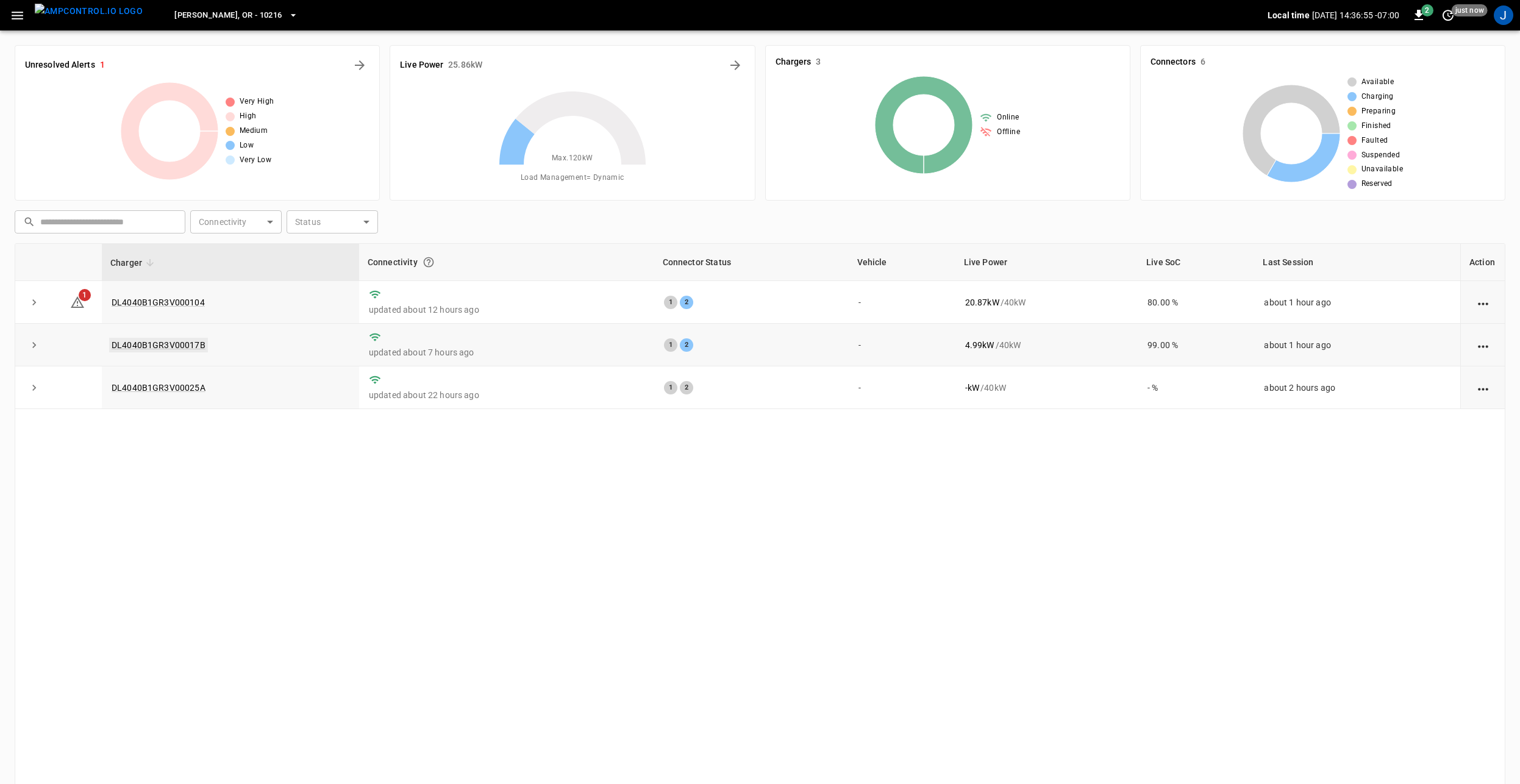
click at [153, 344] on link "DL4040B1GR3V00017B" at bounding box center [159, 345] width 99 height 14
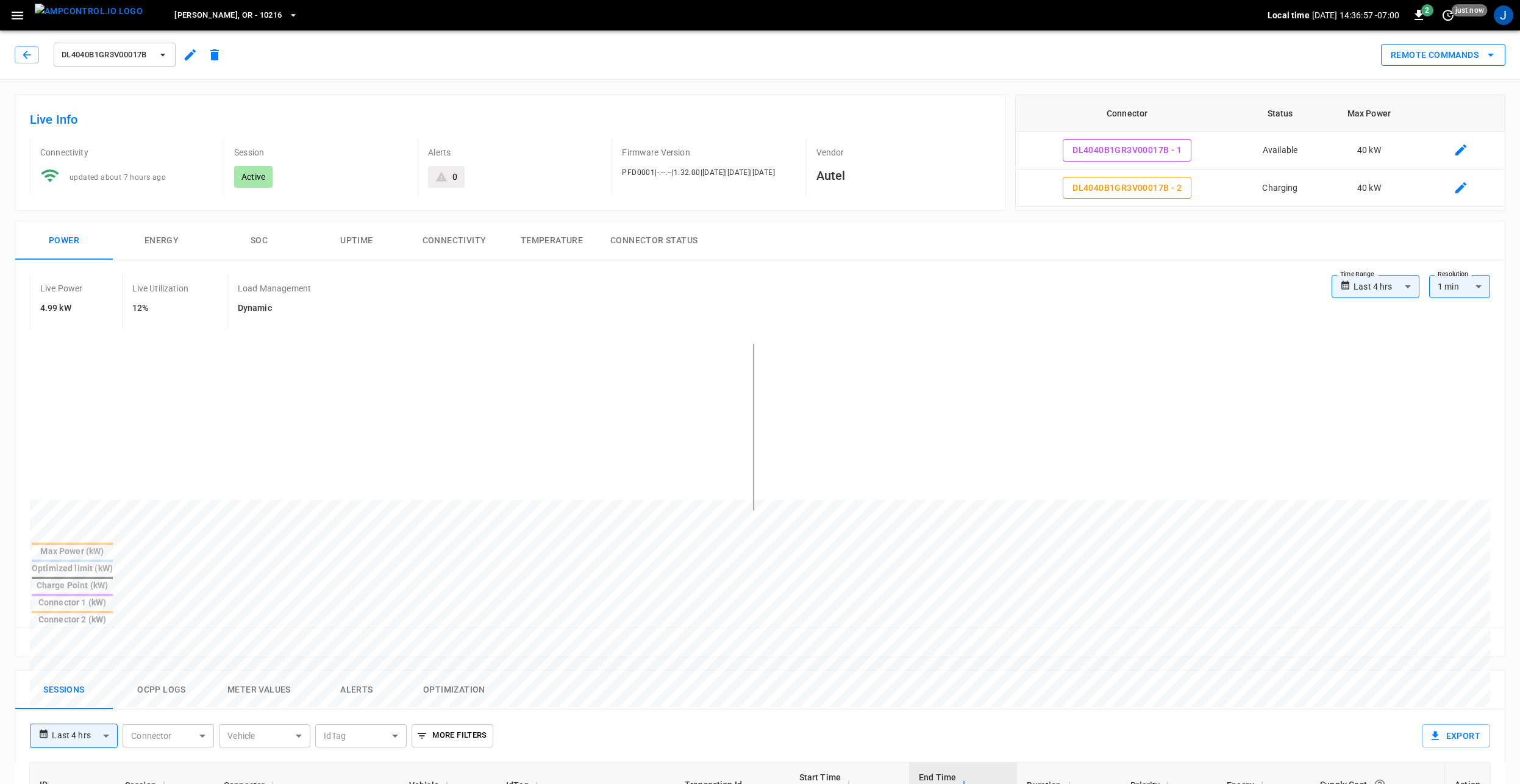
click at [1472, 56] on button "Remote Commands" at bounding box center [1443, 56] width 124 height 23
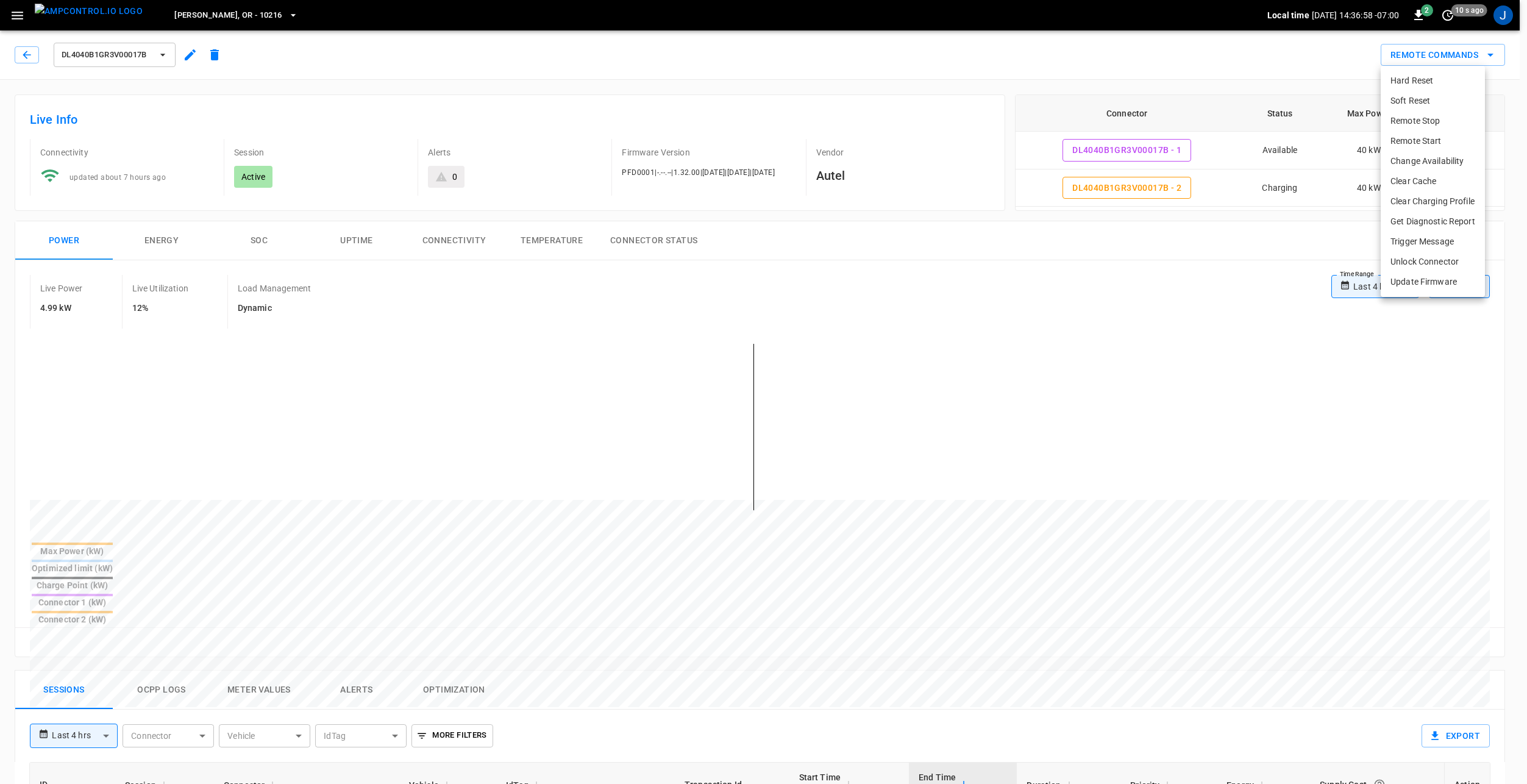
click at [1434, 185] on li "Clear Cache" at bounding box center [1432, 181] width 104 height 20
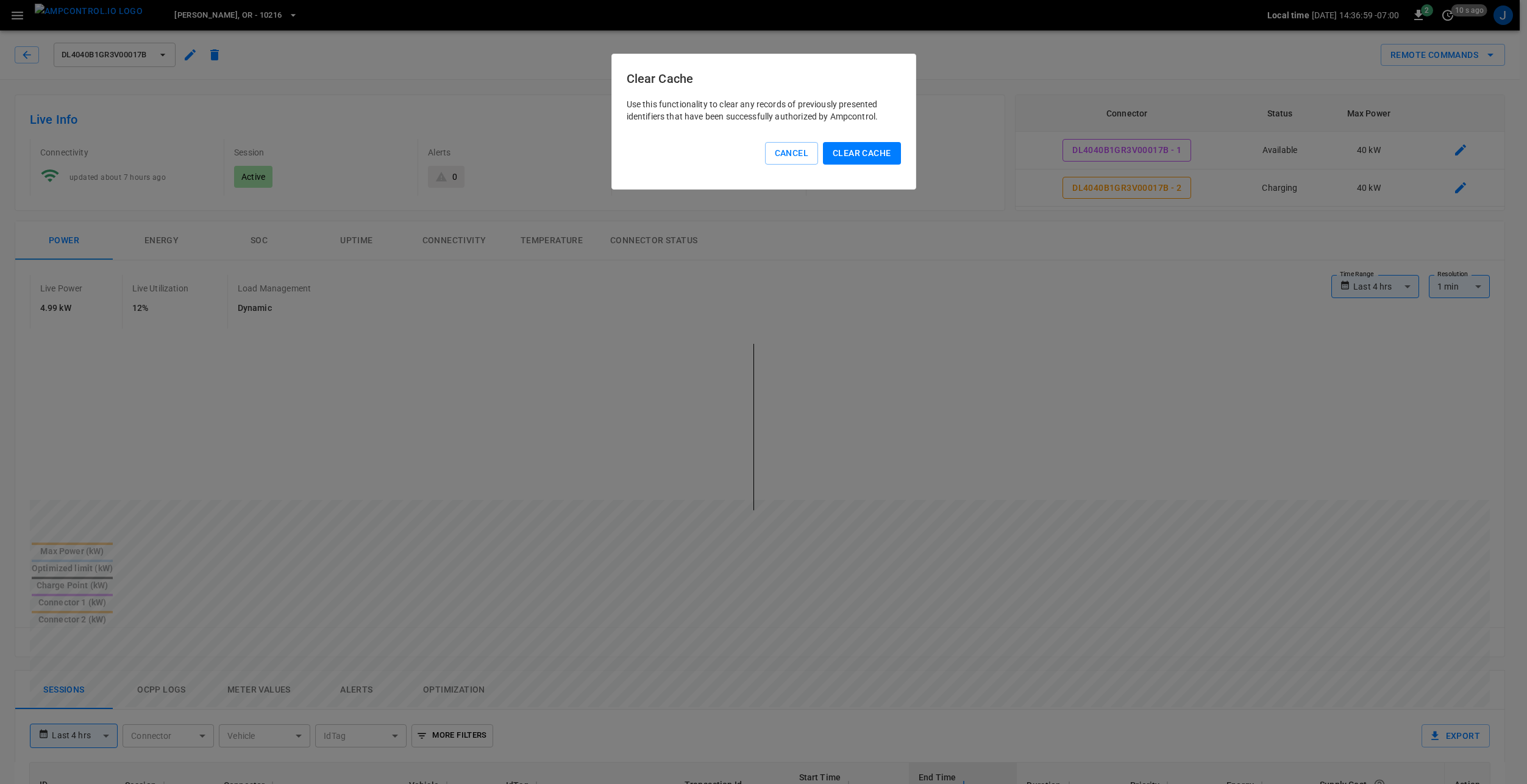
click at [860, 150] on button "Clear Cache" at bounding box center [861, 153] width 77 height 23
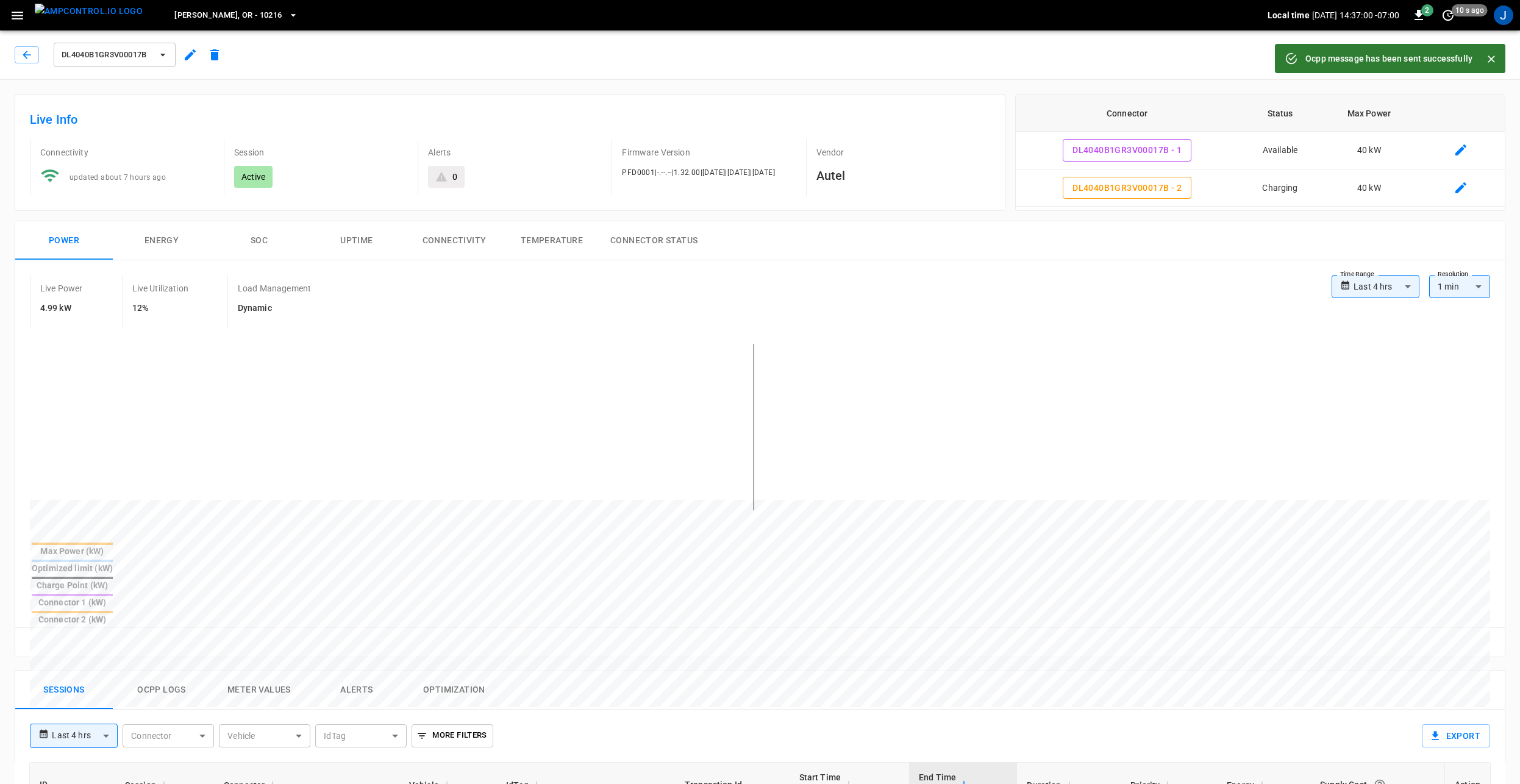
click at [1489, 57] on icon "Close" at bounding box center [1491, 59] width 7 height 7
click at [1440, 60] on button "Remote Commands" at bounding box center [1443, 56] width 124 height 23
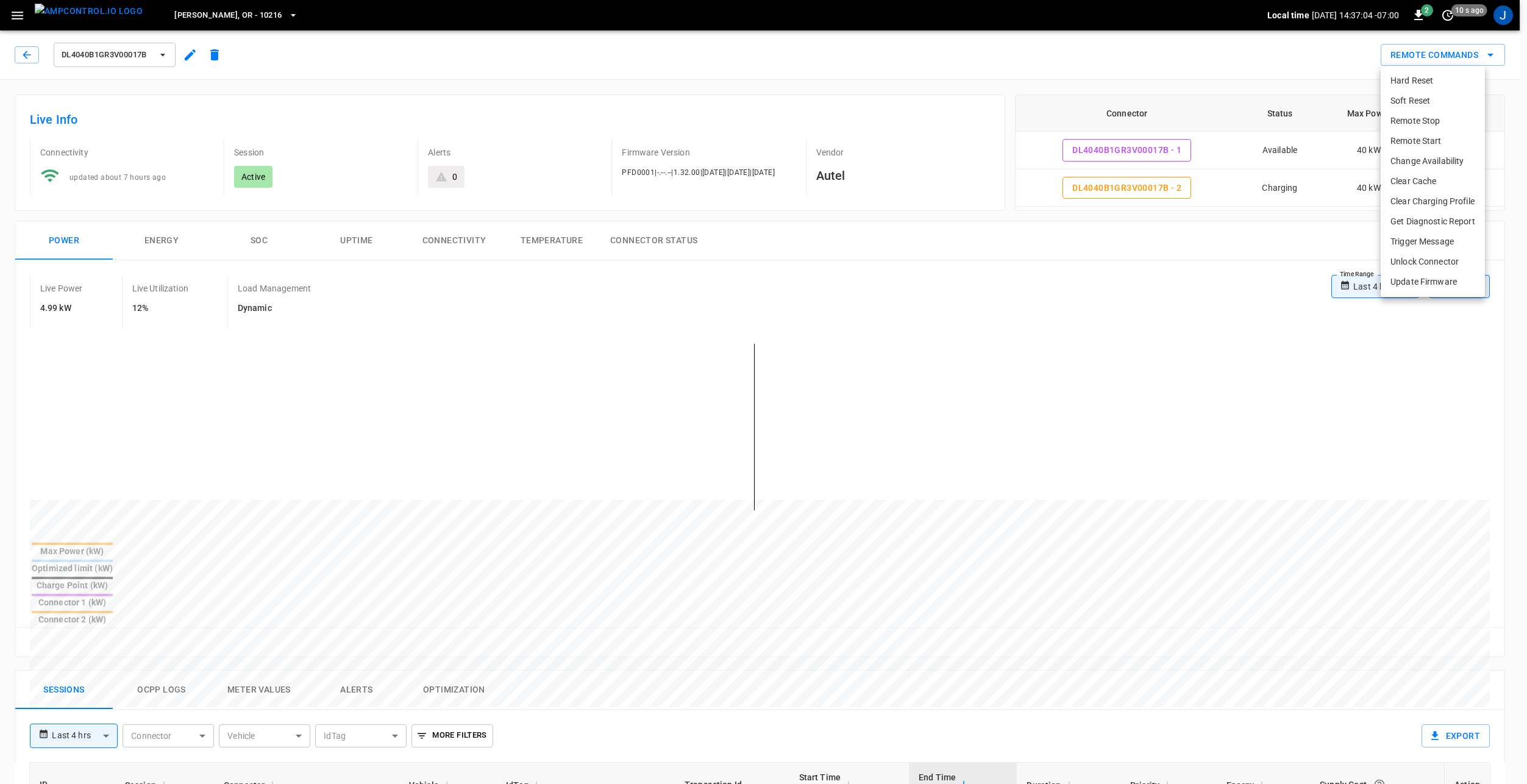
click at [1451, 205] on li "Clear Charging Profile" at bounding box center [1432, 201] width 104 height 20
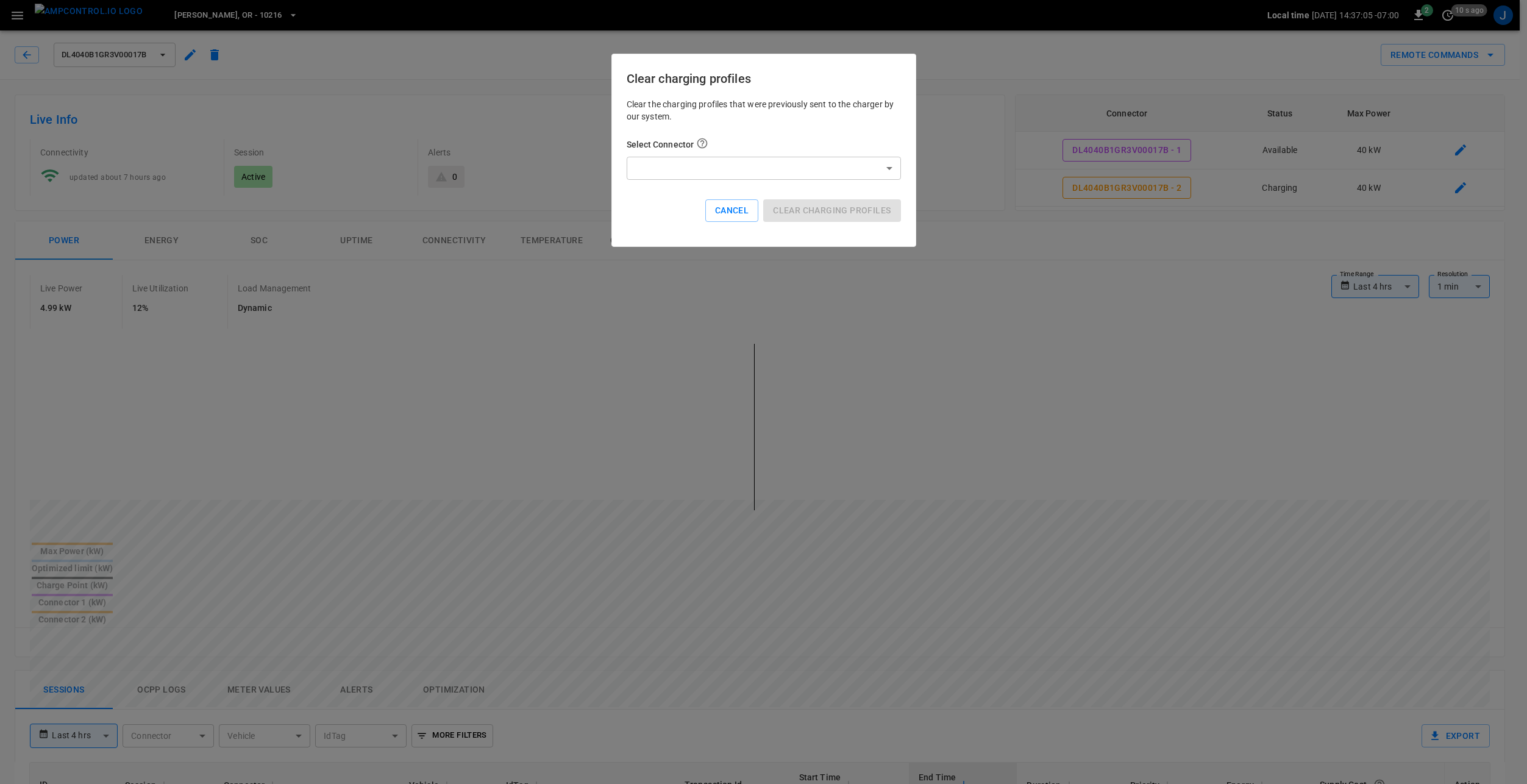
click at [780, 175] on body "**********" at bounding box center [763, 679] width 1527 height 1358
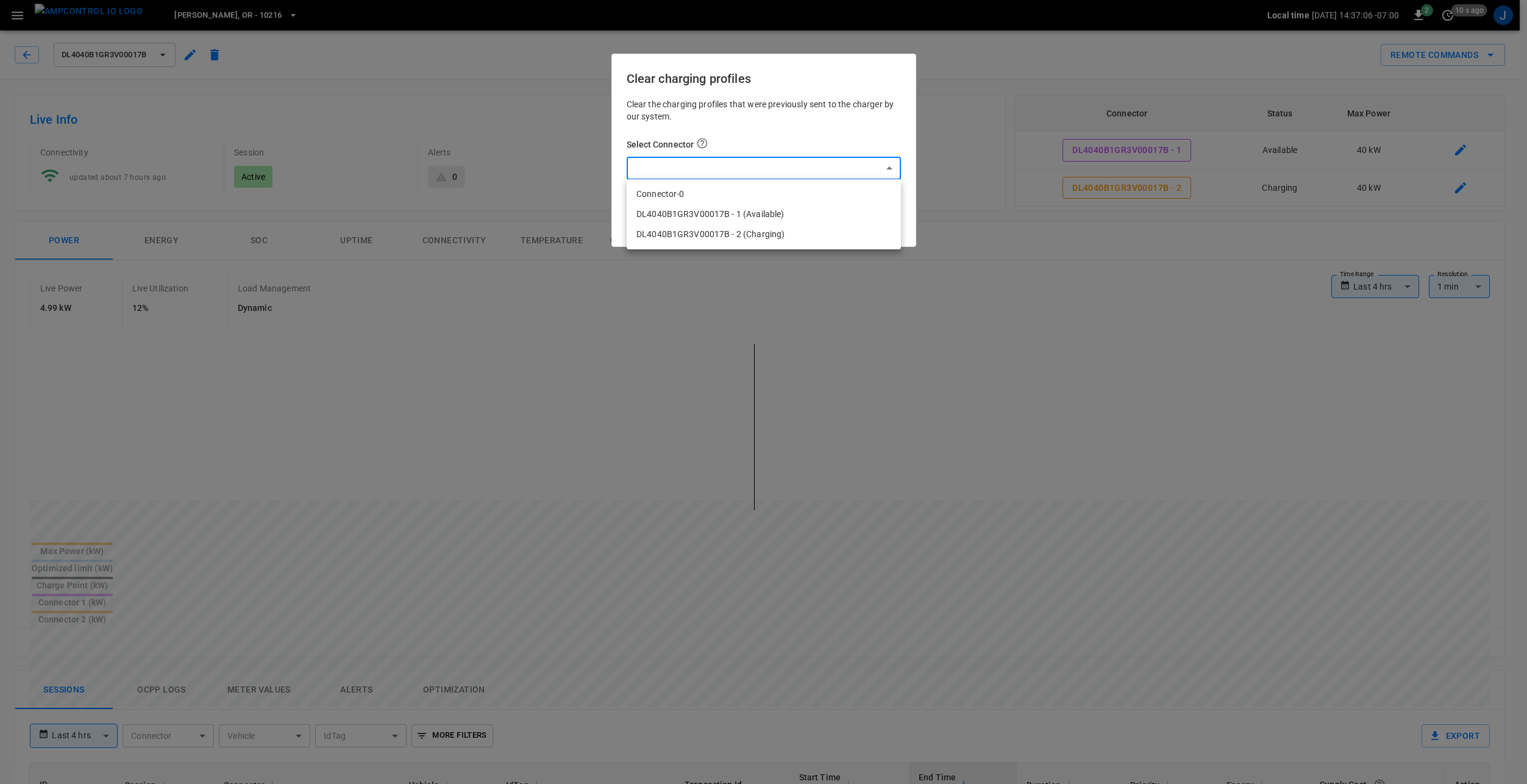
click at [724, 209] on li "DL4040B1GR3V00017B - 1 (Available)" at bounding box center [763, 214] width 274 height 20
type input "**********"
click at [849, 212] on button "Clear charging profiles" at bounding box center [832, 211] width 137 height 23
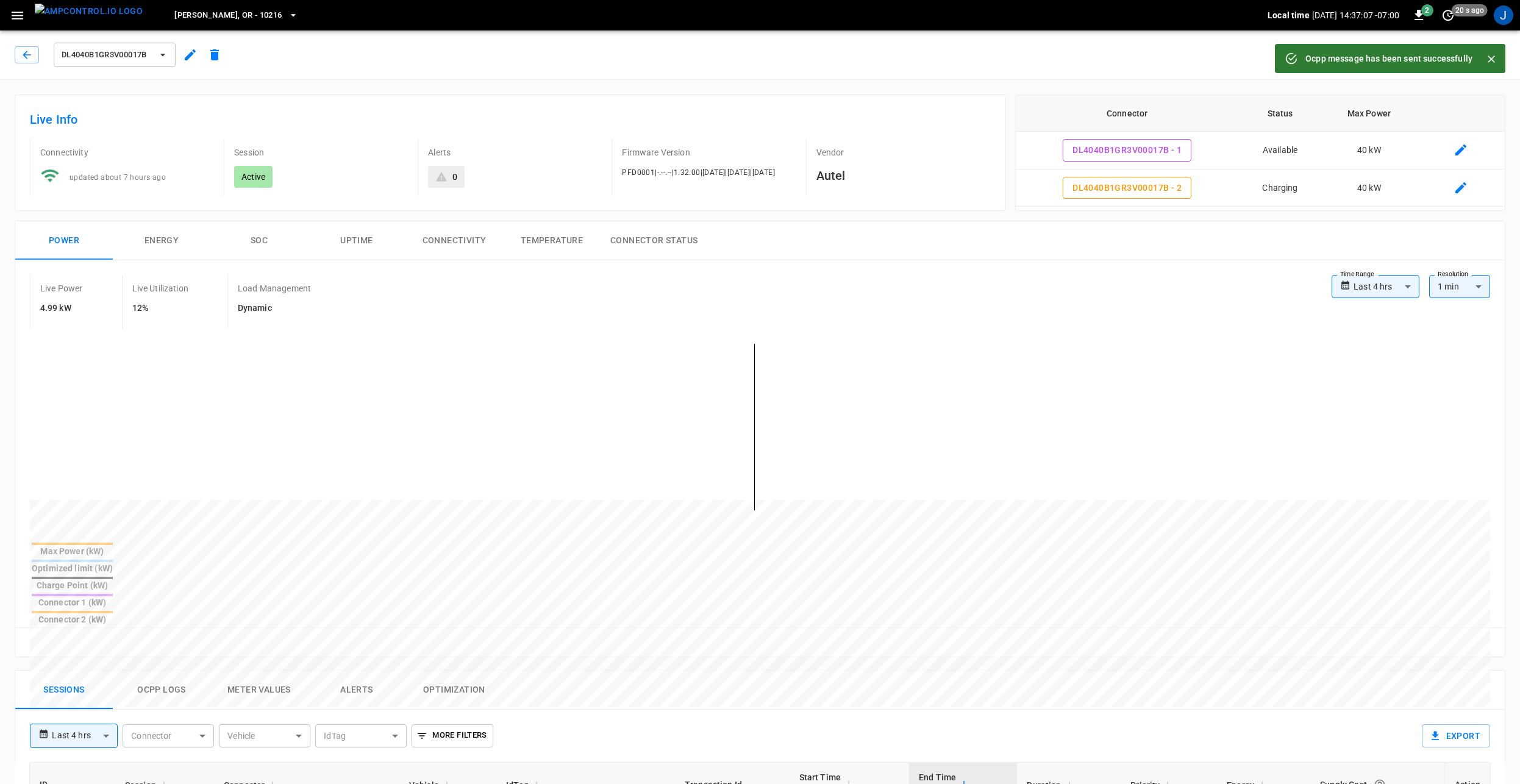
click at [1488, 59] on icon "Close" at bounding box center [1490, 59] width 12 height 12
click at [1483, 49] on icon "remote commands options" at bounding box center [1490, 55] width 14 height 14
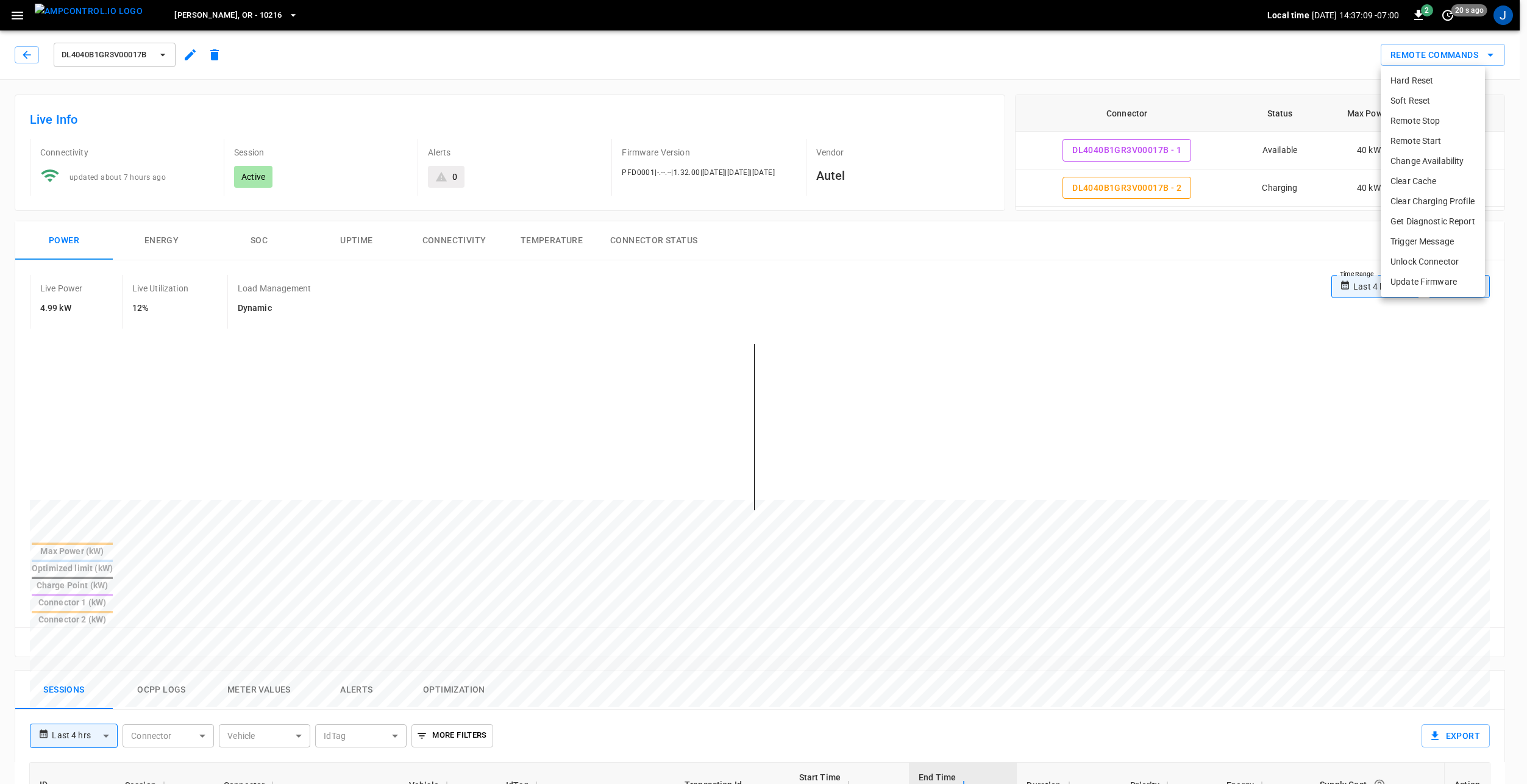
click at [1439, 200] on li "Clear Charging Profile" at bounding box center [1432, 201] width 104 height 20
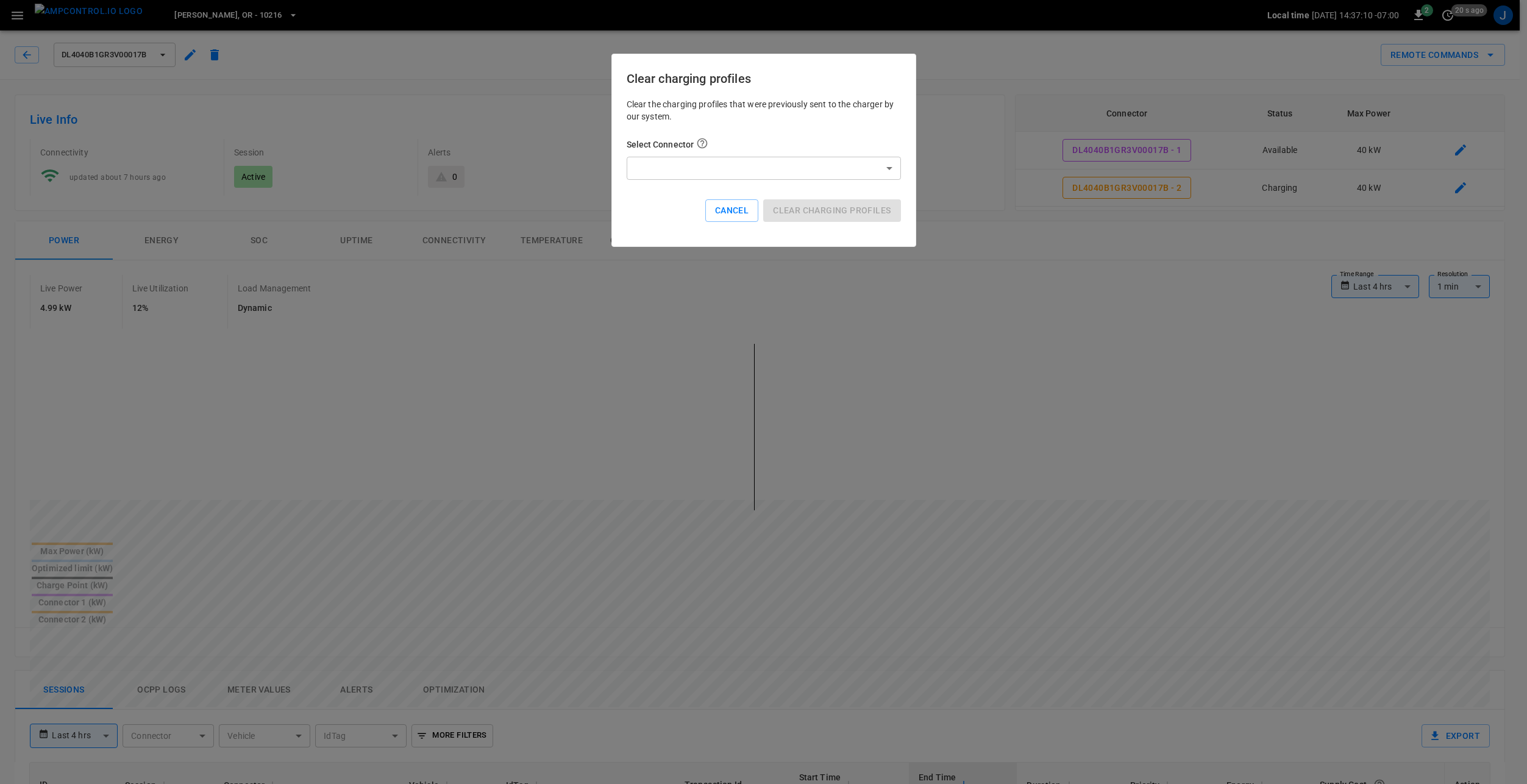
click at [815, 159] on body "**********" at bounding box center [763, 679] width 1527 height 1358
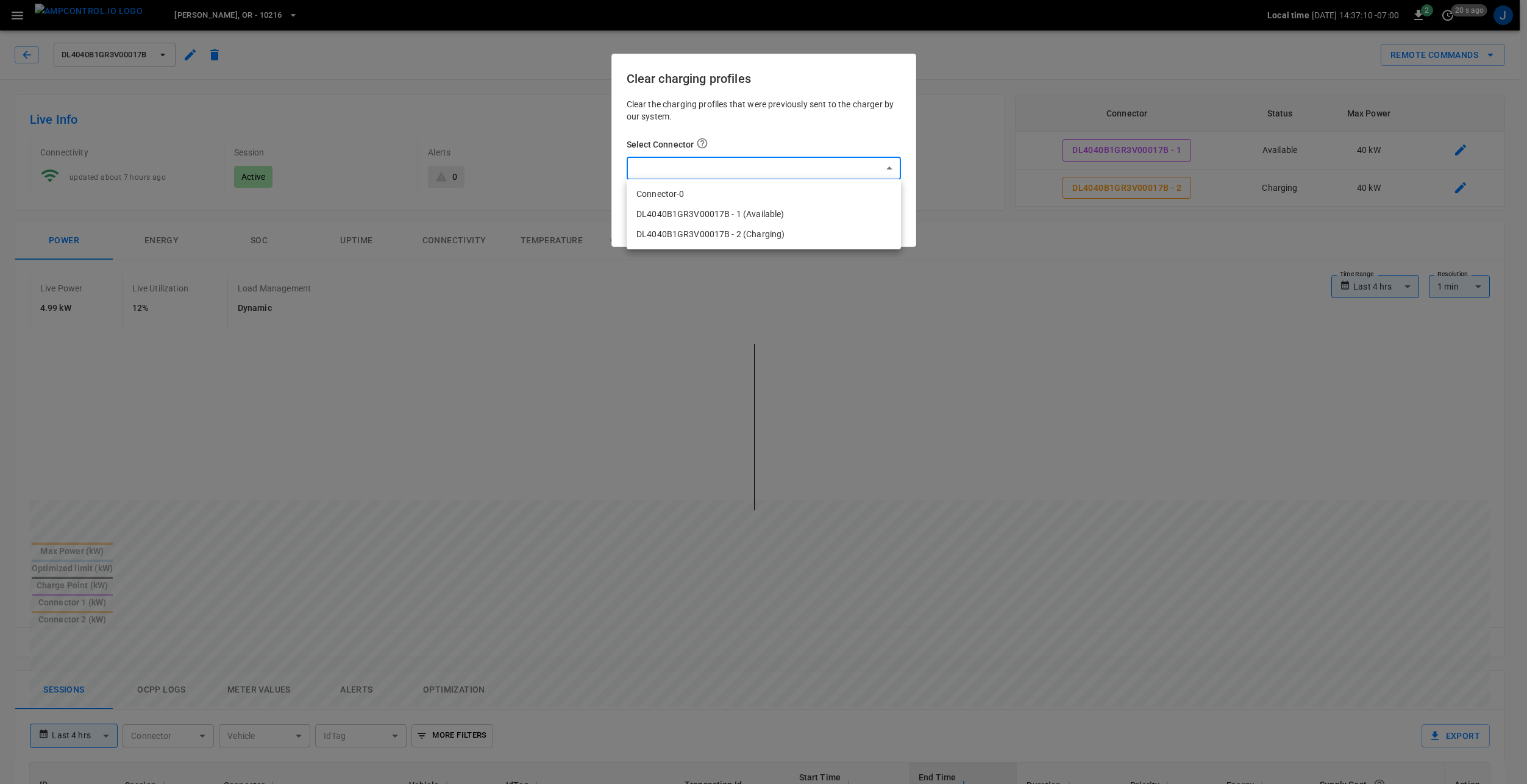
click at [739, 229] on li "DL4040B1GR3V00017B - 2 (Charging)" at bounding box center [763, 234] width 274 height 20
type input "**********"
click at [869, 209] on button "Clear charging profiles" at bounding box center [832, 211] width 137 height 23
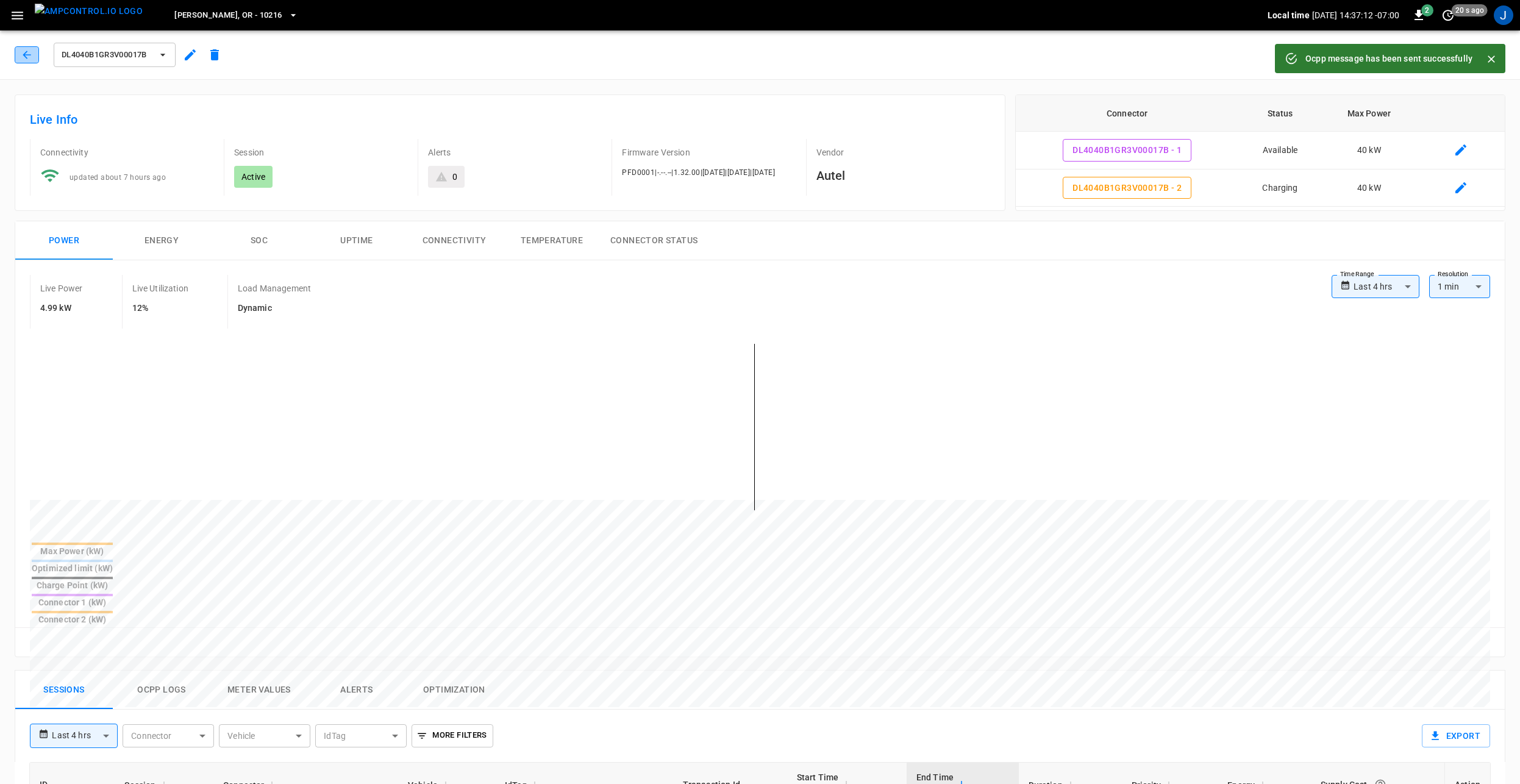
drag, startPoint x: 27, startPoint y: 54, endPoint x: 44, endPoint y: 61, distance: 18.4
click at [27, 54] on icon "button" at bounding box center [27, 55] width 12 height 12
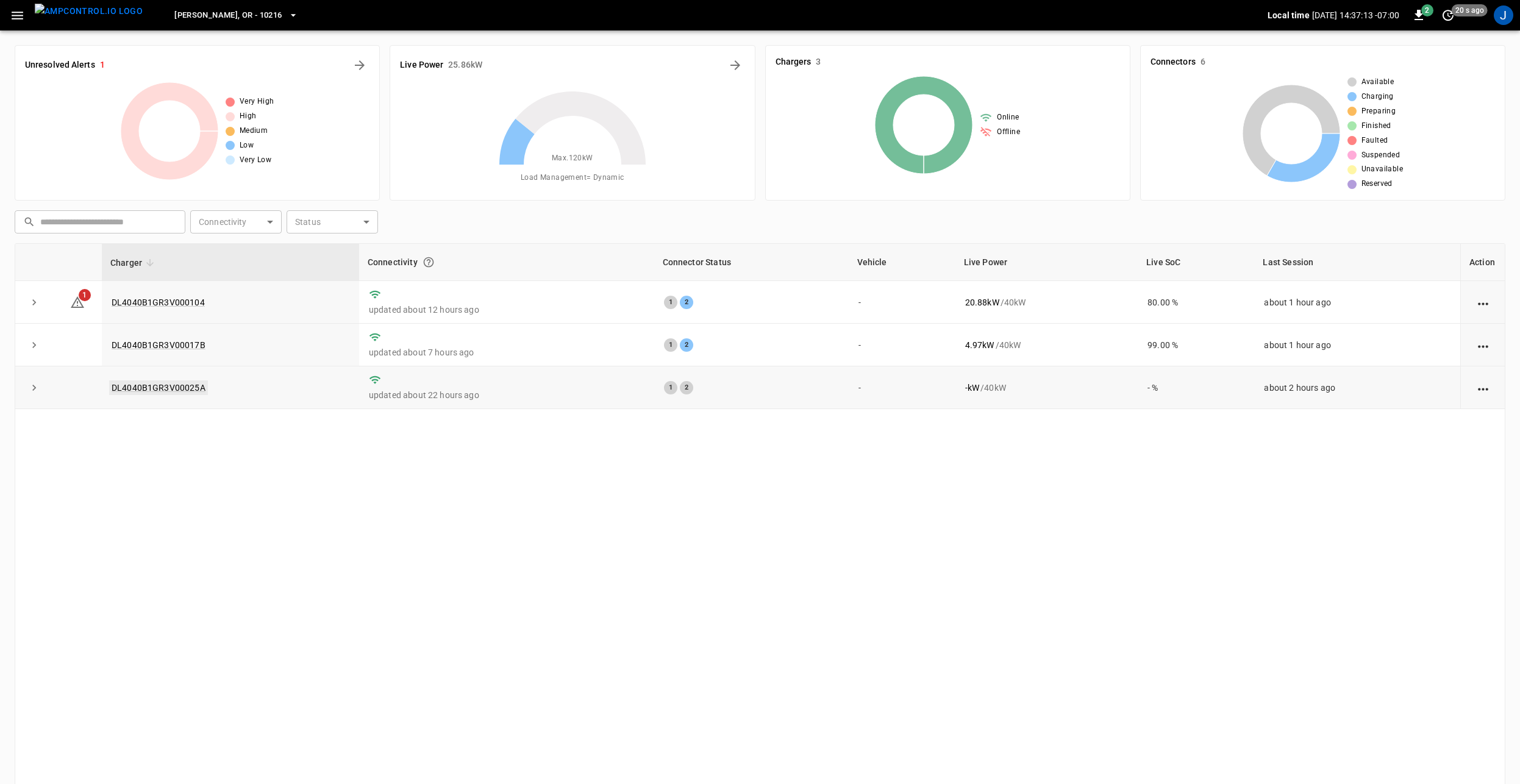
click at [169, 389] on link "DL4040B1GR3V00025A" at bounding box center [159, 387] width 99 height 14
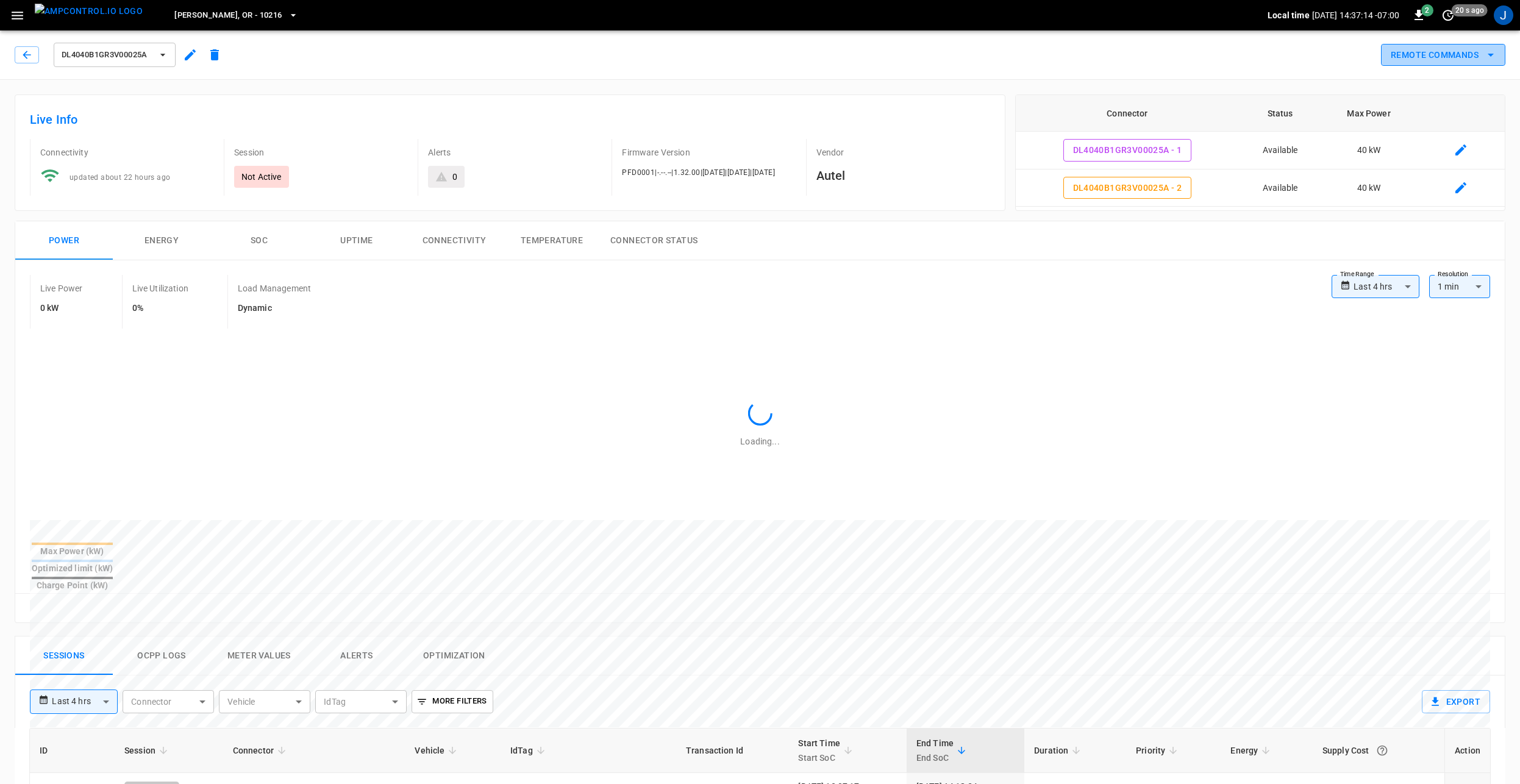
click at [1435, 56] on button "Remote Commands" at bounding box center [1443, 56] width 124 height 23
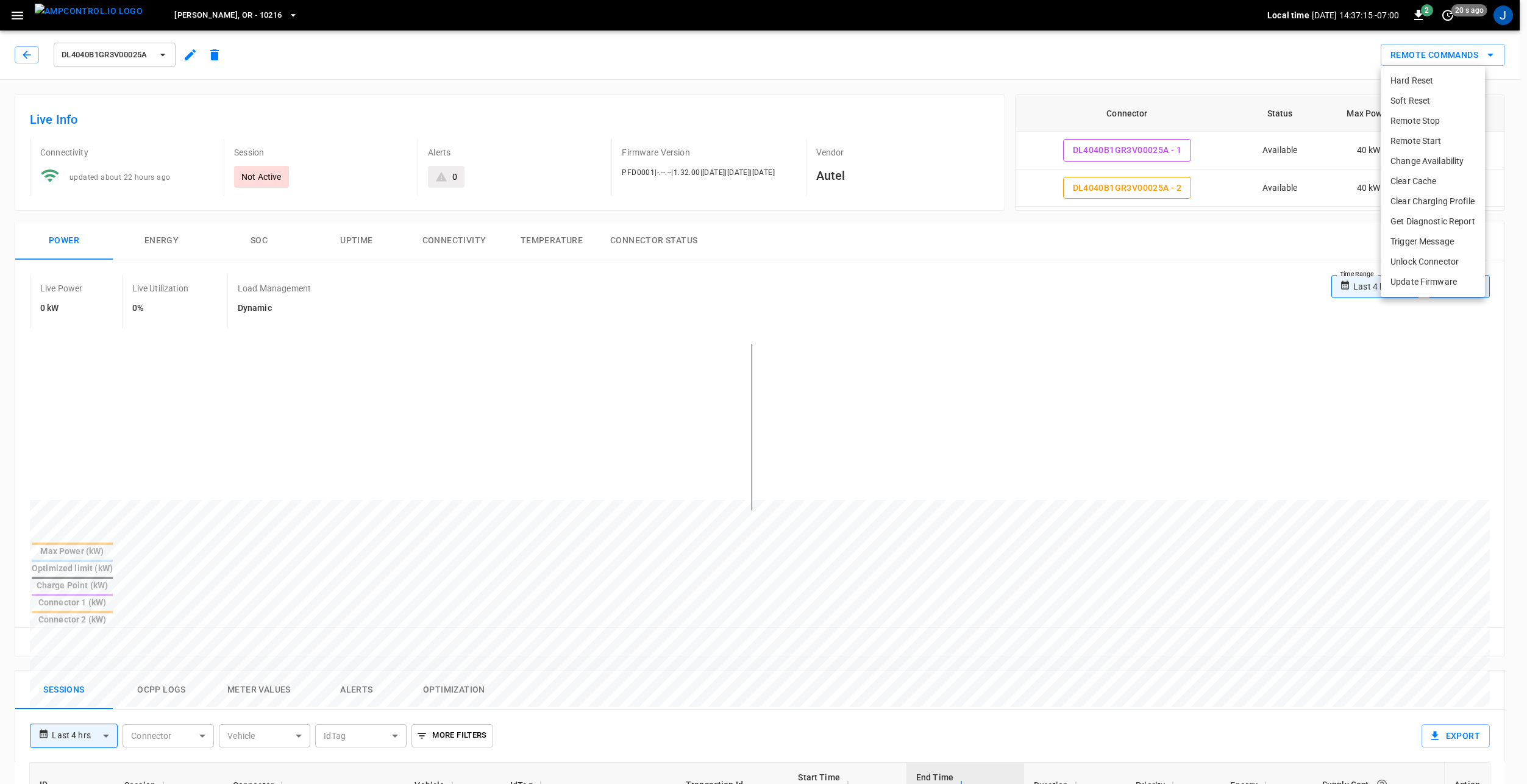
click at [1442, 176] on li "Clear Cache" at bounding box center [1432, 181] width 104 height 20
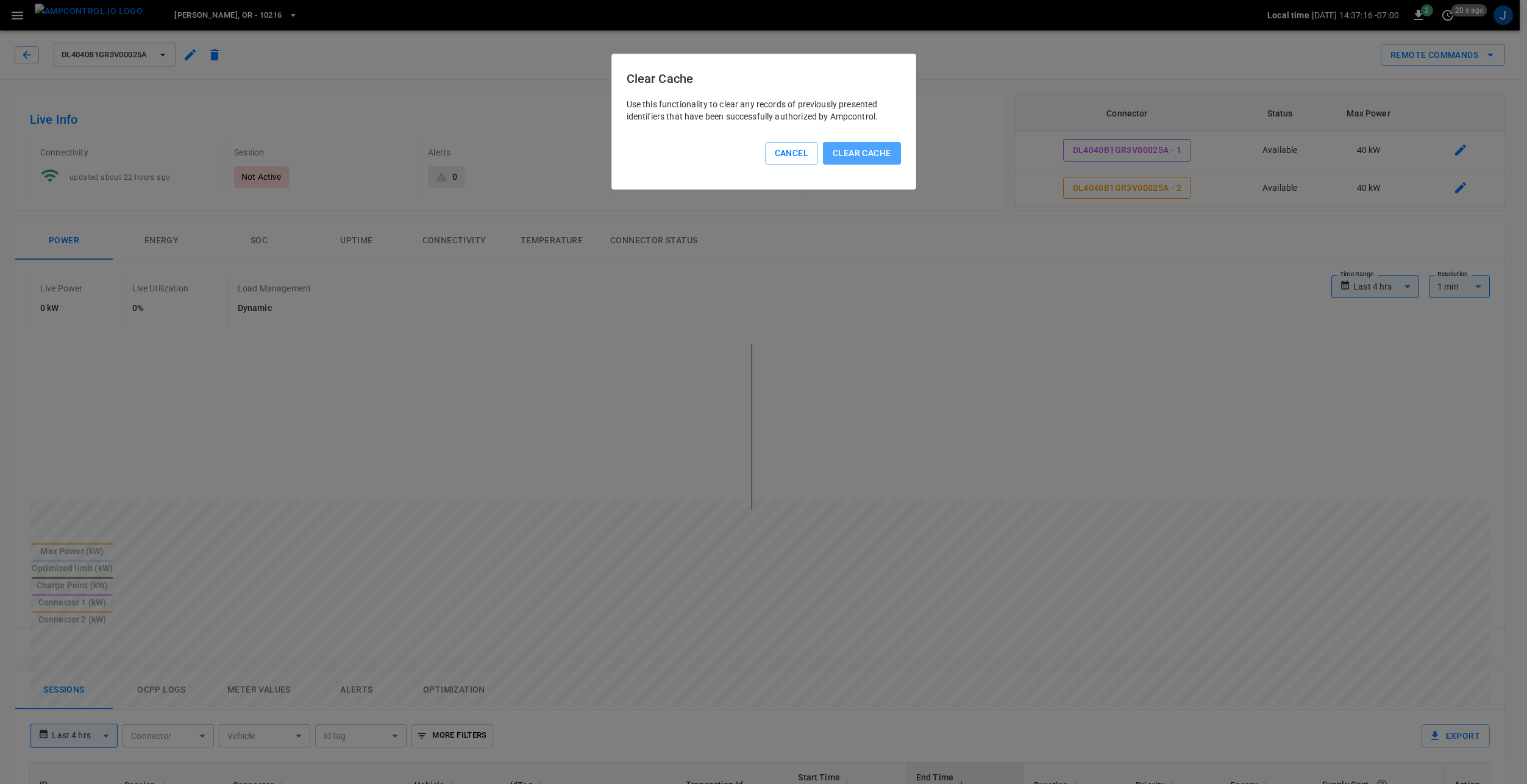
click at [862, 156] on button "Clear Cache" at bounding box center [861, 153] width 77 height 23
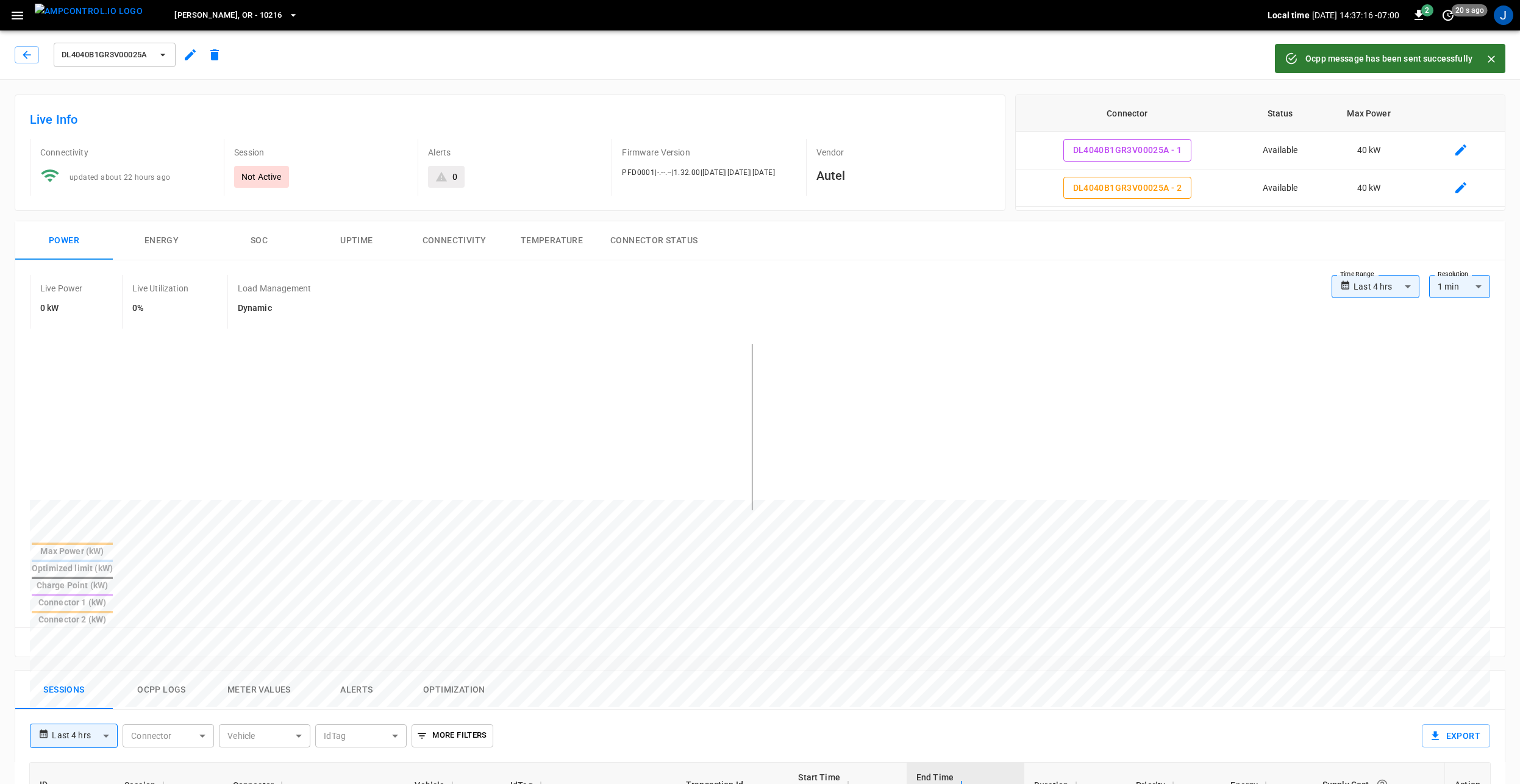
click at [1437, 50] on div "Ocpp message has been sent successfully" at bounding box center [1388, 58] width 167 height 22
click at [1494, 58] on icon "Close" at bounding box center [1490, 59] width 12 height 12
click at [1460, 56] on button "Remote Commands" at bounding box center [1443, 56] width 124 height 23
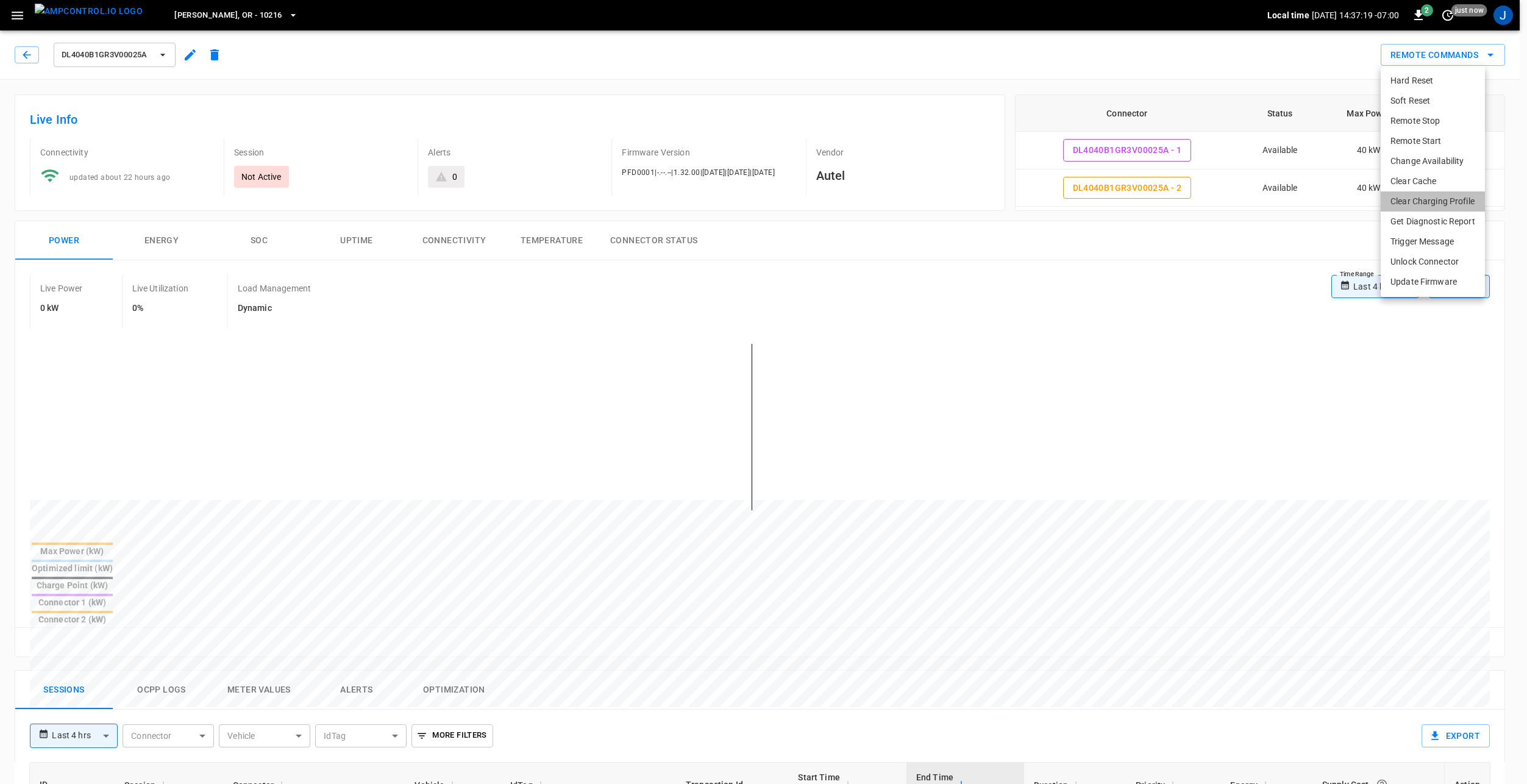
click at [1455, 202] on li "Clear Charging Profile" at bounding box center [1432, 201] width 104 height 20
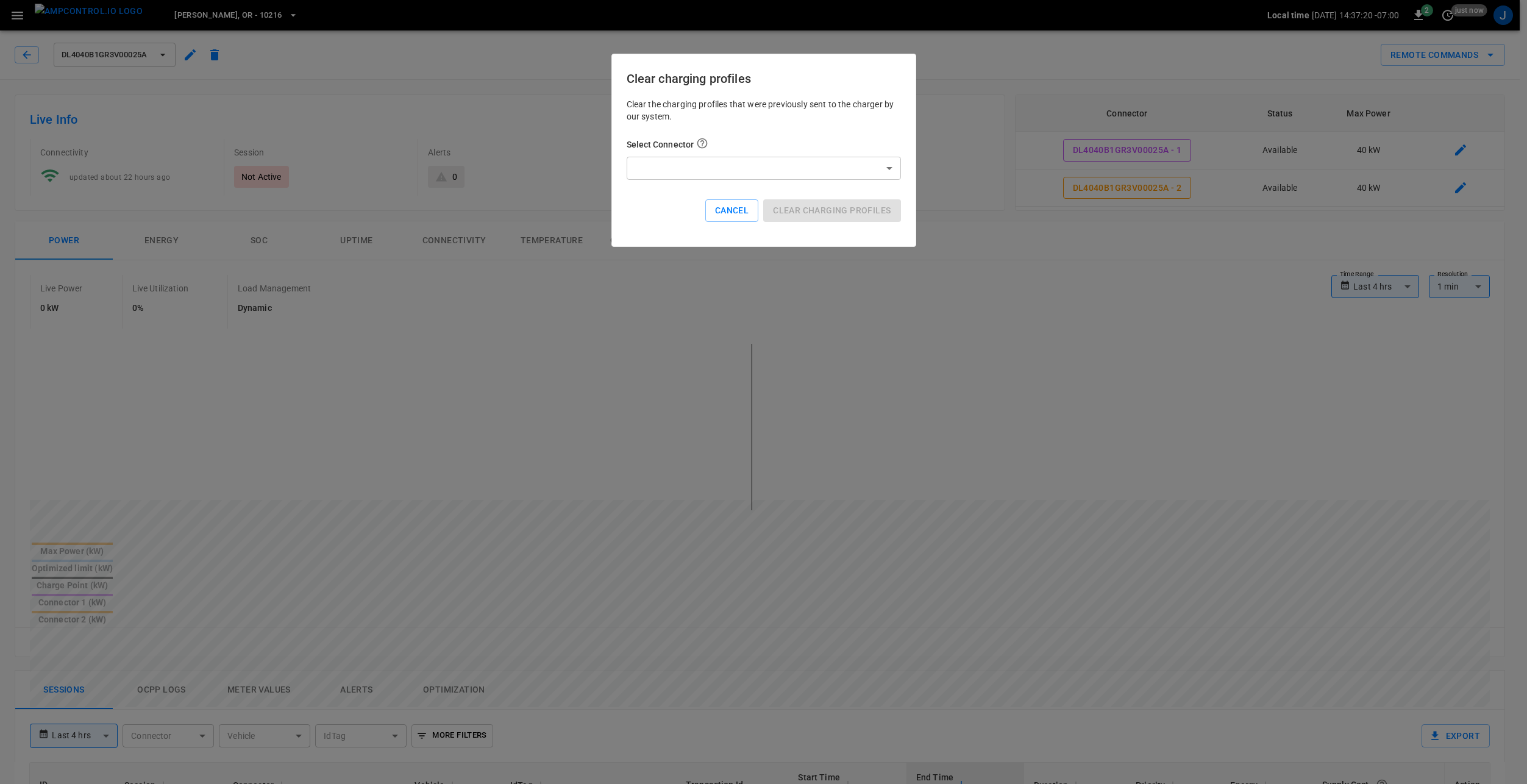
click at [766, 140] on h6 "Select Connector" at bounding box center [763, 144] width 274 height 14
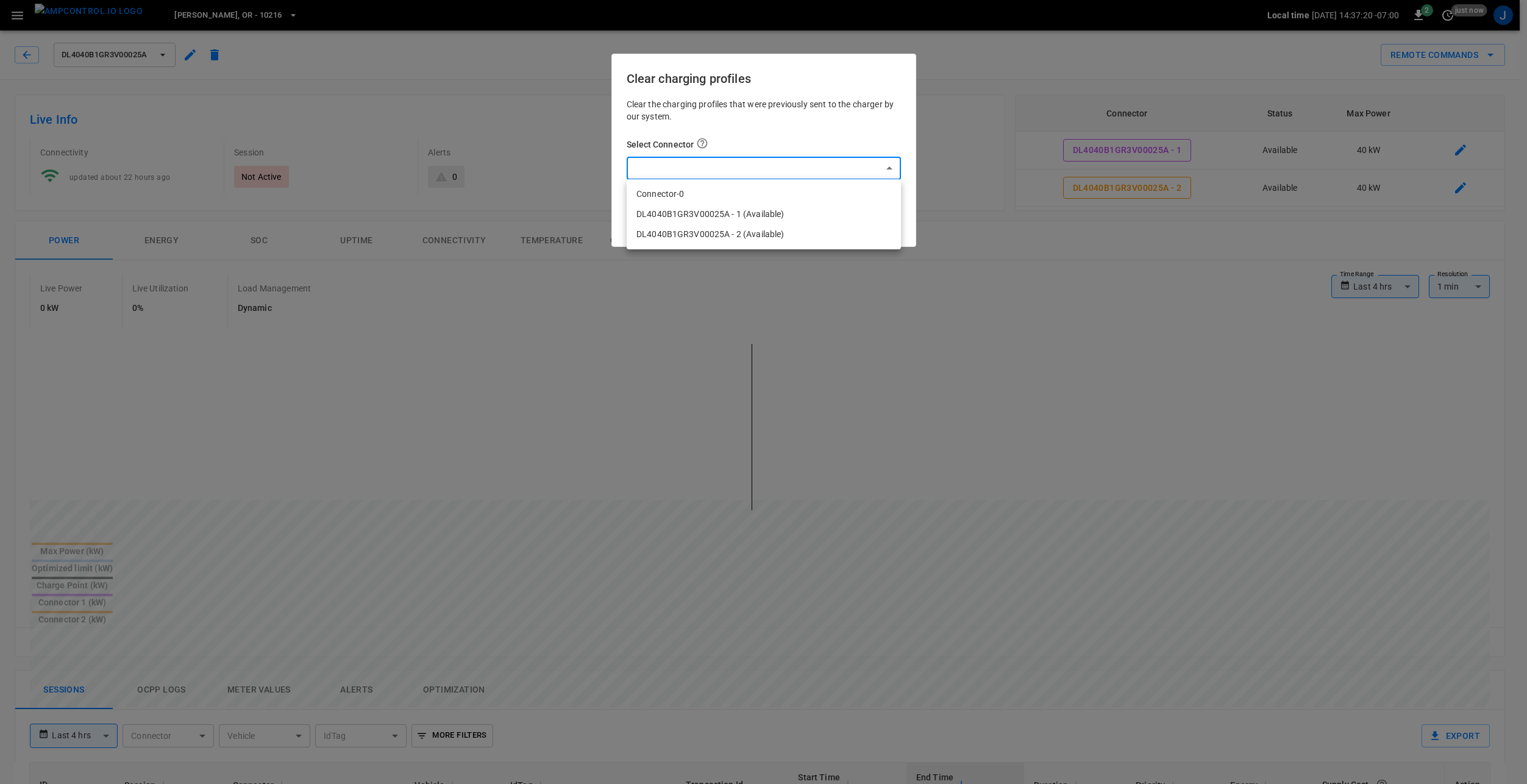
click at [742, 171] on body "**********" at bounding box center [763, 679] width 1527 height 1358
click at [716, 204] on li "DL4040B1GR3V00025A - 1 (Available)" at bounding box center [763, 214] width 274 height 20
type input "**********"
click at [837, 212] on button "Clear charging profiles" at bounding box center [832, 211] width 137 height 23
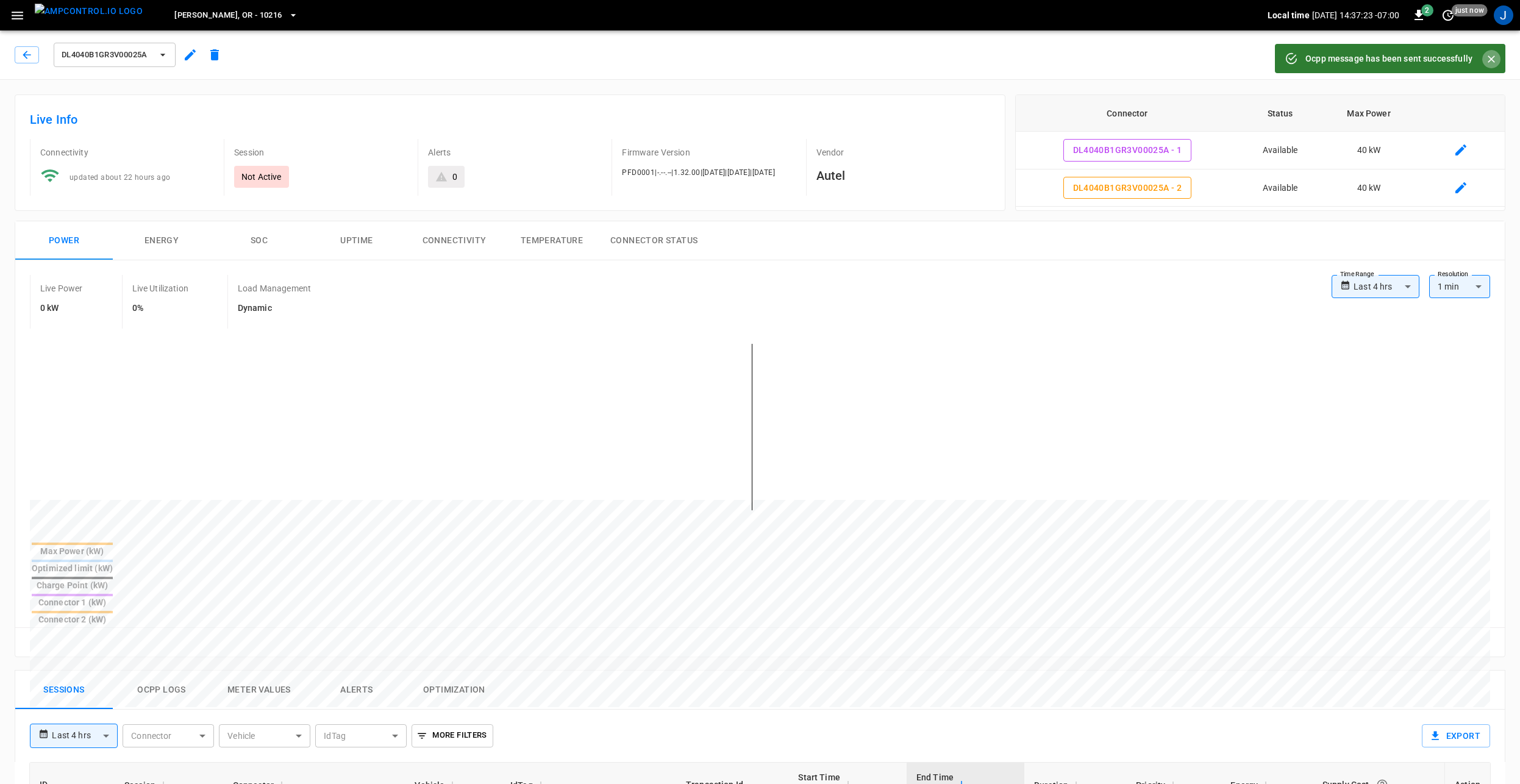
click at [1488, 59] on icon "Close" at bounding box center [1490, 59] width 12 height 12
click at [1438, 56] on button "Remote Commands" at bounding box center [1443, 56] width 124 height 23
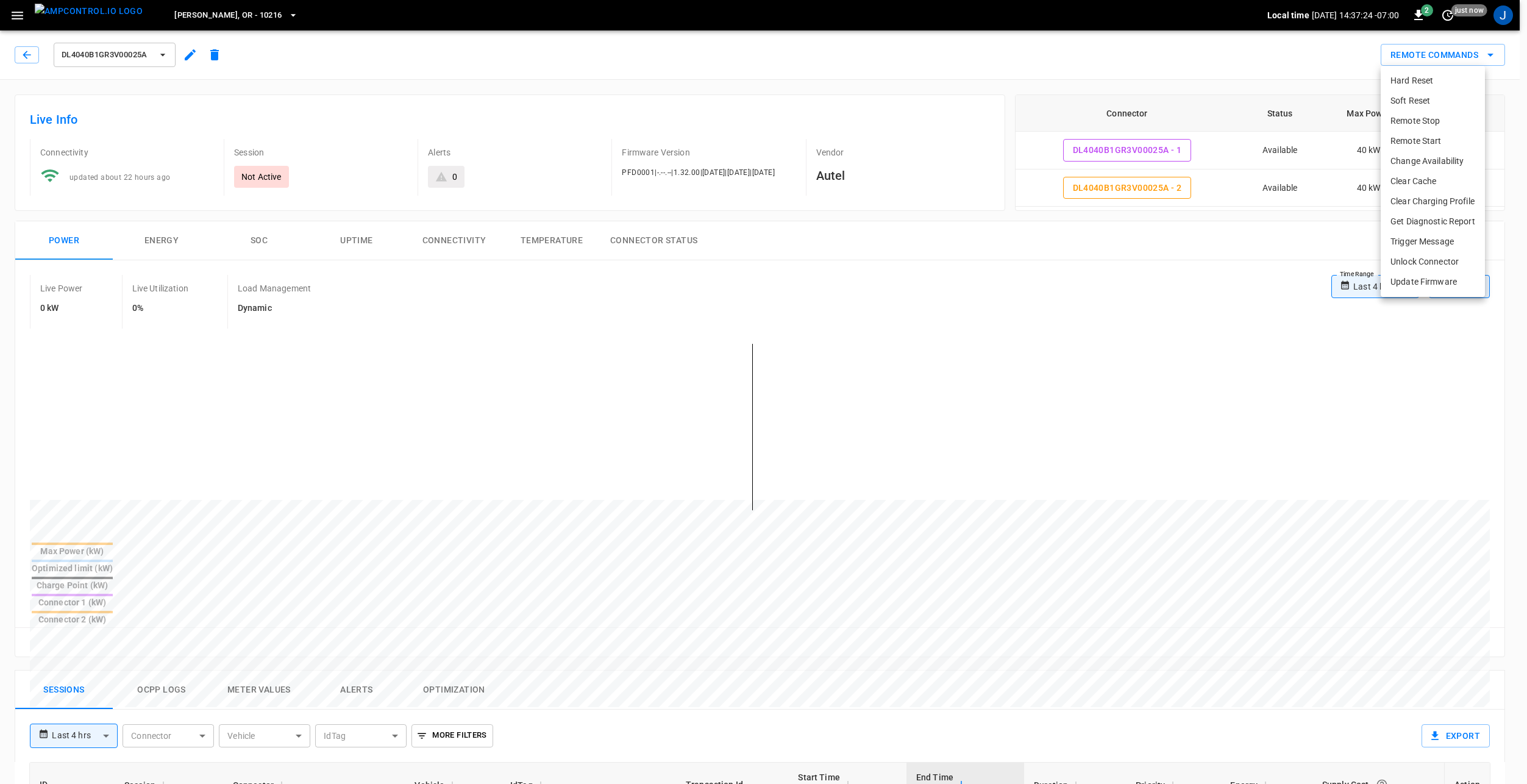
click at [1440, 199] on li "Clear Charging Profile" at bounding box center [1432, 201] width 104 height 20
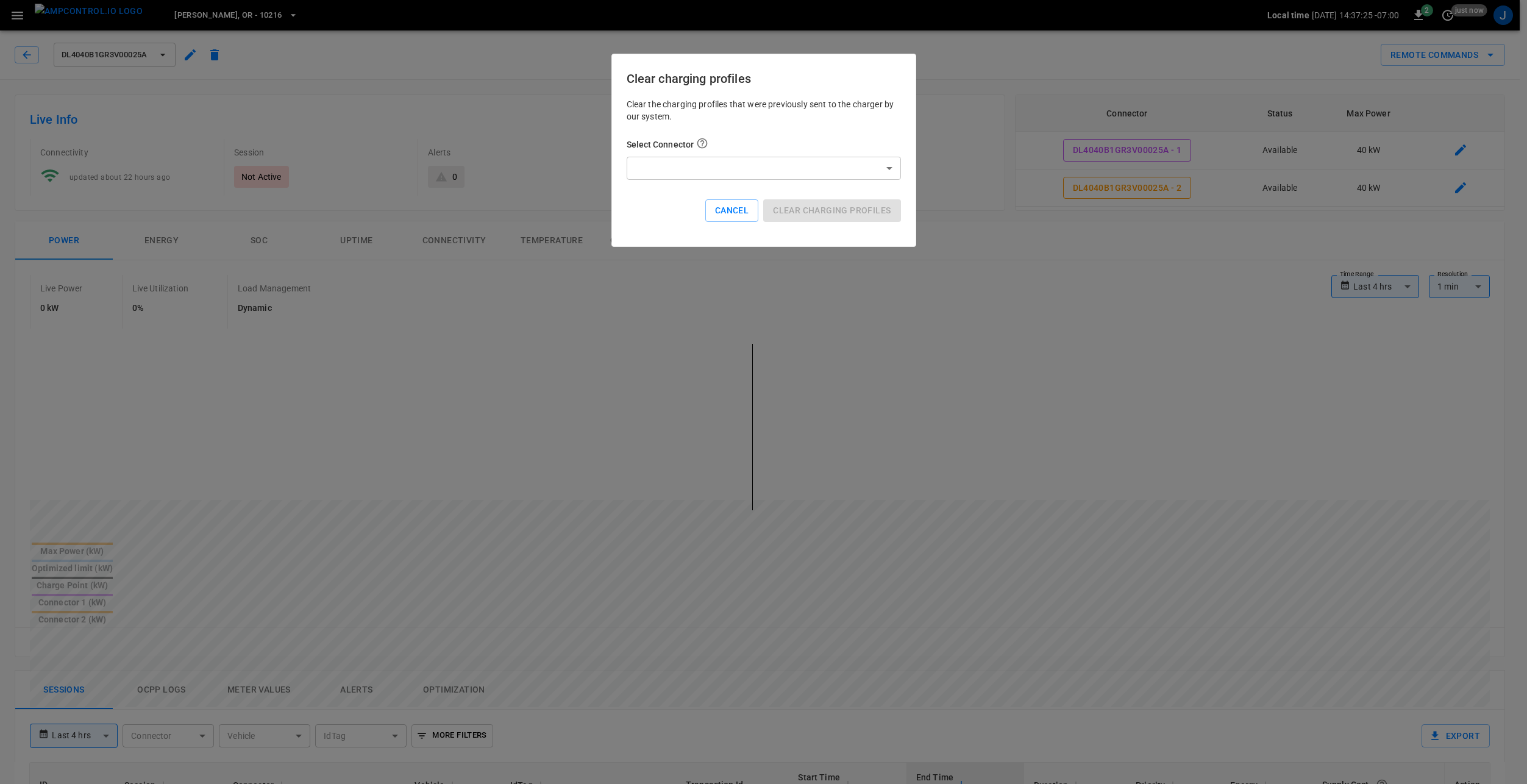
click at [849, 169] on body "**********" at bounding box center [763, 679] width 1527 height 1358
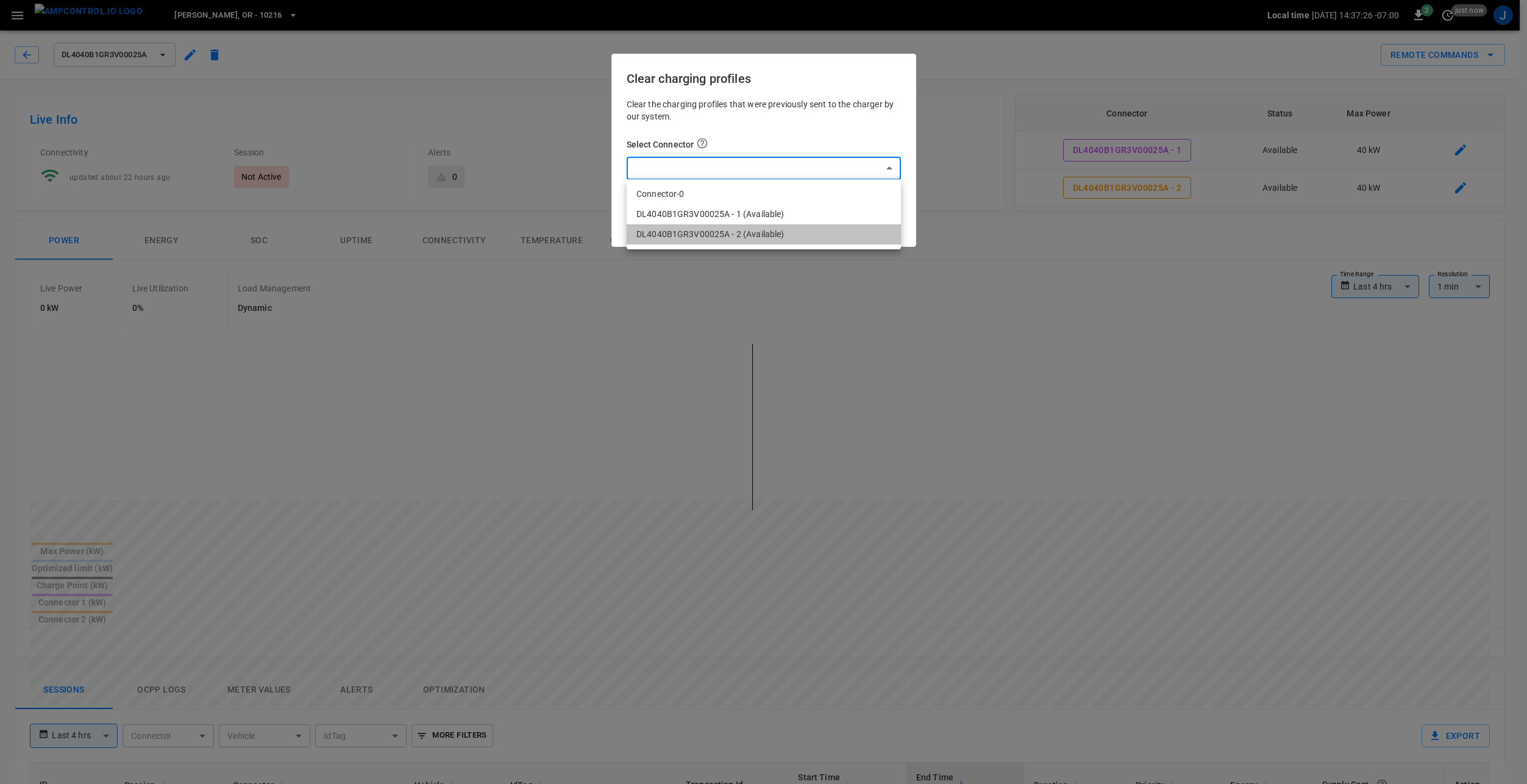
click at [742, 235] on li "DL4040B1GR3V00025A - 2 (Available)" at bounding box center [763, 234] width 274 height 20
type input "**********"
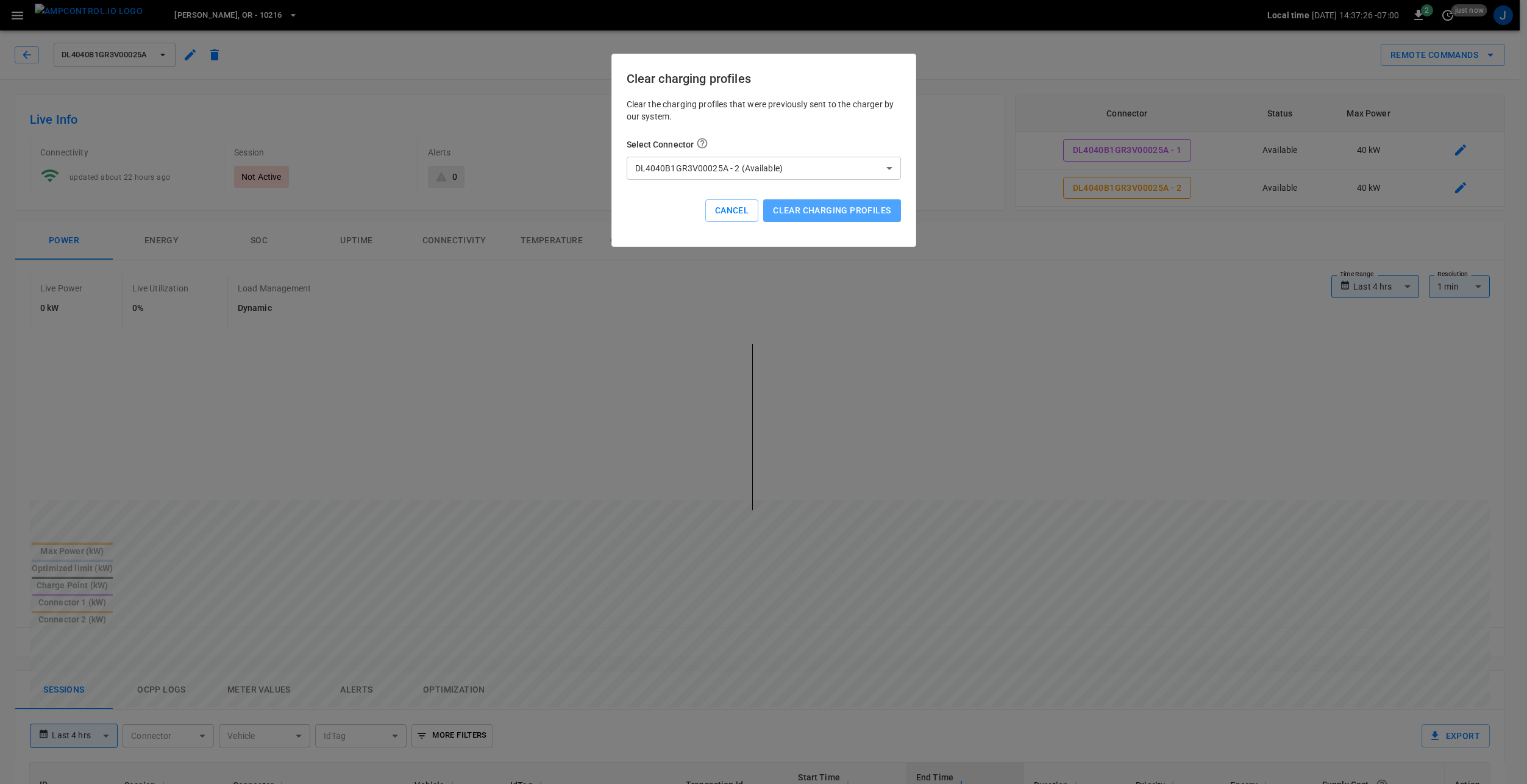
click at [831, 208] on button "Clear charging profiles" at bounding box center [832, 211] width 137 height 23
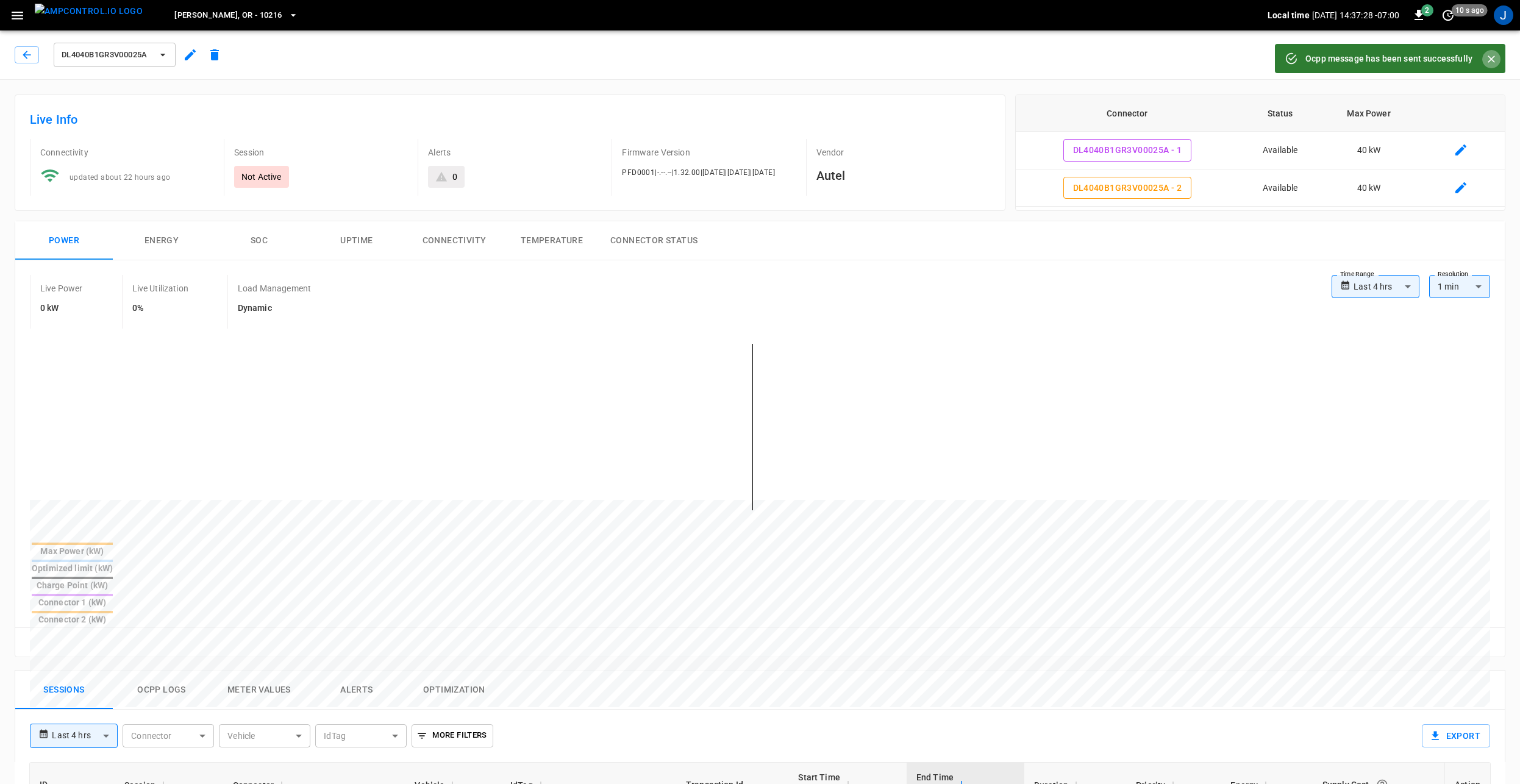
drag, startPoint x: 1493, startPoint y: 57, endPoint x: 1266, endPoint y: 61, distance: 227.0
click at [1493, 57] on icon "Close" at bounding box center [1491, 59] width 7 height 7
click at [104, 13] on img "menu" at bounding box center [89, 11] width 108 height 15
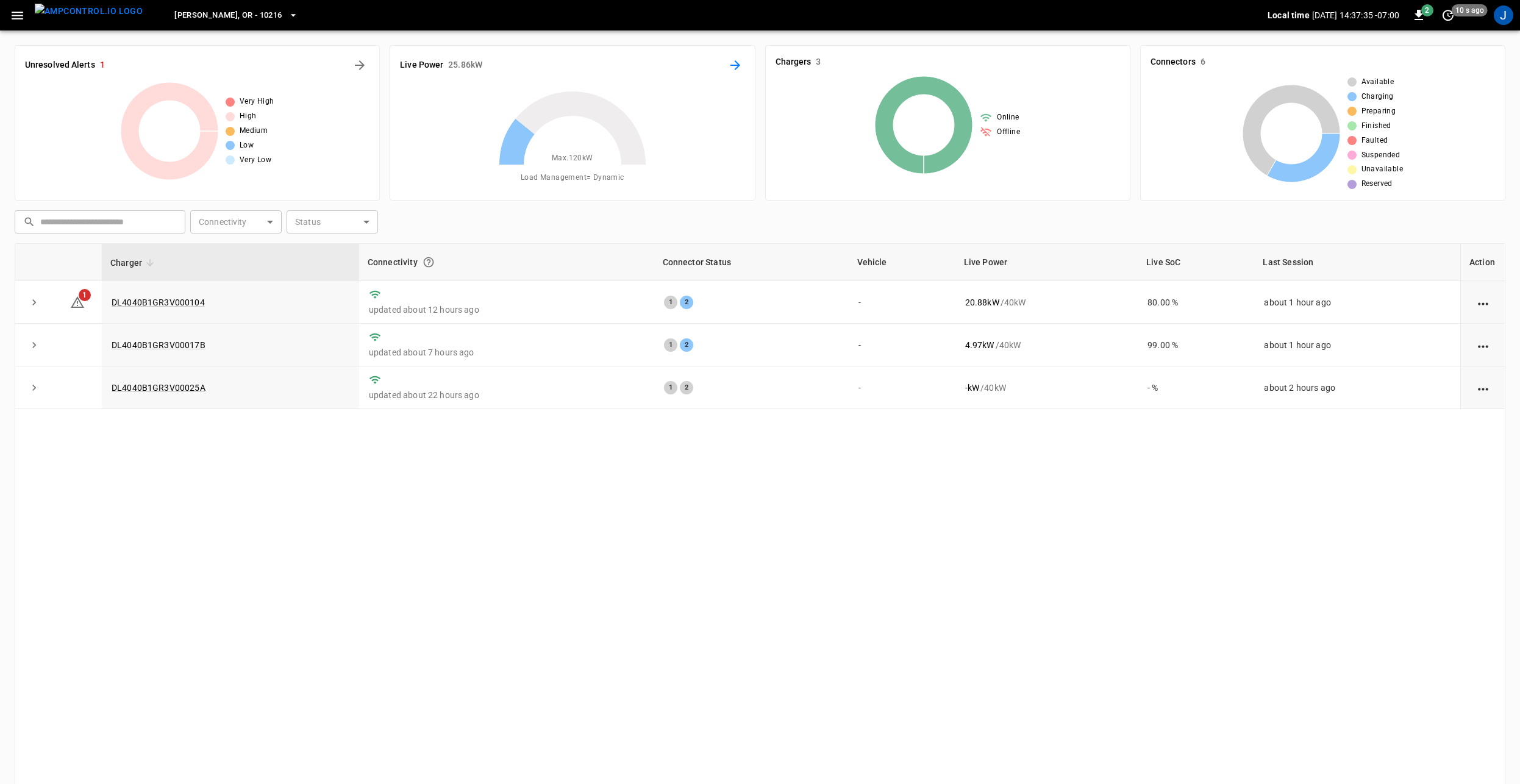
click at [737, 66] on icon "Energy Overview" at bounding box center [735, 65] width 10 height 10
